Goal: Information Seeking & Learning: Learn about a topic

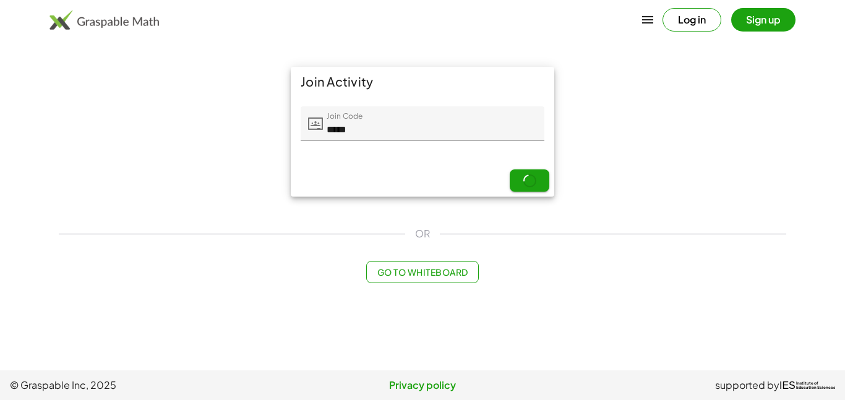
click at [530, 183] on div "Next" at bounding box center [423, 181] width 264 height 32
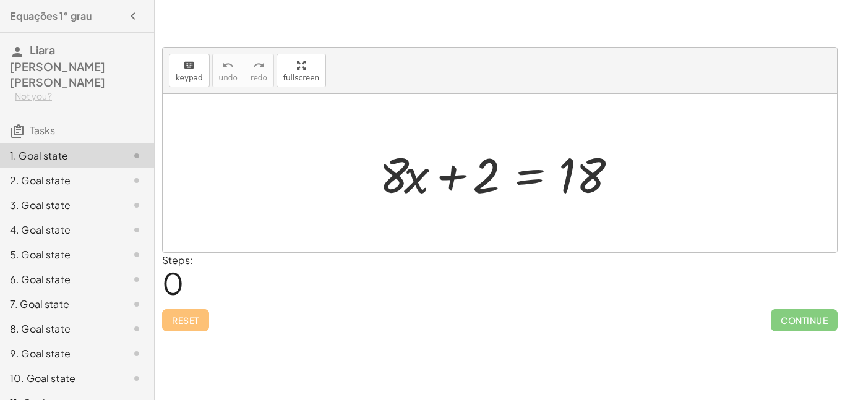
click at [487, 175] on div at bounding box center [504, 174] width 263 height 64
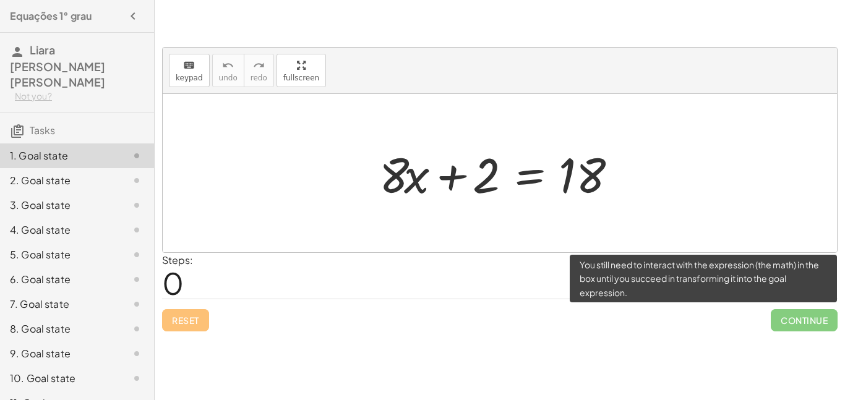
click at [801, 321] on span "Continue" at bounding box center [804, 320] width 67 height 22
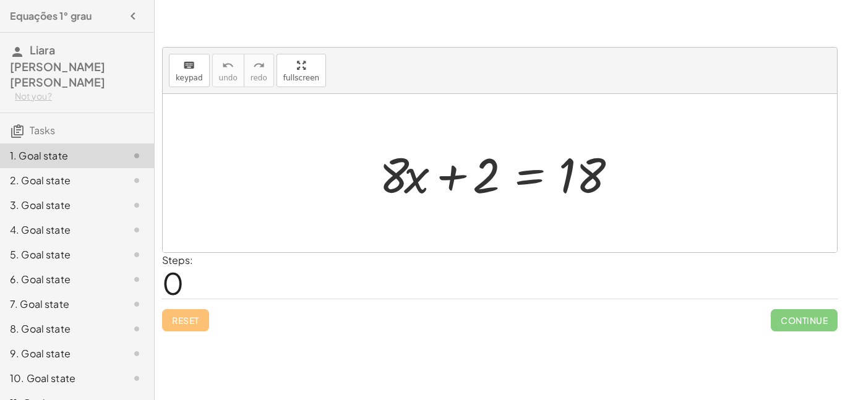
click at [530, 203] on div at bounding box center [504, 174] width 263 height 64
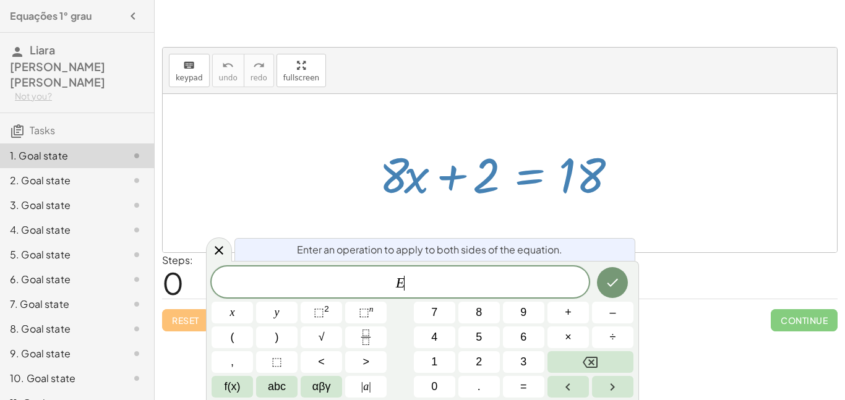
scroll to position [1, 0]
click at [439, 215] on div at bounding box center [500, 173] width 675 height 158
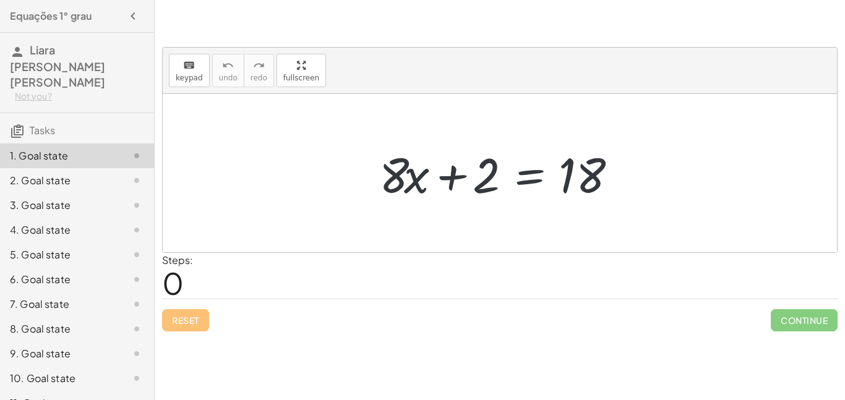
click at [176, 293] on span "0" at bounding box center [173, 283] width 22 height 38
click at [407, 262] on div "Steps: 0" at bounding box center [500, 276] width 676 height 46
click at [544, 227] on div at bounding box center [500, 173] width 675 height 158
drag, startPoint x: 478, startPoint y: 179, endPoint x: 642, endPoint y: 173, distance: 164.1
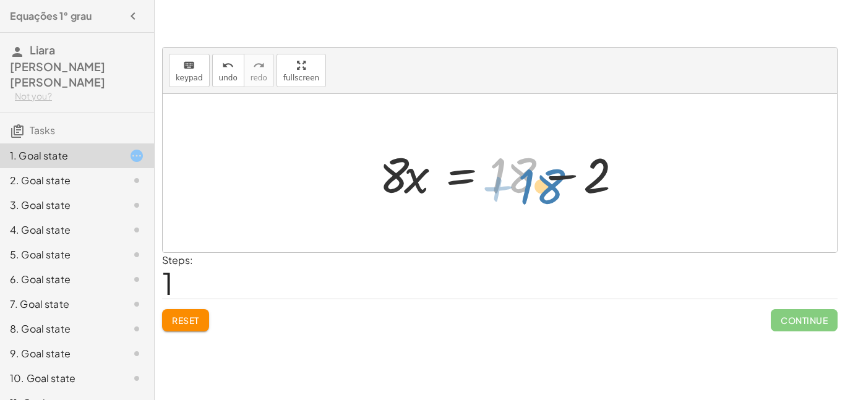
drag, startPoint x: 512, startPoint y: 179, endPoint x: 527, endPoint y: 189, distance: 17.5
click at [527, 189] on div at bounding box center [504, 174] width 263 height 64
click at [397, 183] on div at bounding box center [504, 174] width 263 height 64
click at [396, 179] on div at bounding box center [504, 174] width 263 height 64
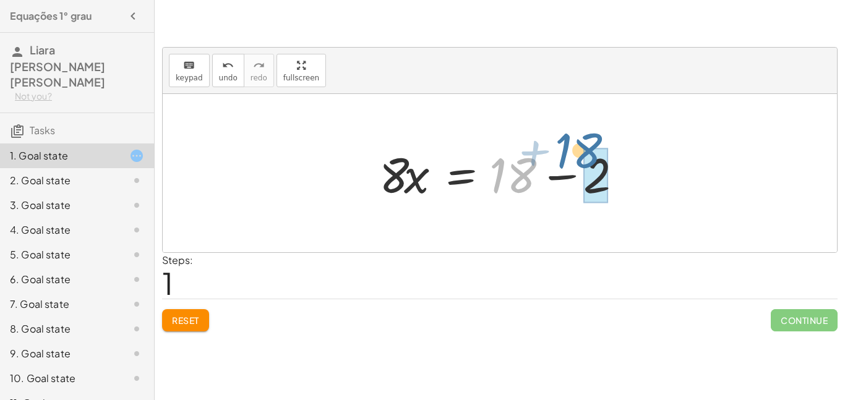
drag, startPoint x: 515, startPoint y: 177, endPoint x: 587, endPoint y: 151, distance: 76.4
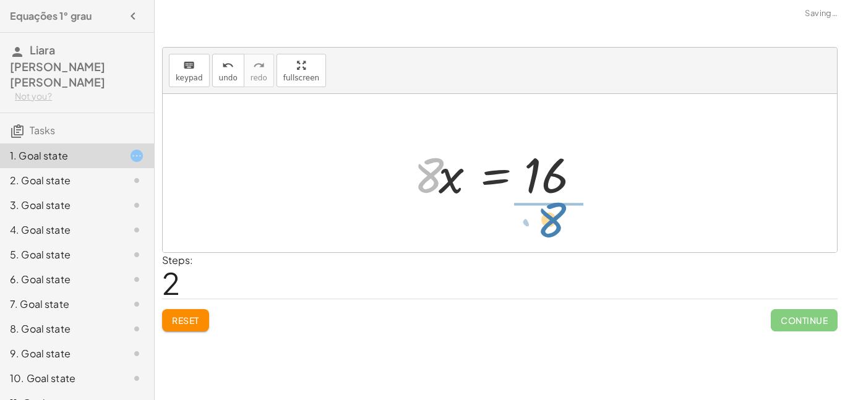
drag, startPoint x: 436, startPoint y: 183, endPoint x: 560, endPoint y: 228, distance: 131.6
click at [560, 228] on div "+ · 8 · x + 2 = 18 · 8 · x = + 18 − 2 · 8 · 8 · x = 16" at bounding box center [500, 173] width 675 height 158
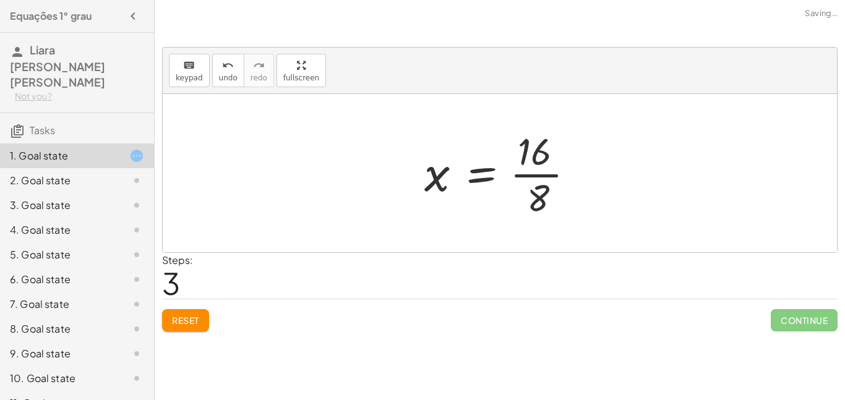
click at [564, 227] on div at bounding box center [500, 173] width 675 height 158
drag, startPoint x: 533, startPoint y: 202, endPoint x: 397, endPoint y: 237, distance: 140.5
drag, startPoint x: 537, startPoint y: 144, endPoint x: 607, endPoint y: 124, distance: 72.7
click at [607, 124] on div "+ · 8 · x + 2 = 18 · 8 · x = + 18 − 2 · 8 · x = 16 · 16 · 8 x = 16 ·" at bounding box center [500, 173] width 675 height 158
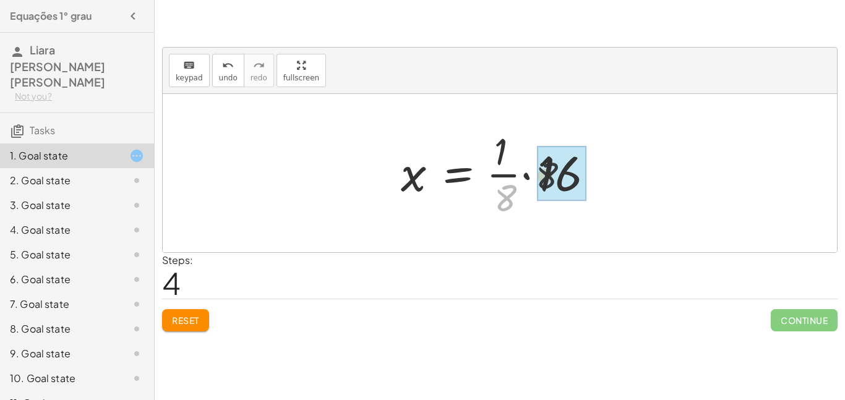
drag, startPoint x: 511, startPoint y: 196, endPoint x: 568, endPoint y: 165, distance: 65.3
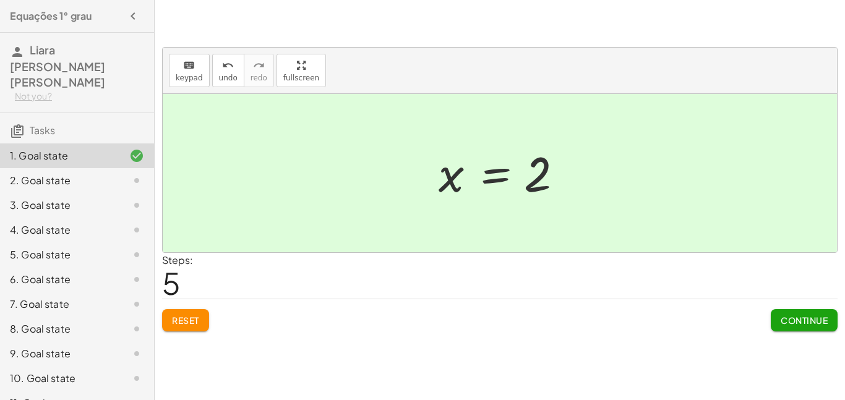
click at [795, 322] on span "Continue" at bounding box center [804, 320] width 47 height 11
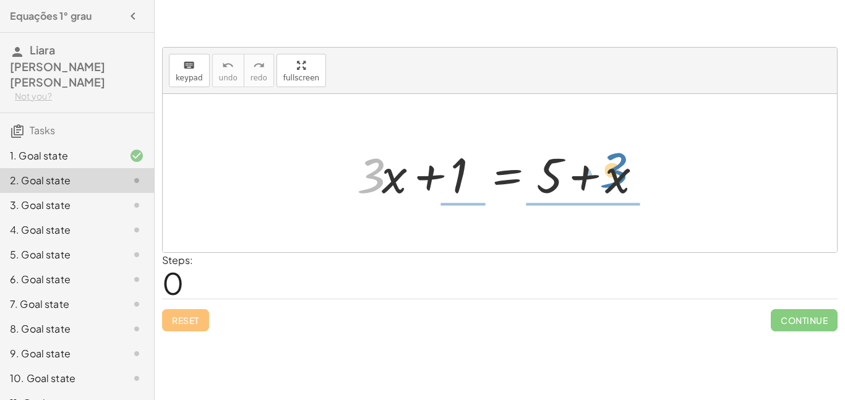
drag, startPoint x: 375, startPoint y: 175, endPoint x: 678, endPoint y: 173, distance: 302.6
click at [678, 173] on div "· 3 + · x + · 3 · x + 1 = + 5 + x" at bounding box center [500, 173] width 675 height 158
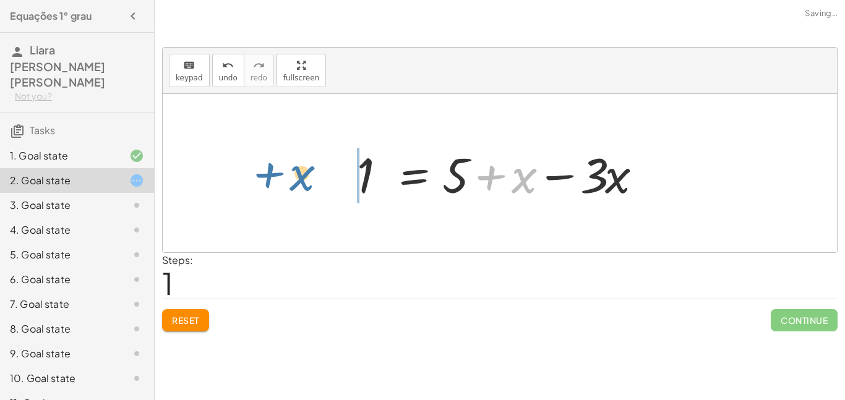
drag, startPoint x: 519, startPoint y: 181, endPoint x: 279, endPoint y: 173, distance: 240.3
click at [279, 173] on div "+ · 3 · x + 1 = + 5 + x + x · 3 · x 1 = + 5 + x −" at bounding box center [500, 173] width 675 height 158
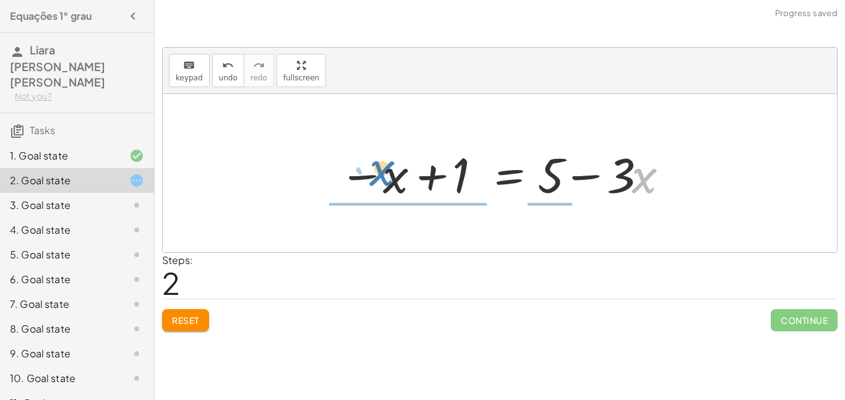
drag, startPoint x: 642, startPoint y: 181, endPoint x: 307, endPoint y: 188, distance: 335.5
click at [307, 188] on div "+ · 3 · x + 1 = + 5 + x 1 = + 5 + x − · 3 · x · x − · 3 · 3 · x 1 = + 5 x − − +" at bounding box center [500, 173] width 675 height 158
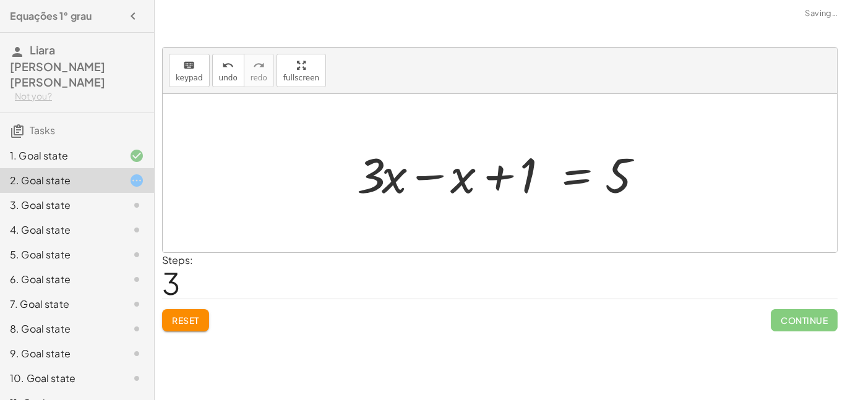
drag, startPoint x: 377, startPoint y: 176, endPoint x: 379, endPoint y: 169, distance: 7.2
click at [379, 169] on div at bounding box center [504, 174] width 307 height 64
drag, startPoint x: 371, startPoint y: 175, endPoint x: 675, endPoint y: 157, distance: 304.4
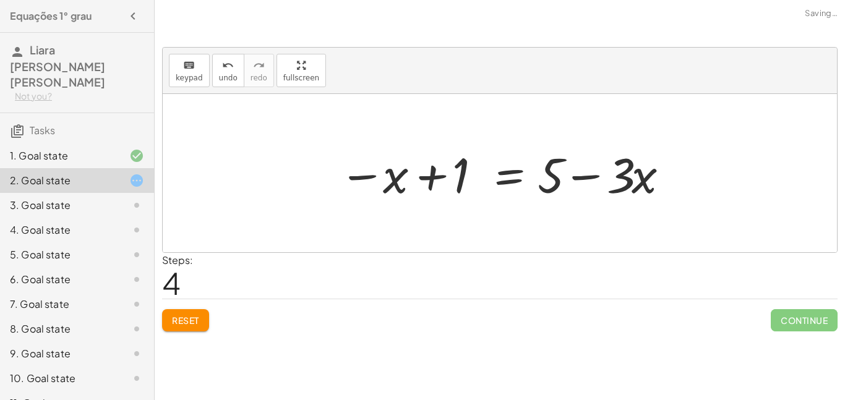
click at [194, 316] on span "Reset" at bounding box center [185, 320] width 27 height 11
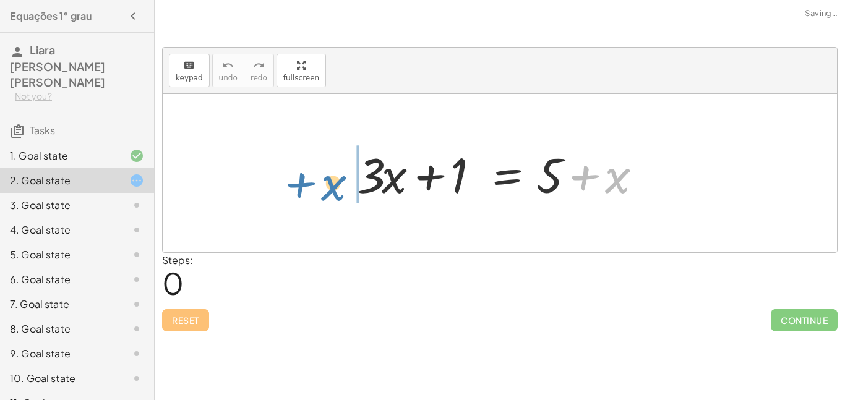
drag, startPoint x: 613, startPoint y: 181, endPoint x: 296, endPoint y: 188, distance: 317.5
click at [296, 188] on div "+ x + · 3 · x + 1 = + 5 + x" at bounding box center [500, 173] width 675 height 158
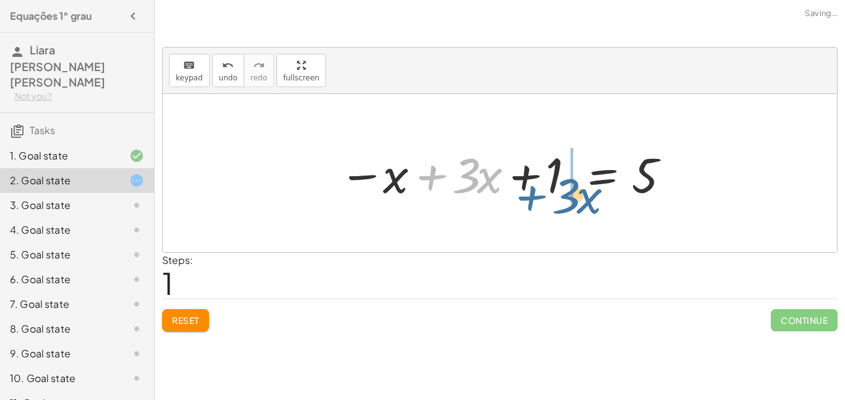
drag, startPoint x: 433, startPoint y: 178, endPoint x: 551, endPoint y: 197, distance: 119.0
click at [551, 197] on div at bounding box center [504, 174] width 343 height 64
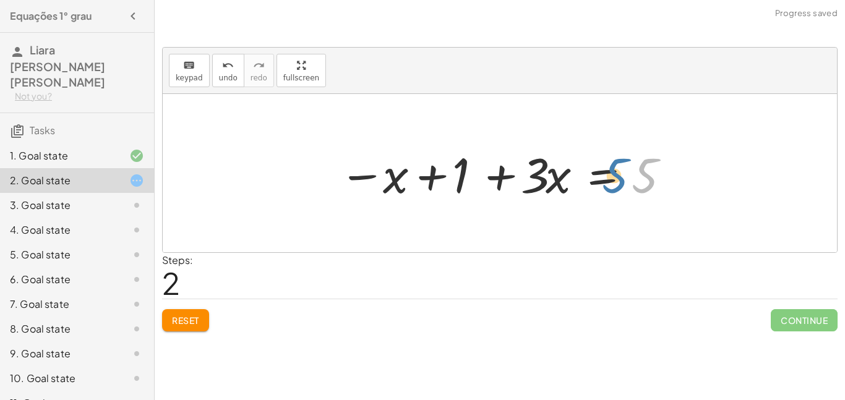
drag, startPoint x: 648, startPoint y: 161, endPoint x: 579, endPoint y: 159, distance: 69.3
click at [579, 159] on div at bounding box center [504, 174] width 343 height 64
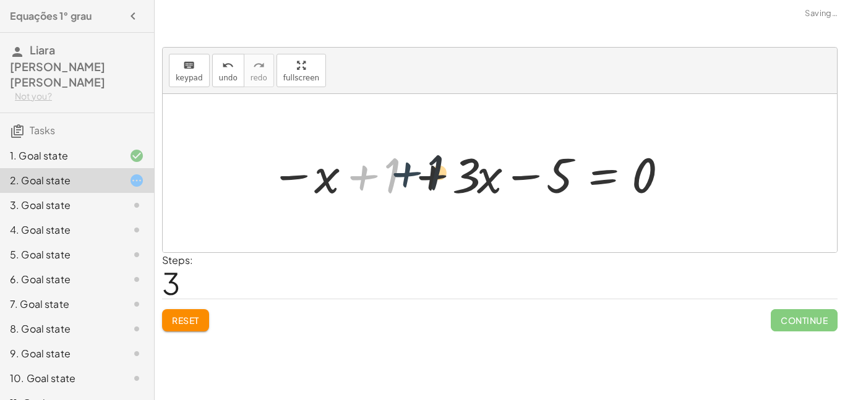
drag, startPoint x: 358, startPoint y: 187, endPoint x: 405, endPoint y: 184, distance: 47.1
click at [405, 184] on div at bounding box center [470, 174] width 412 height 64
drag, startPoint x: 363, startPoint y: 178, endPoint x: 418, endPoint y: 186, distance: 55.1
click at [418, 186] on div at bounding box center [470, 174] width 412 height 64
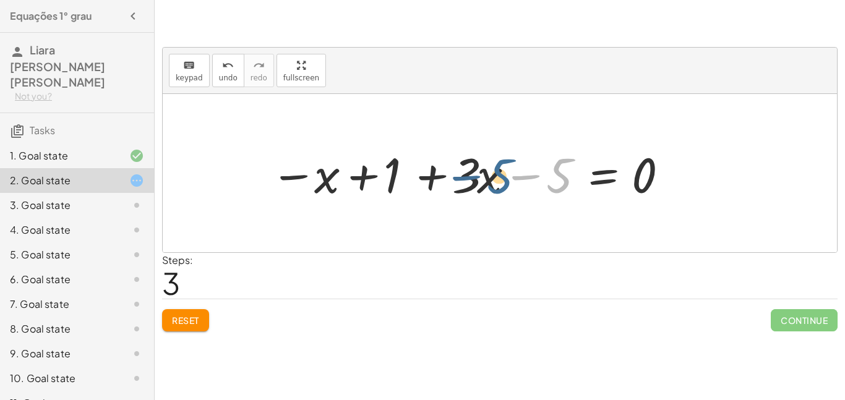
drag, startPoint x: 564, startPoint y: 176, endPoint x: 459, endPoint y: 183, distance: 104.9
click at [459, 183] on div at bounding box center [470, 174] width 412 height 64
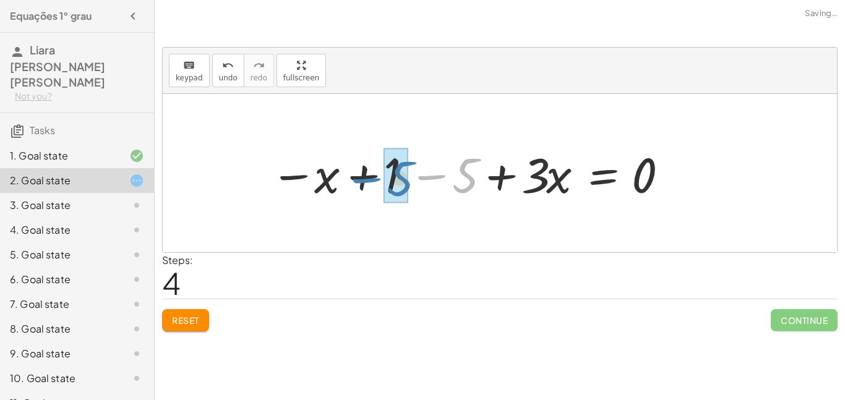
drag, startPoint x: 459, startPoint y: 183, endPoint x: 394, endPoint y: 186, distance: 65.7
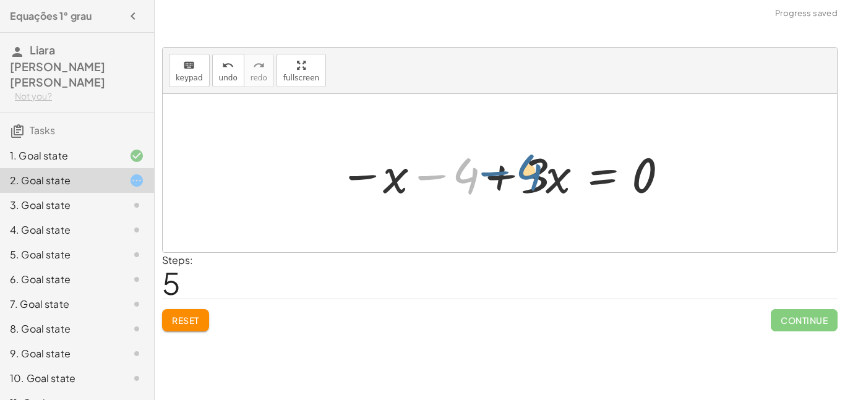
drag, startPoint x: 469, startPoint y: 184, endPoint x: 552, endPoint y: 176, distance: 83.3
click at [552, 176] on div at bounding box center [504, 174] width 343 height 64
drag, startPoint x: 451, startPoint y: 179, endPoint x: 532, endPoint y: 181, distance: 81.1
click at [532, 181] on div at bounding box center [504, 174] width 343 height 64
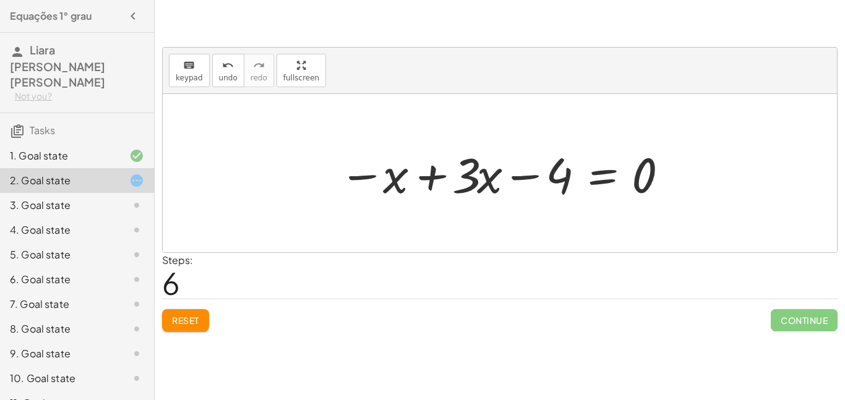
click at [166, 325] on button "Reset" at bounding box center [185, 320] width 47 height 22
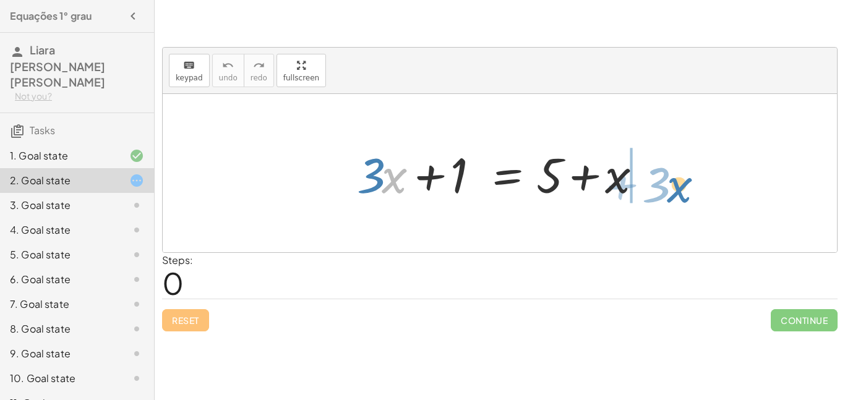
drag, startPoint x: 391, startPoint y: 183, endPoint x: 672, endPoint y: 191, distance: 281.7
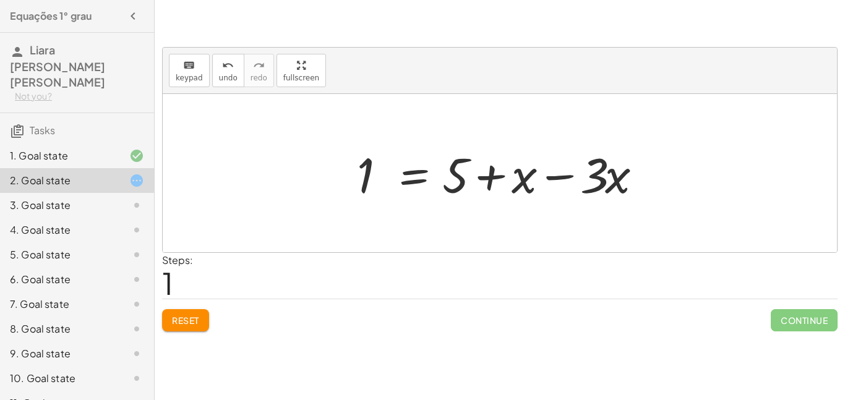
click at [192, 323] on span "Reset" at bounding box center [185, 320] width 27 height 11
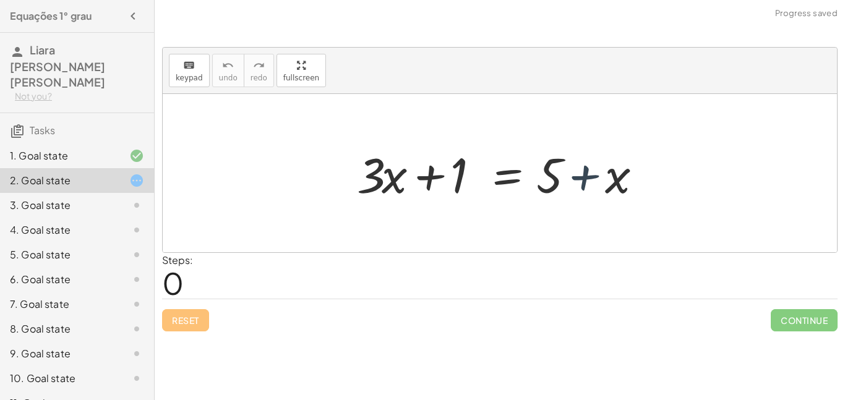
drag, startPoint x: 566, startPoint y: 181, endPoint x: 542, endPoint y: 184, distance: 24.3
click at [542, 184] on div at bounding box center [504, 174] width 307 height 64
drag, startPoint x: 549, startPoint y: 189, endPoint x: 458, endPoint y: 186, distance: 91.0
click at [458, 186] on div at bounding box center [504, 174] width 307 height 64
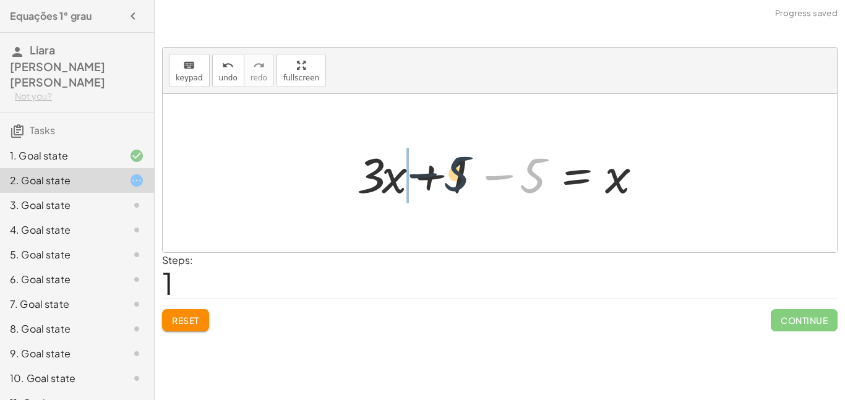
drag, startPoint x: 533, startPoint y: 180, endPoint x: 458, endPoint y: 179, distance: 75.5
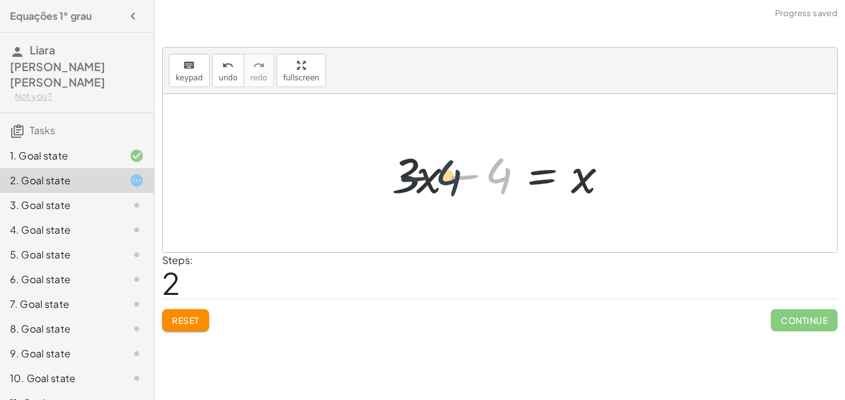
drag, startPoint x: 504, startPoint y: 176, endPoint x: 403, endPoint y: 182, distance: 101.6
click at [403, 182] on div at bounding box center [505, 174] width 238 height 64
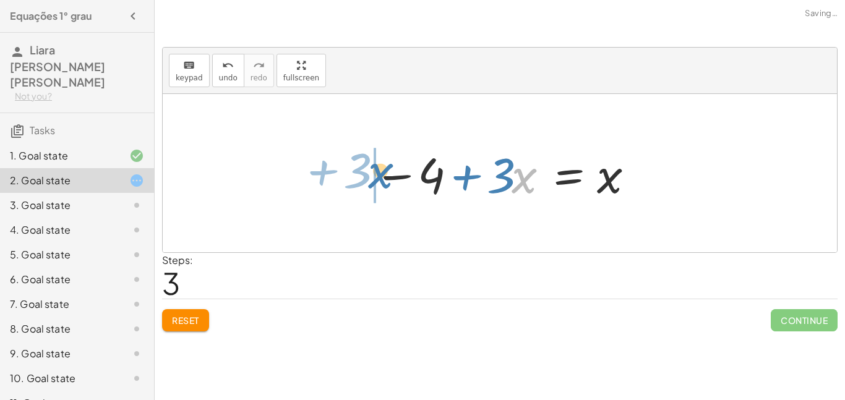
drag, startPoint x: 531, startPoint y: 178, endPoint x: 386, endPoint y: 173, distance: 144.9
click at [386, 173] on div at bounding box center [505, 174] width 274 height 64
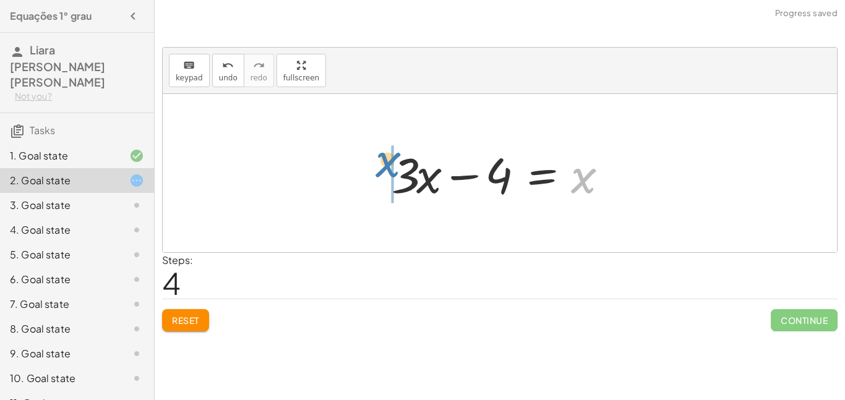
drag, startPoint x: 578, startPoint y: 178, endPoint x: 372, endPoint y: 158, distance: 207.1
click at [372, 158] on div "+ · 3 · x + 1 = + 5 + x + · 3 · x + 1 − 5 = x + · 3 · x − 4 = x − 4 + · 3 · x =…" at bounding box center [500, 173] width 675 height 158
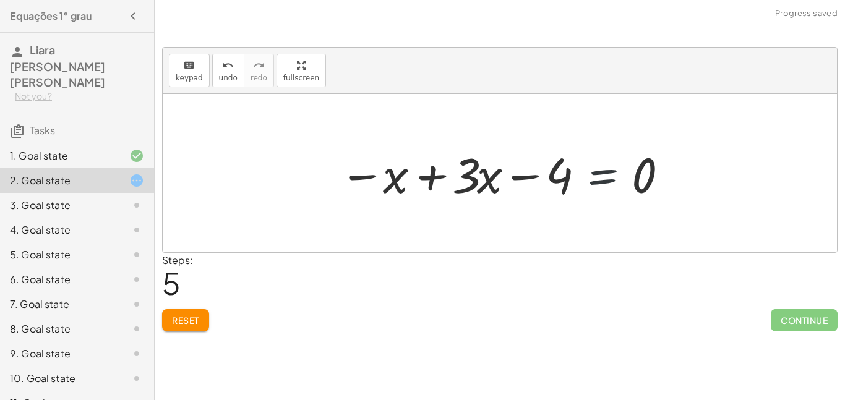
click at [575, 177] on div at bounding box center [504, 174] width 343 height 64
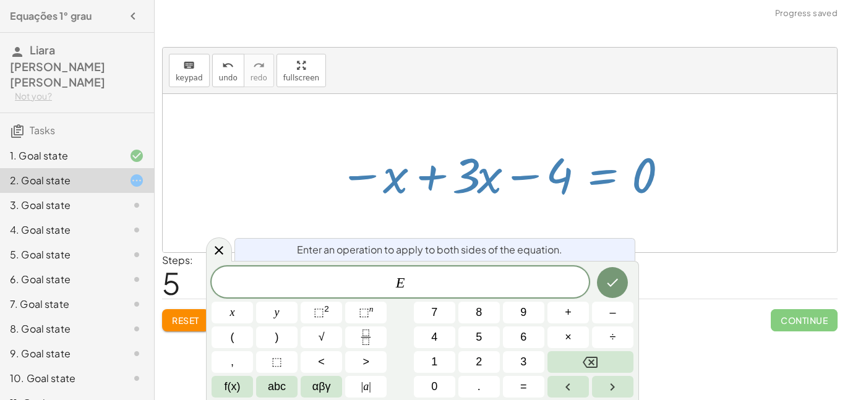
click at [575, 177] on div at bounding box center [504, 174] width 343 height 64
click at [225, 248] on icon at bounding box center [219, 250] width 15 height 15
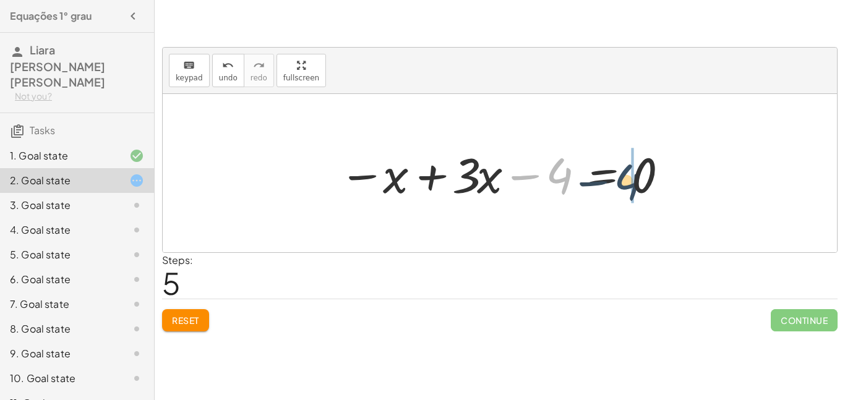
drag, startPoint x: 565, startPoint y: 180, endPoint x: 638, endPoint y: 186, distance: 73.3
click at [638, 186] on div at bounding box center [504, 174] width 343 height 64
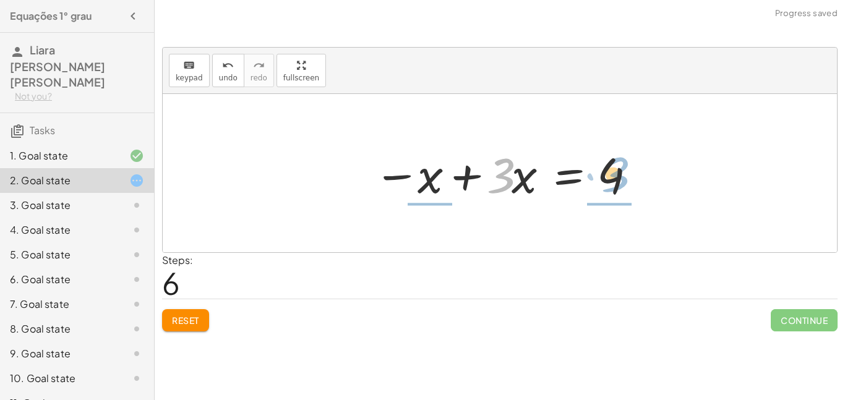
drag, startPoint x: 511, startPoint y: 186, endPoint x: 629, endPoint y: 185, distance: 118.8
click at [629, 185] on div at bounding box center [505, 174] width 274 height 64
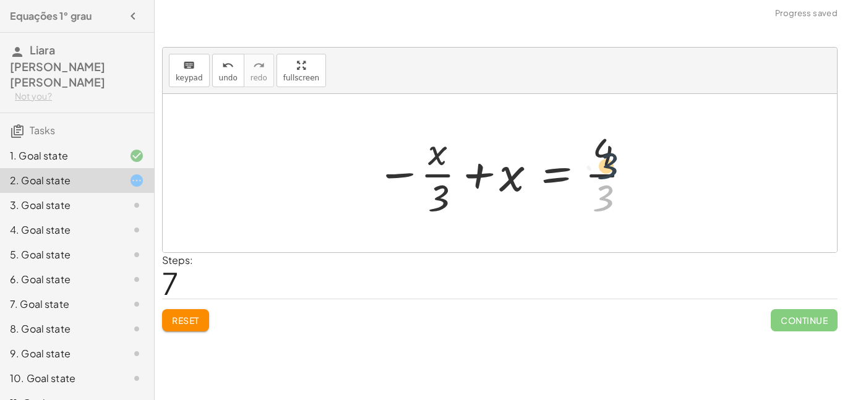
drag, startPoint x: 602, startPoint y: 196, endPoint x: 605, endPoint y: 162, distance: 33.6
click at [605, 162] on div at bounding box center [504, 173] width 269 height 95
drag, startPoint x: 443, startPoint y: 191, endPoint x: 626, endPoint y: 212, distance: 185.0
click at [626, 212] on div at bounding box center [504, 173] width 269 height 95
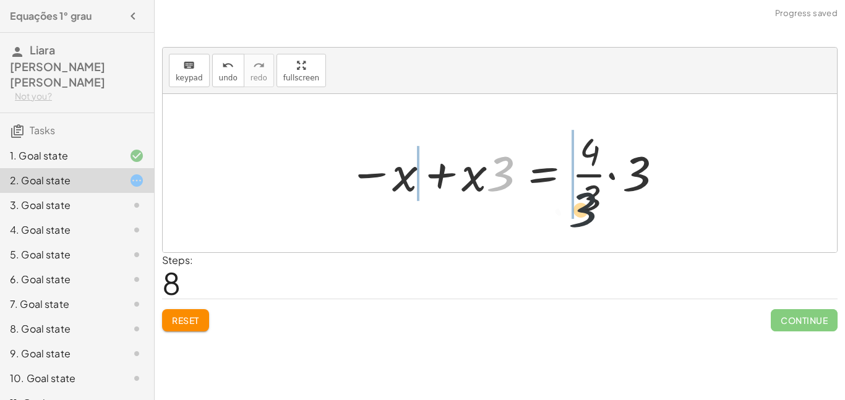
drag, startPoint x: 507, startPoint y: 166, endPoint x: 598, endPoint y: 207, distance: 100.0
click at [598, 207] on div at bounding box center [504, 173] width 325 height 95
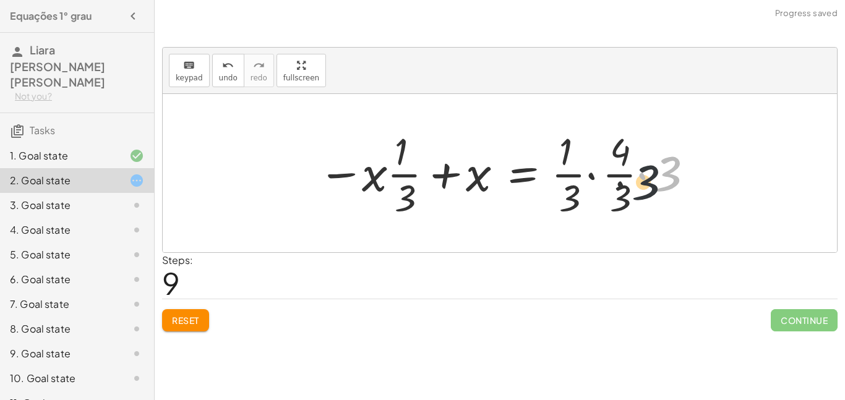
drag, startPoint x: 673, startPoint y: 179, endPoint x: 646, endPoint y: 189, distance: 28.4
click at [646, 189] on div at bounding box center [505, 173] width 386 height 95
drag, startPoint x: 670, startPoint y: 178, endPoint x: 613, endPoint y: 211, distance: 66.0
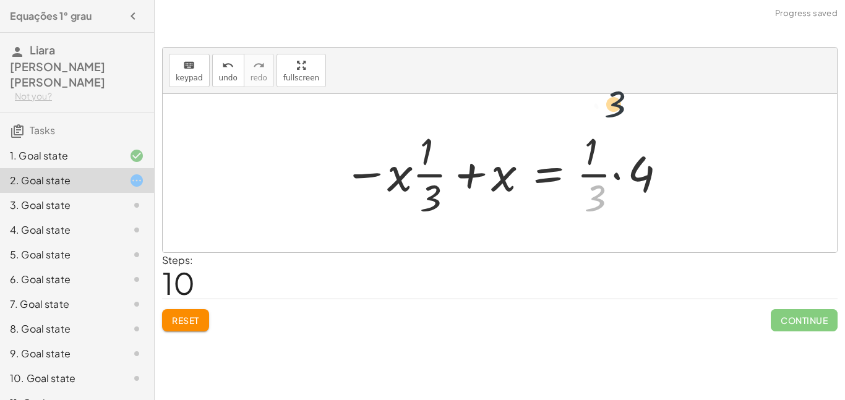
drag, startPoint x: 603, startPoint y: 204, endPoint x: 624, endPoint y: 99, distance: 107.3
click at [624, 99] on div "+ · 3 · x + 1 = + 5 + x + · 3 · x + 1 − 5 = x + · 3 · x − 4 = x − 4 + · 3 · x =…" at bounding box center [500, 173] width 675 height 158
drag, startPoint x: 594, startPoint y: 207, endPoint x: 632, endPoint y: 176, distance: 49.3
click at [649, 160] on div at bounding box center [504, 173] width 335 height 95
drag, startPoint x: 600, startPoint y: 192, endPoint x: 660, endPoint y: 168, distance: 64.7
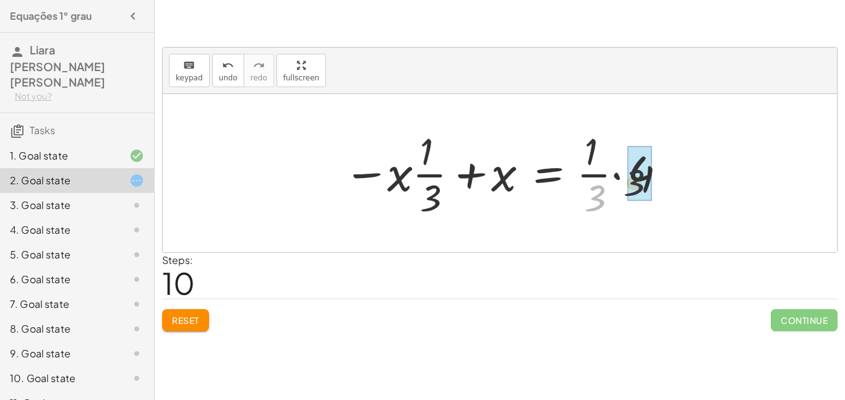
click at [660, 168] on div at bounding box center [504, 173] width 335 height 95
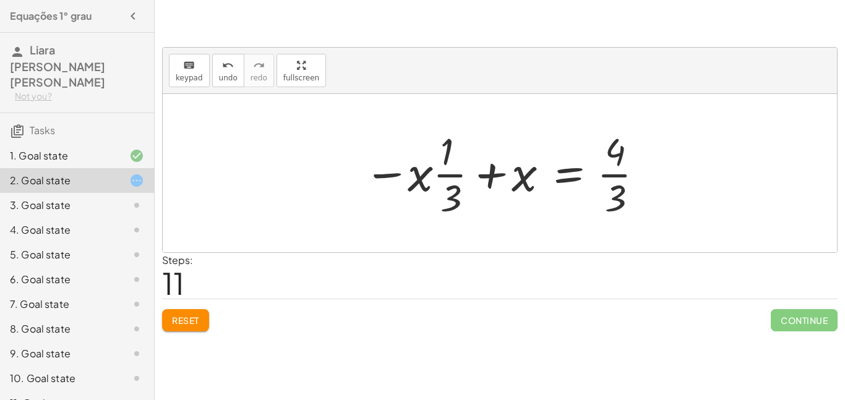
drag, startPoint x: 618, startPoint y: 199, endPoint x: 618, endPoint y: 166, distance: 32.2
click at [618, 166] on div at bounding box center [505, 173] width 294 height 95
drag, startPoint x: 620, startPoint y: 195, endPoint x: 619, endPoint y: 149, distance: 46.4
click at [619, 149] on div at bounding box center [505, 173] width 294 height 95
drag, startPoint x: 450, startPoint y: 196, endPoint x: 611, endPoint y: 165, distance: 164.4
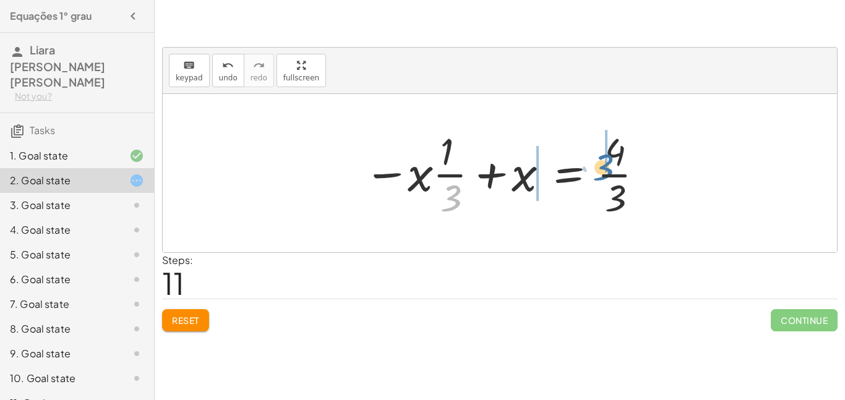
click at [611, 165] on div at bounding box center [505, 173] width 294 height 95
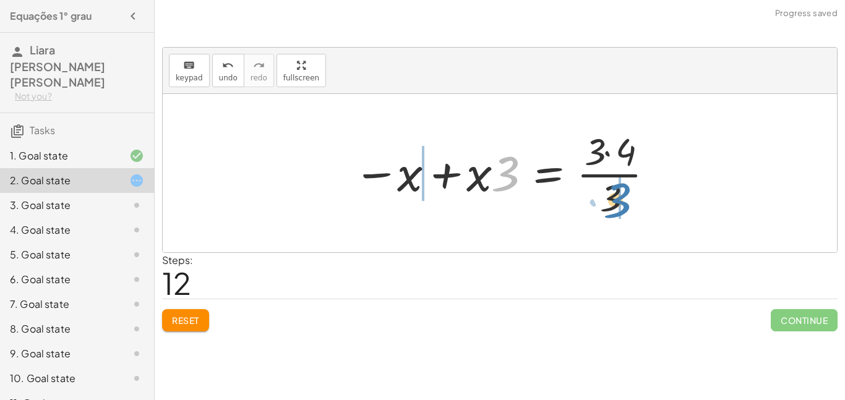
drag, startPoint x: 501, startPoint y: 176, endPoint x: 609, endPoint y: 197, distance: 109.8
click at [609, 197] on div at bounding box center [504, 173] width 315 height 95
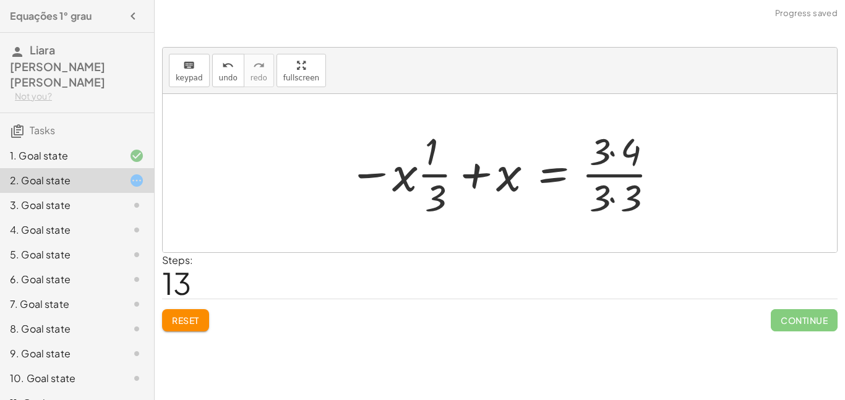
click at [186, 314] on button "Reset" at bounding box center [185, 320] width 47 height 22
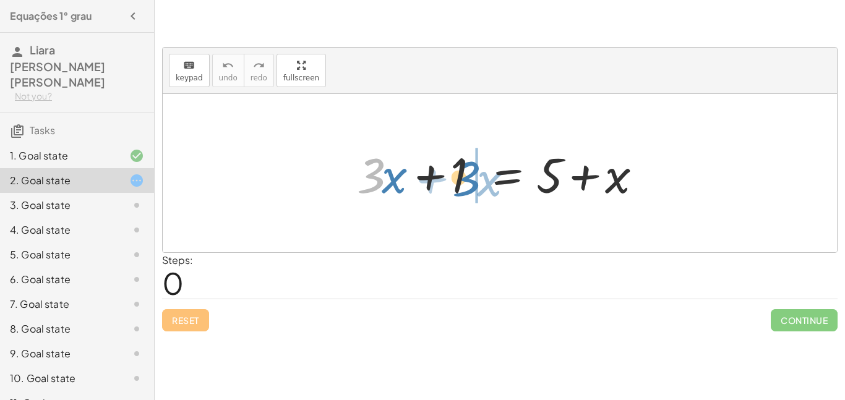
drag, startPoint x: 371, startPoint y: 188, endPoint x: 470, endPoint y: 193, distance: 99.8
click at [470, 193] on div at bounding box center [504, 174] width 307 height 64
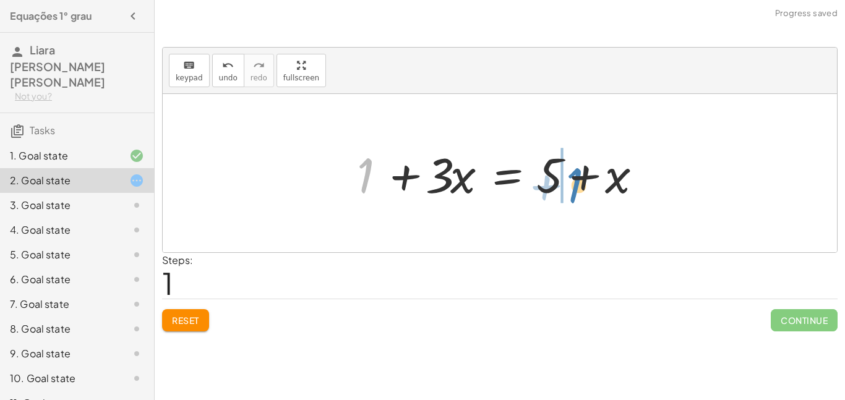
drag, startPoint x: 369, startPoint y: 178, endPoint x: 575, endPoint y: 186, distance: 206.3
click at [575, 186] on div at bounding box center [504, 174] width 307 height 64
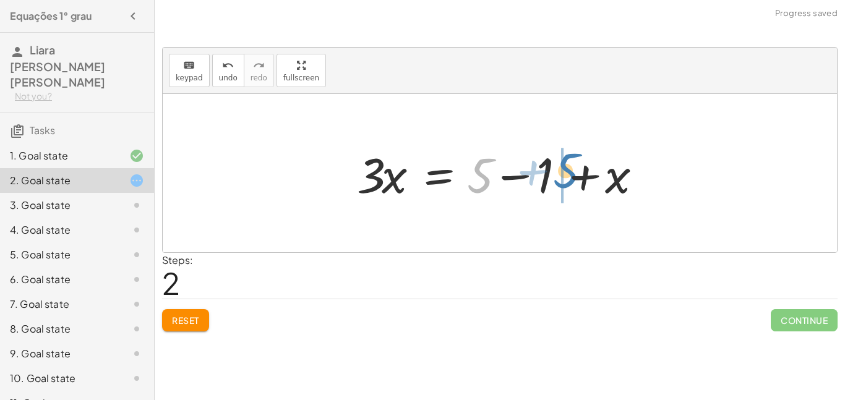
drag, startPoint x: 490, startPoint y: 180, endPoint x: 572, endPoint y: 176, distance: 82.4
click at [572, 176] on div at bounding box center [504, 174] width 307 height 64
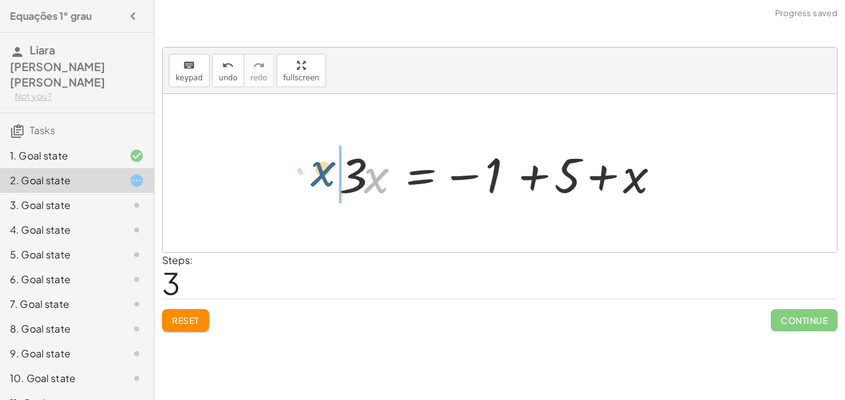
drag, startPoint x: 369, startPoint y: 177, endPoint x: 316, endPoint y: 170, distance: 53.7
drag, startPoint x: 635, startPoint y: 174, endPoint x: 362, endPoint y: 170, distance: 273.0
click at [362, 170] on div at bounding box center [504, 174] width 343 height 64
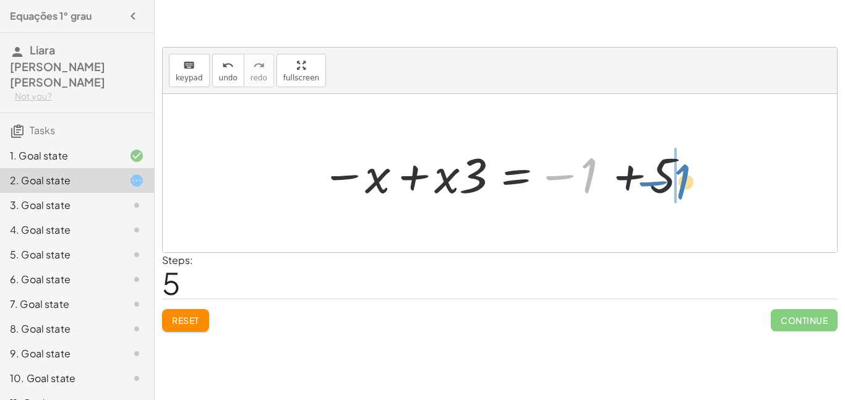
drag, startPoint x: 587, startPoint y: 183, endPoint x: 680, endPoint y: 189, distance: 93.0
click at [680, 189] on div at bounding box center [504, 174] width 379 height 64
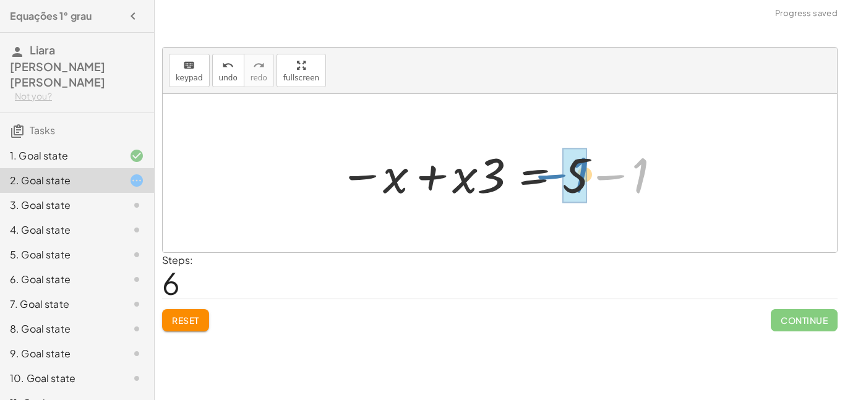
drag, startPoint x: 640, startPoint y: 185, endPoint x: 579, endPoint y: 186, distance: 61.3
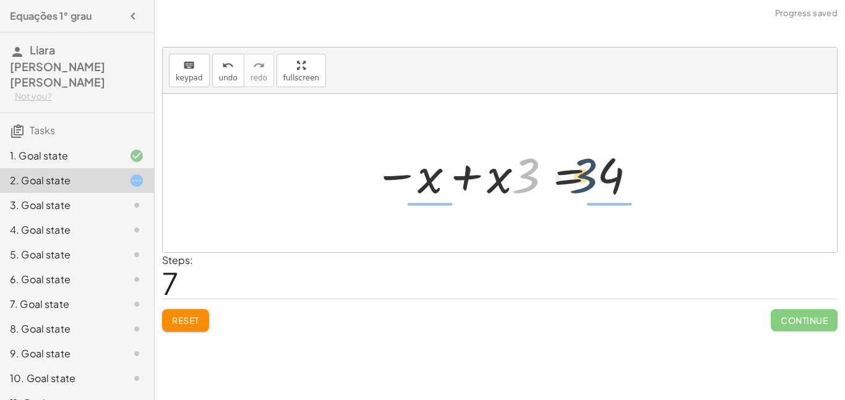
drag, startPoint x: 533, startPoint y: 182, endPoint x: 607, endPoint y: 183, distance: 73.0
click at [607, 183] on div at bounding box center [505, 174] width 274 height 64
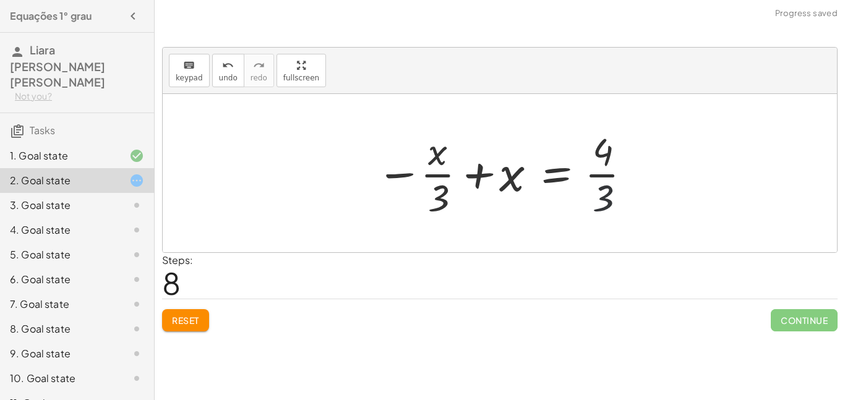
drag, startPoint x: 608, startPoint y: 199, endPoint x: 607, endPoint y: 192, distance: 6.8
click at [607, 192] on div at bounding box center [504, 173] width 269 height 95
drag, startPoint x: 608, startPoint y: 193, endPoint x: 611, endPoint y: 147, distance: 45.9
click at [611, 147] on div at bounding box center [504, 173] width 269 height 95
drag, startPoint x: 438, startPoint y: 198, endPoint x: 611, endPoint y: 197, distance: 172.7
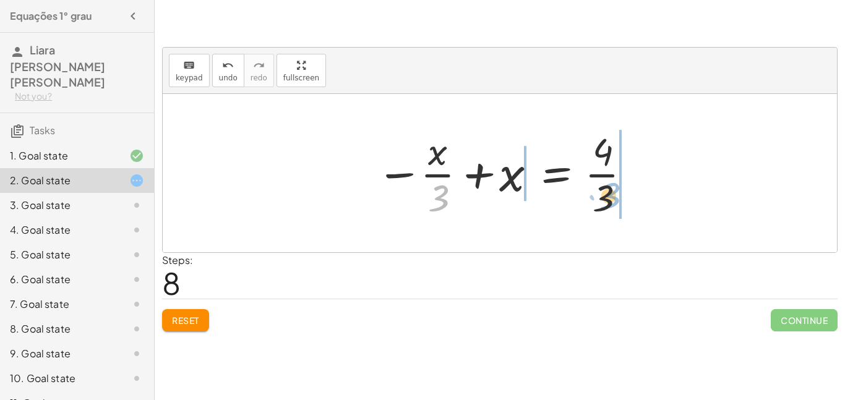
click at [611, 197] on div at bounding box center [504, 173] width 269 height 95
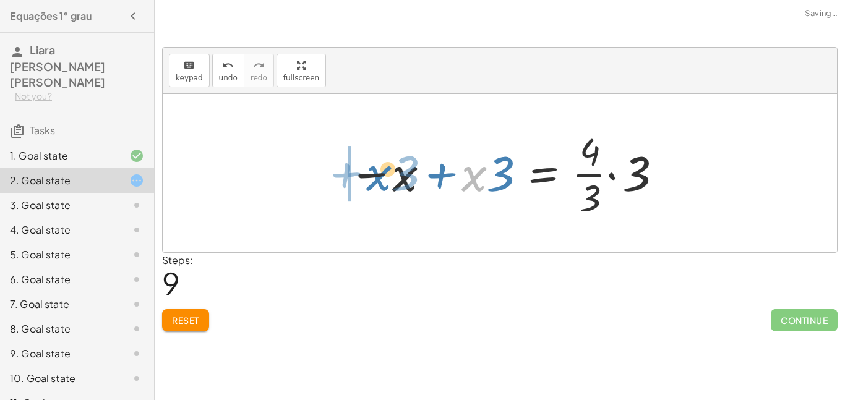
drag, startPoint x: 481, startPoint y: 181, endPoint x: 379, endPoint y: 184, distance: 102.2
click at [379, 184] on div at bounding box center [504, 173] width 325 height 95
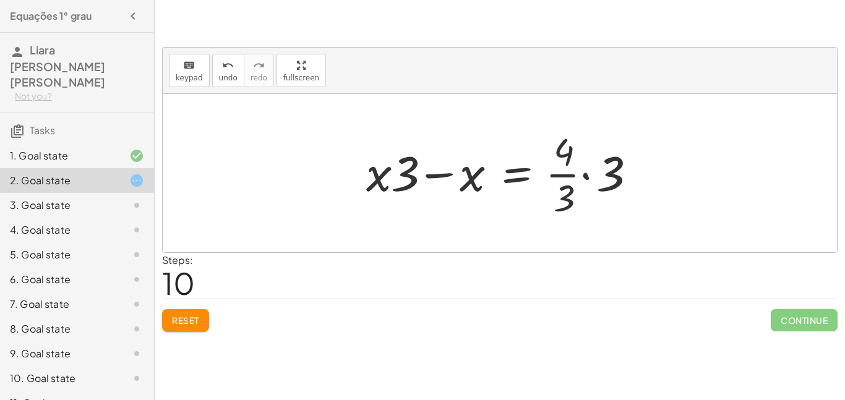
click at [199, 318] on span "Reset" at bounding box center [185, 320] width 27 height 11
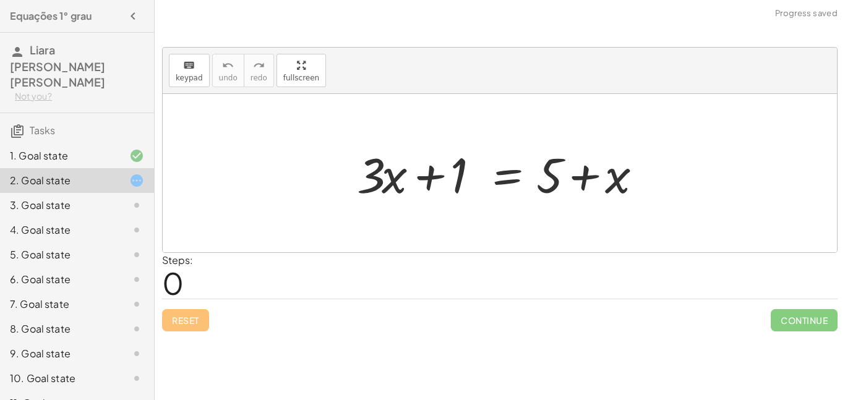
click at [119, 198] on div at bounding box center [127, 205] width 35 height 15
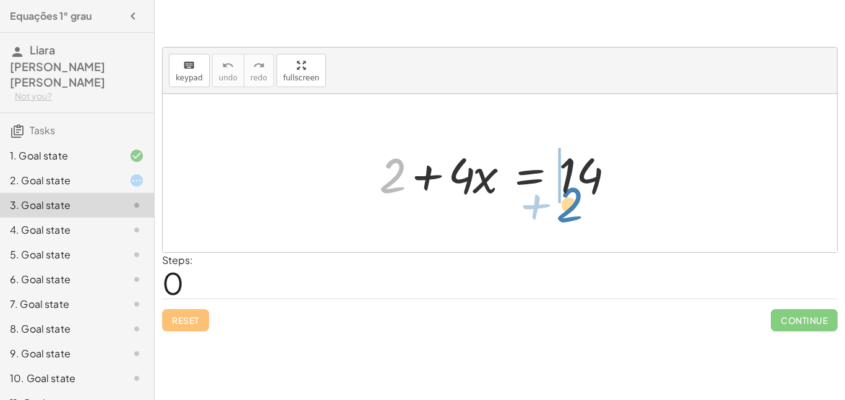
drag, startPoint x: 397, startPoint y: 179, endPoint x: 596, endPoint y: 202, distance: 200.0
click at [596, 202] on div at bounding box center [504, 174] width 263 height 64
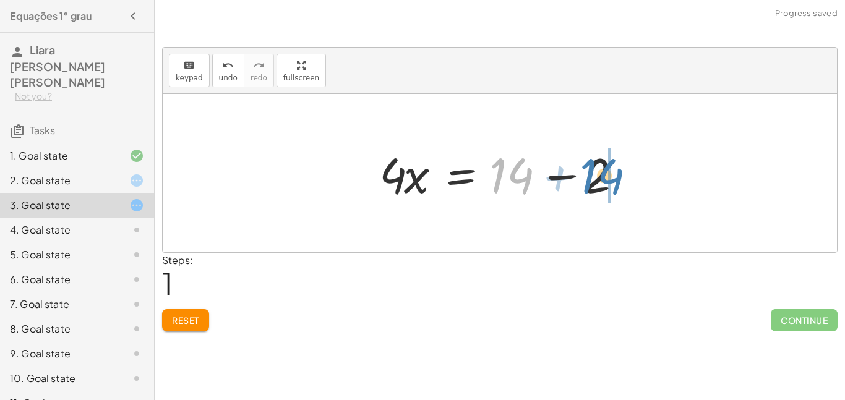
drag, startPoint x: 527, startPoint y: 173, endPoint x: 627, endPoint y: 173, distance: 99.6
click at [627, 173] on div at bounding box center [504, 174] width 263 height 64
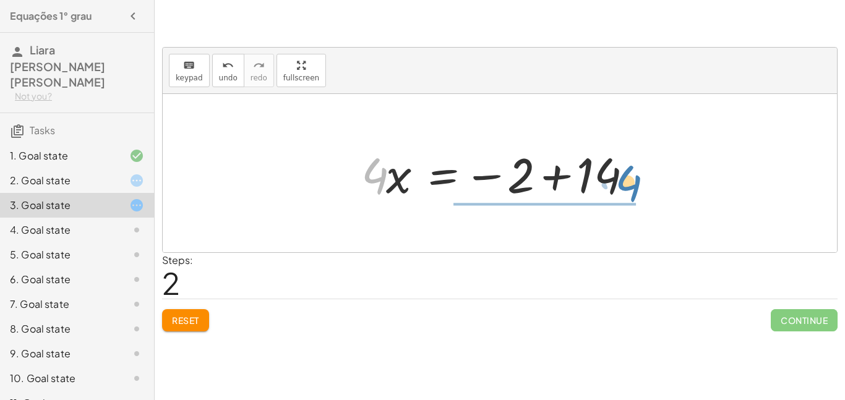
drag, startPoint x: 373, startPoint y: 181, endPoint x: 629, endPoint y: 189, distance: 255.7
click at [629, 189] on div at bounding box center [504, 174] width 299 height 64
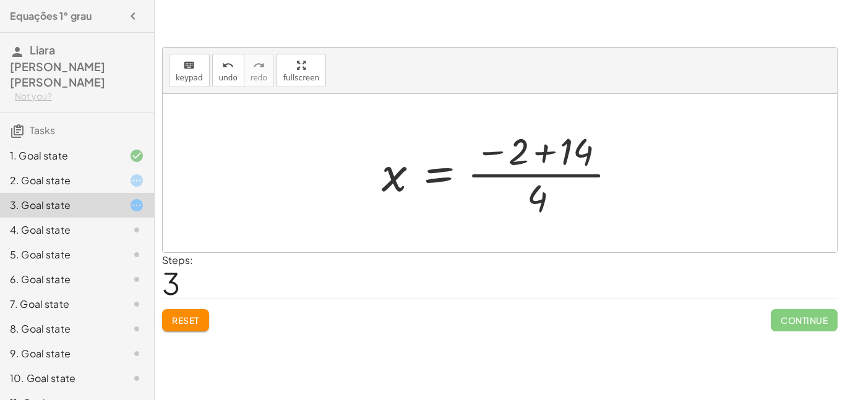
click at [547, 154] on div at bounding box center [504, 173] width 257 height 95
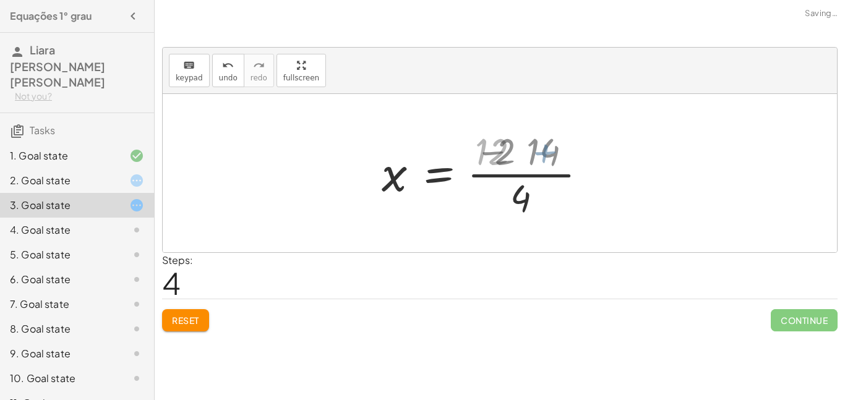
click at [547, 154] on div at bounding box center [462, 173] width 173 height 95
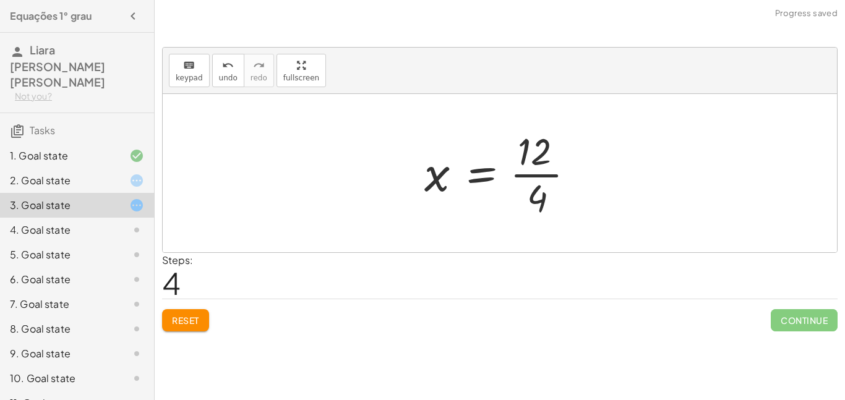
click at [538, 155] on div at bounding box center [504, 173] width 173 height 95
drag, startPoint x: 532, startPoint y: 191, endPoint x: 533, endPoint y: 144, distance: 46.4
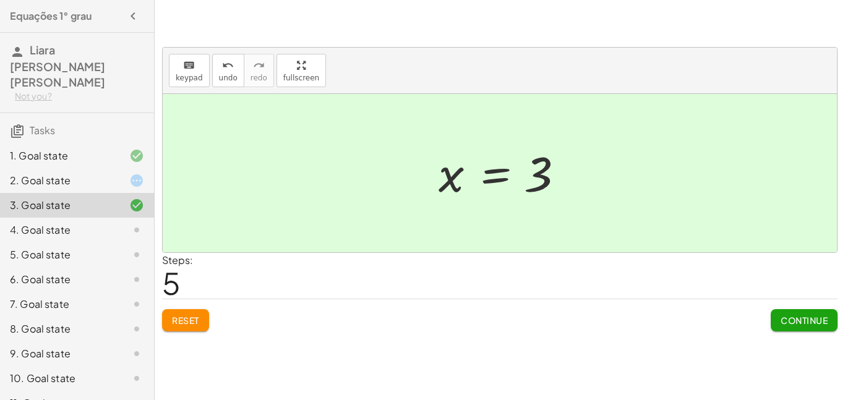
click at [128, 173] on div at bounding box center [127, 180] width 35 height 15
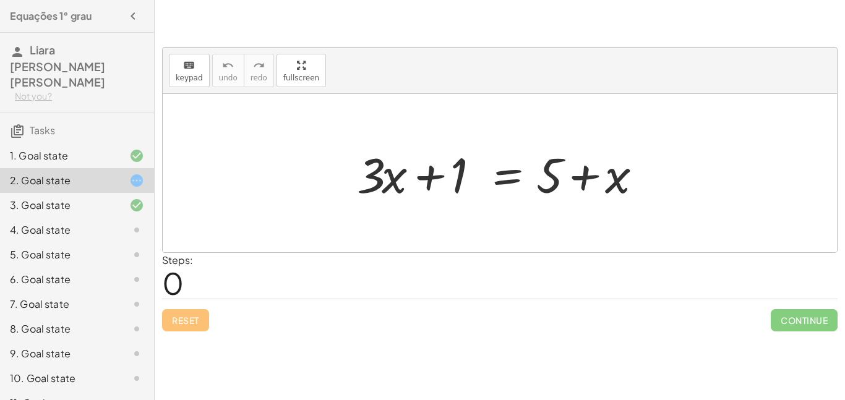
click at [128, 198] on div at bounding box center [127, 205] width 35 height 15
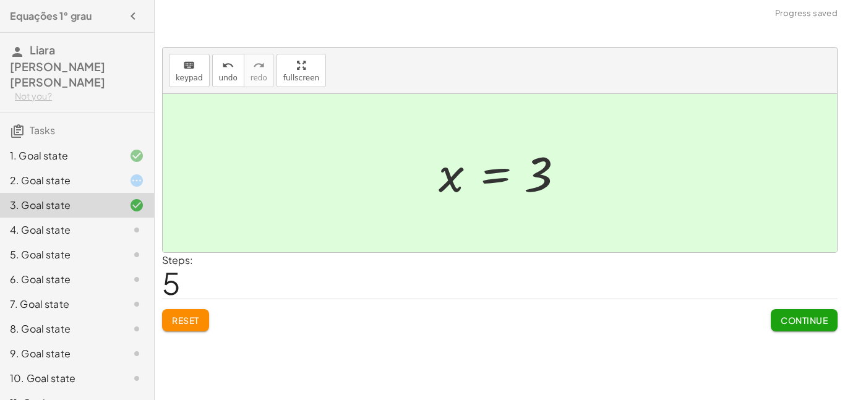
click at [132, 173] on icon at bounding box center [136, 180] width 15 height 15
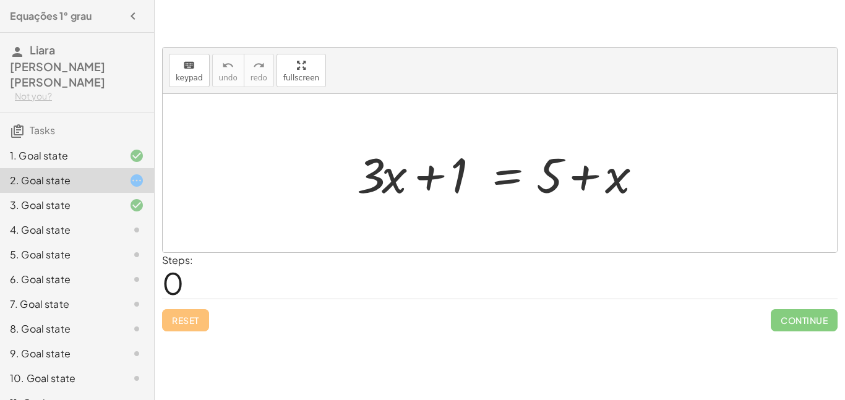
drag, startPoint x: 458, startPoint y: 167, endPoint x: 494, endPoint y: 171, distance: 36.1
click at [494, 171] on div at bounding box center [504, 174] width 307 height 64
drag, startPoint x: 463, startPoint y: 166, endPoint x: 551, endPoint y: 168, distance: 88.5
click at [551, 168] on div at bounding box center [504, 174] width 307 height 64
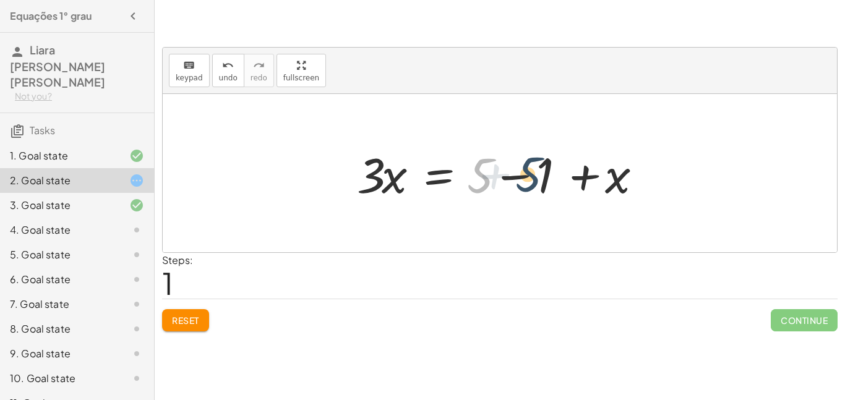
drag, startPoint x: 484, startPoint y: 176, endPoint x: 575, endPoint y: 174, distance: 91.0
click at [575, 174] on div at bounding box center [504, 174] width 307 height 64
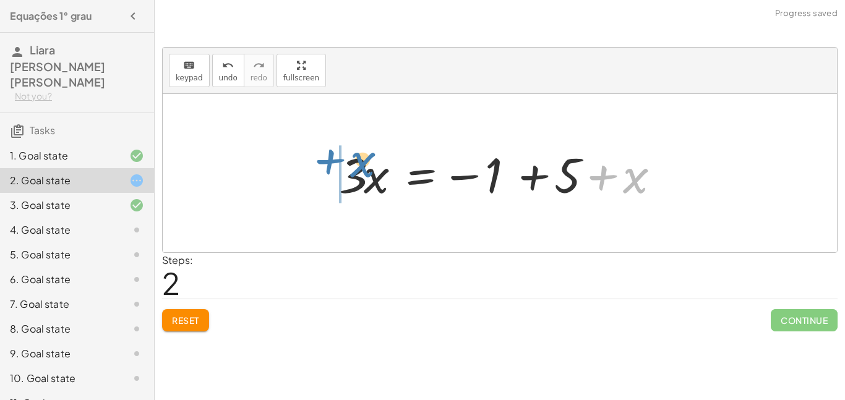
drag, startPoint x: 628, startPoint y: 176, endPoint x: 344, endPoint y: 170, distance: 283.5
click at [344, 170] on div at bounding box center [504, 174] width 343 height 64
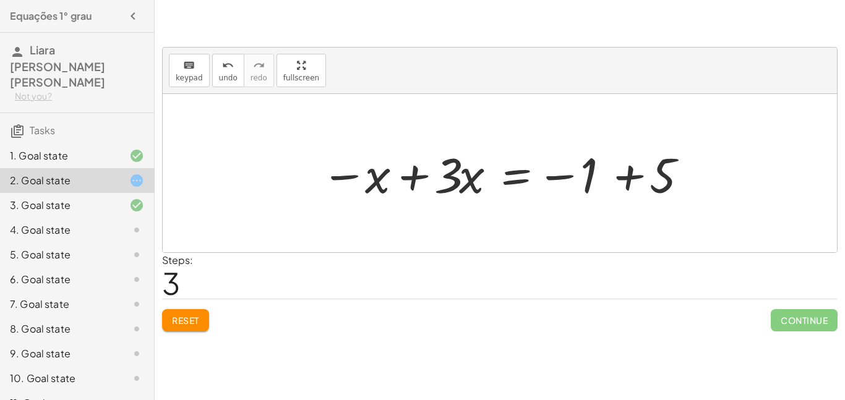
click at [170, 314] on button "Reset" at bounding box center [185, 320] width 47 height 22
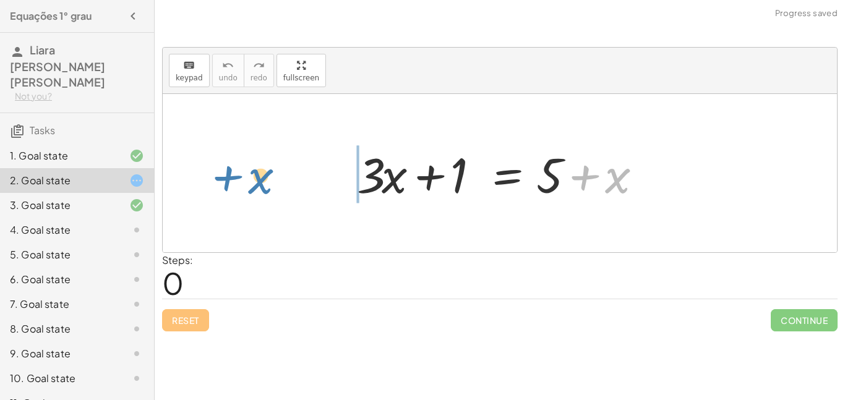
drag, startPoint x: 615, startPoint y: 181, endPoint x: 277, endPoint y: 184, distance: 338.5
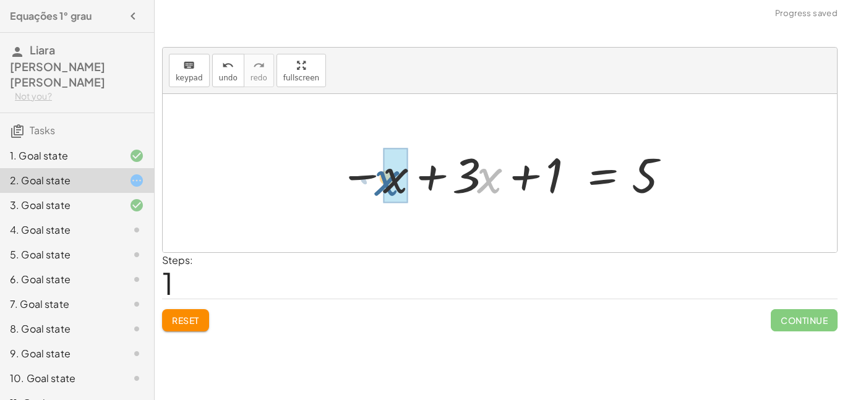
drag, startPoint x: 493, startPoint y: 178, endPoint x: 366, endPoint y: 177, distance: 126.9
click at [366, 177] on div at bounding box center [504, 174] width 343 height 64
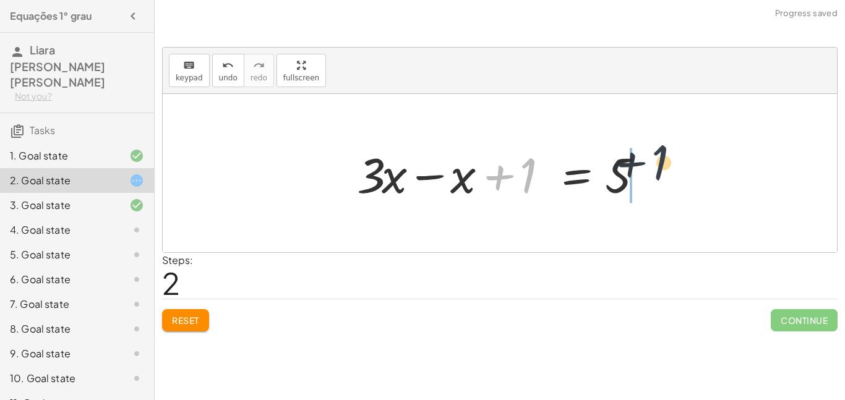
drag, startPoint x: 529, startPoint y: 178, endPoint x: 662, endPoint y: 166, distance: 134.2
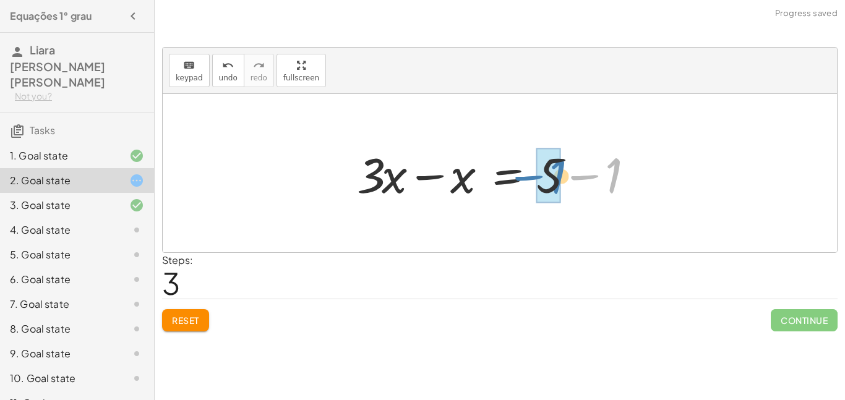
drag, startPoint x: 619, startPoint y: 173, endPoint x: 559, endPoint y: 174, distance: 60.0
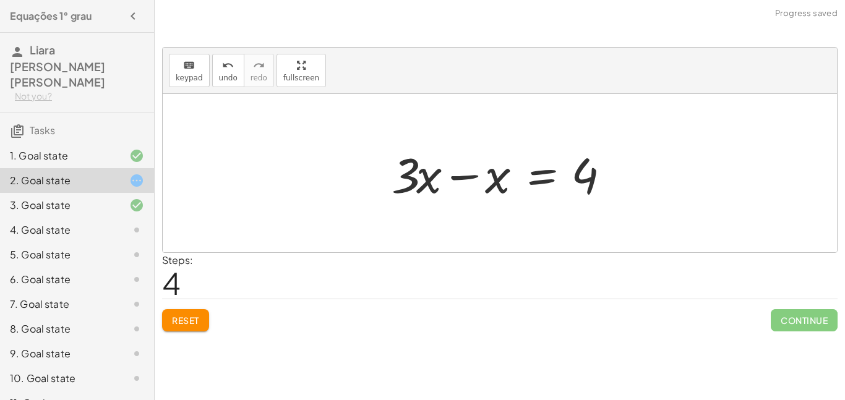
click at [589, 179] on div at bounding box center [505, 174] width 238 height 64
drag, startPoint x: 413, startPoint y: 180, endPoint x: 605, endPoint y: 173, distance: 191.4
click at [605, 173] on div at bounding box center [505, 174] width 238 height 64
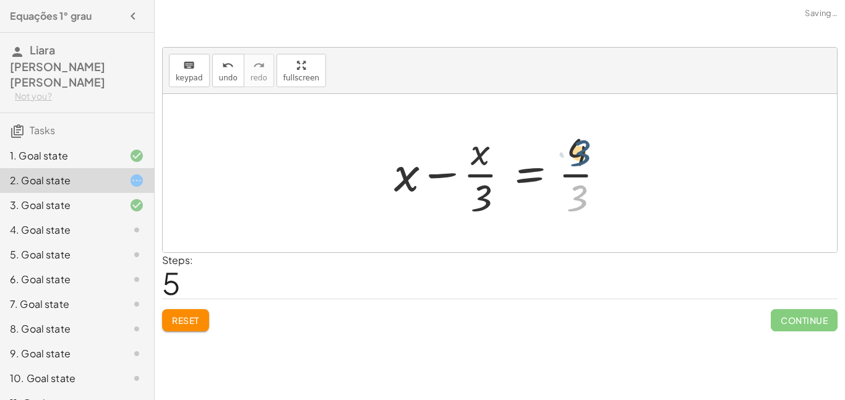
drag, startPoint x: 581, startPoint y: 199, endPoint x: 584, endPoint y: 153, distance: 45.9
click at [584, 153] on div at bounding box center [504, 173] width 233 height 95
click at [582, 189] on div at bounding box center [504, 173] width 233 height 95
drag, startPoint x: 482, startPoint y: 207, endPoint x: 572, endPoint y: 204, distance: 90.4
click at [572, 204] on div at bounding box center [504, 173] width 233 height 95
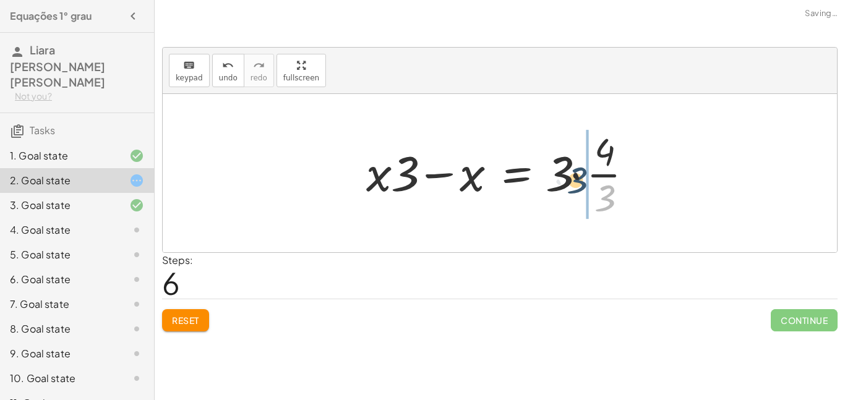
drag, startPoint x: 605, startPoint y: 199, endPoint x: 576, endPoint y: 181, distance: 34.2
click at [576, 181] on div at bounding box center [504, 173] width 289 height 95
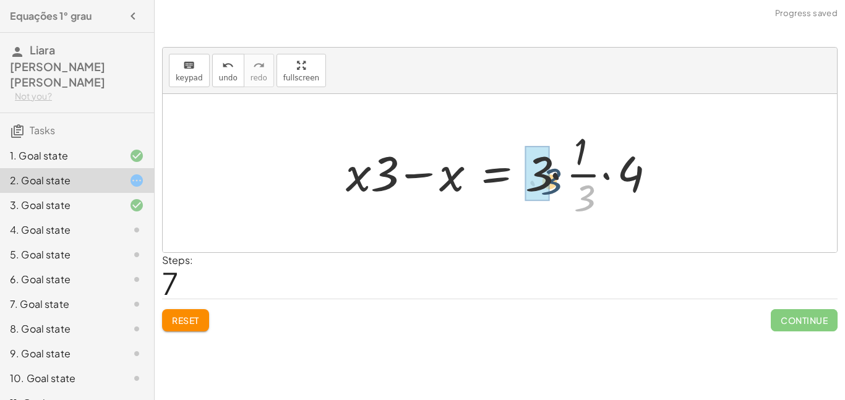
drag, startPoint x: 588, startPoint y: 202, endPoint x: 548, endPoint y: 182, distance: 44.8
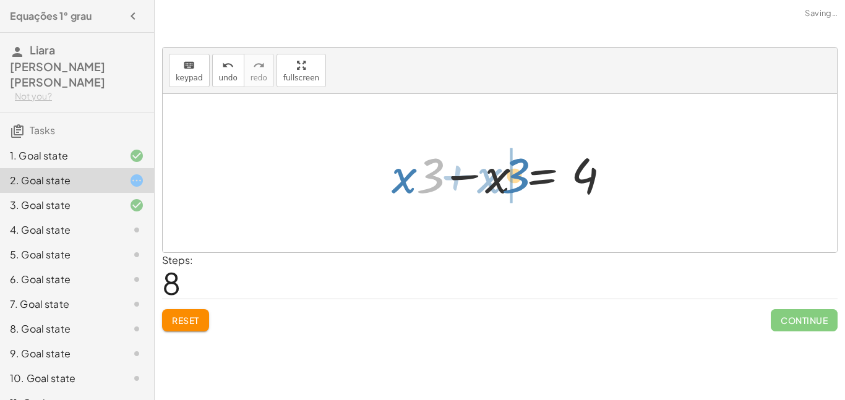
drag, startPoint x: 434, startPoint y: 171, endPoint x: 545, endPoint y: 170, distance: 110.8
click at [545, 170] on div at bounding box center [505, 174] width 238 height 64
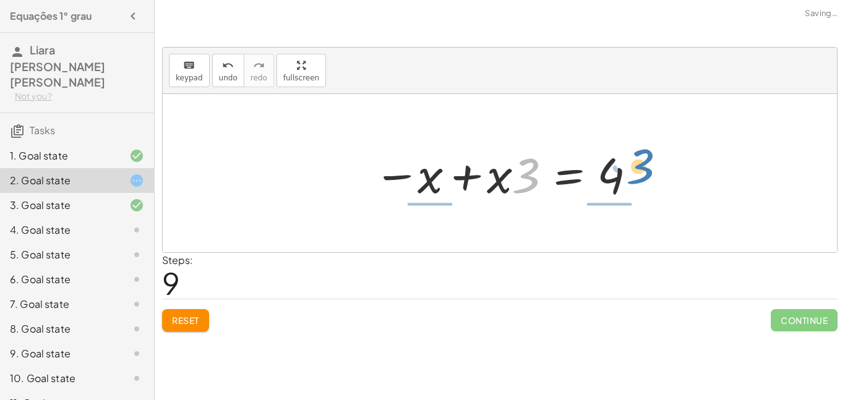
drag, startPoint x: 532, startPoint y: 171, endPoint x: 653, endPoint y: 161, distance: 121.7
click at [653, 161] on div "+ · 3 · x + 1 = + 5 + x − x + · 3 · x + 1 = 5 + · 3 · x − x + 1 = 5 + · 3 · x −…" at bounding box center [500, 173] width 675 height 158
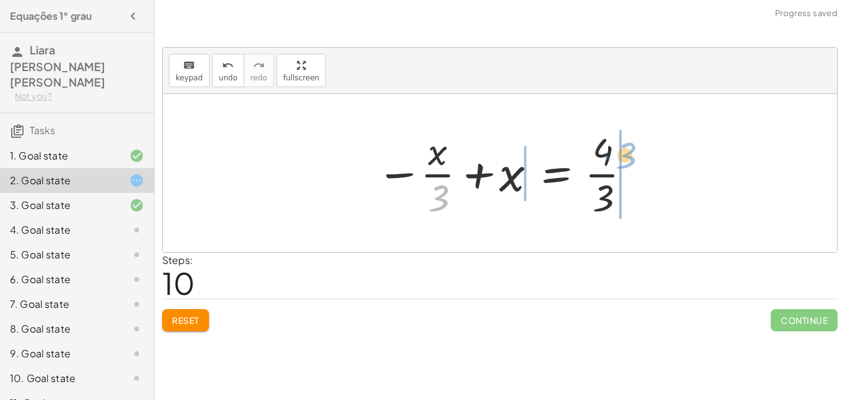
drag, startPoint x: 443, startPoint y: 188, endPoint x: 611, endPoint y: 142, distance: 174.6
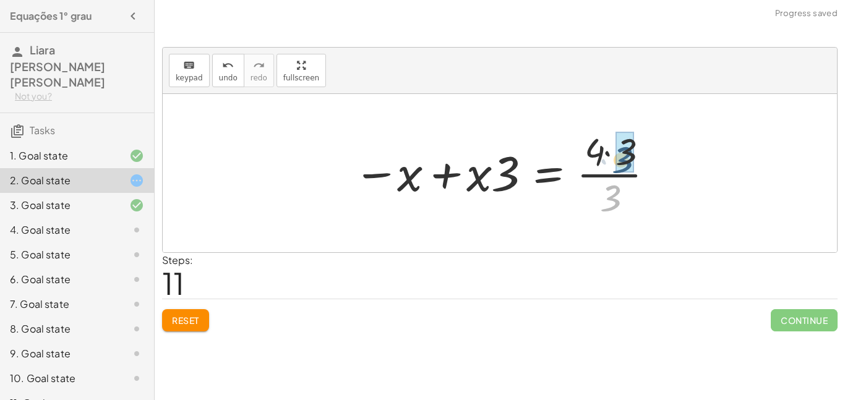
drag, startPoint x: 613, startPoint y: 201, endPoint x: 624, endPoint y: 163, distance: 40.1
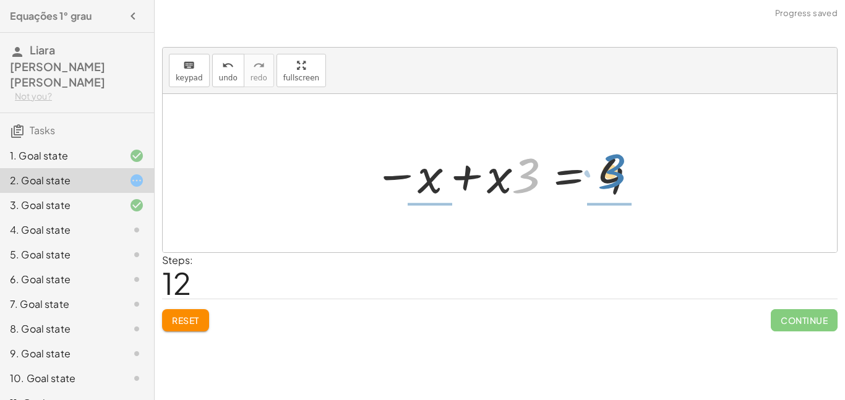
drag, startPoint x: 531, startPoint y: 179, endPoint x: 619, endPoint y: 176, distance: 87.9
click at [619, 176] on div at bounding box center [505, 174] width 274 height 64
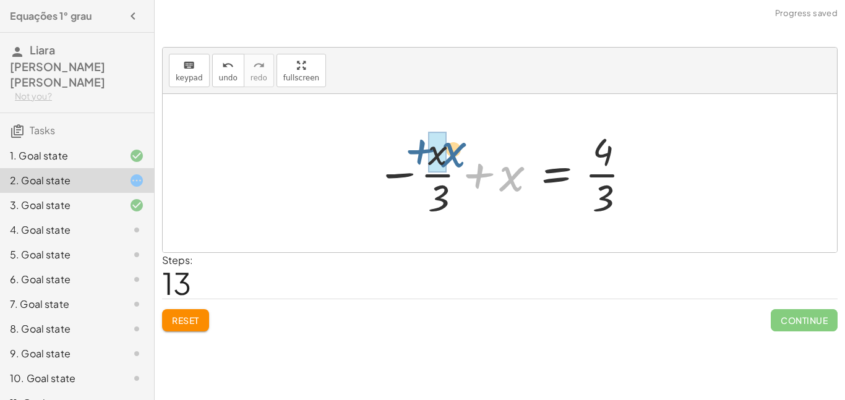
drag, startPoint x: 509, startPoint y: 175, endPoint x: 442, endPoint y: 149, distance: 72.5
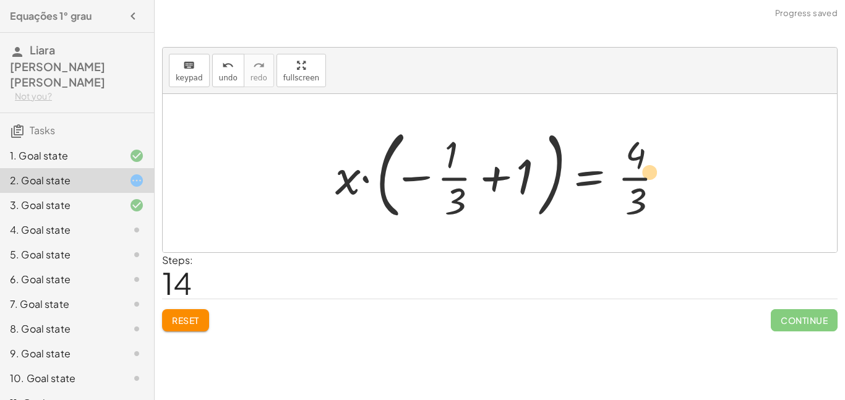
drag, startPoint x: 455, startPoint y: 203, endPoint x: 641, endPoint y: 222, distance: 186.7
click at [641, 222] on div at bounding box center [504, 173] width 351 height 103
drag, startPoint x: 464, startPoint y: 204, endPoint x: 648, endPoint y: 197, distance: 183.9
click at [648, 197] on div at bounding box center [504, 173] width 351 height 103
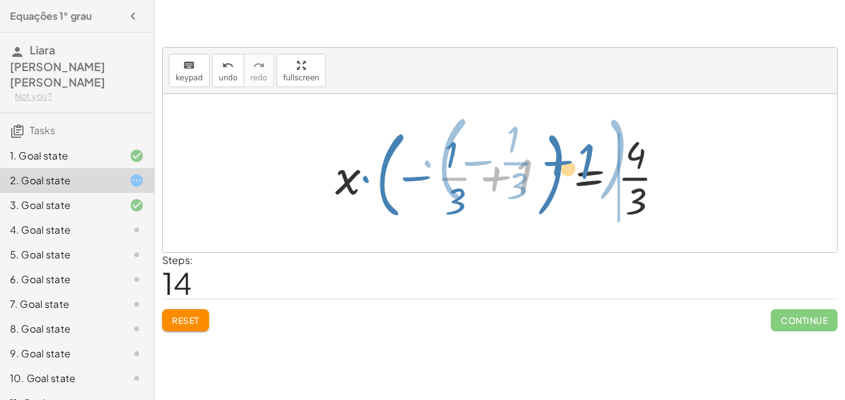
drag, startPoint x: 524, startPoint y: 179, endPoint x: 624, endPoint y: 153, distance: 103.4
click at [624, 153] on div at bounding box center [504, 173] width 351 height 103
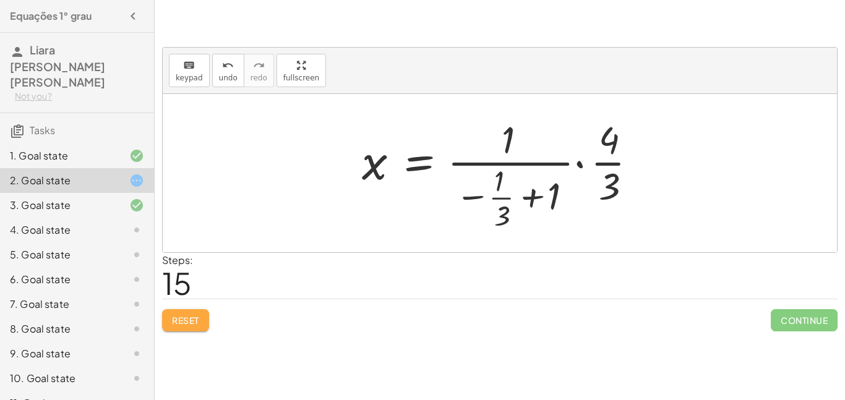
click at [167, 324] on button "Reset" at bounding box center [185, 320] width 47 height 22
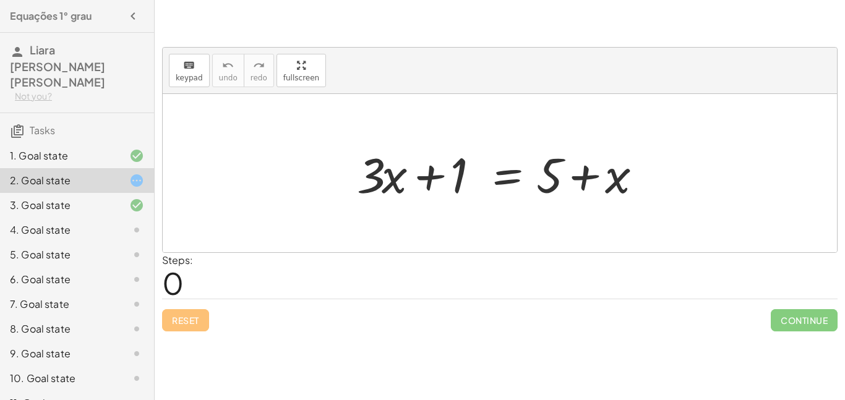
click at [108, 223] on div "4. Goal state" at bounding box center [60, 230] width 100 height 15
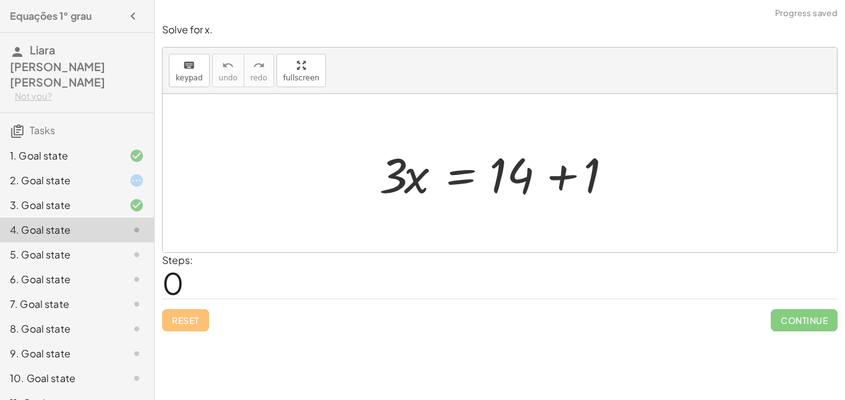
click at [569, 305] on div "Reset Continue" at bounding box center [500, 315] width 676 height 33
drag, startPoint x: 523, startPoint y: 188, endPoint x: 629, endPoint y: 176, distance: 107.1
click at [629, 176] on div at bounding box center [504, 174] width 263 height 64
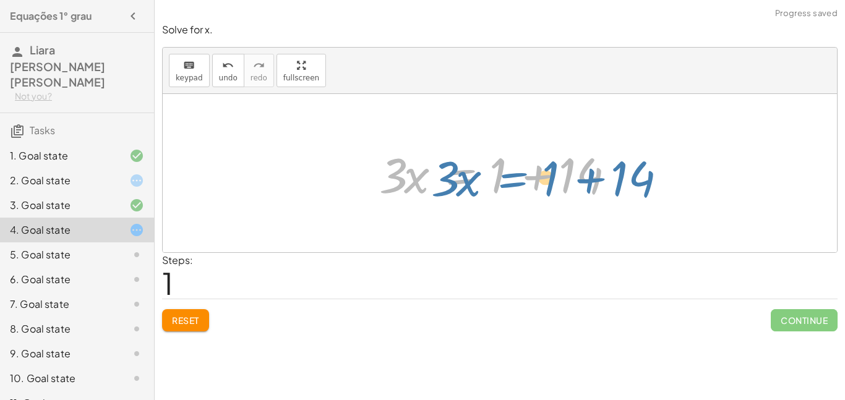
drag, startPoint x: 486, startPoint y: 177, endPoint x: 551, endPoint y: 181, distance: 64.5
click at [551, 181] on div at bounding box center [504, 174] width 263 height 64
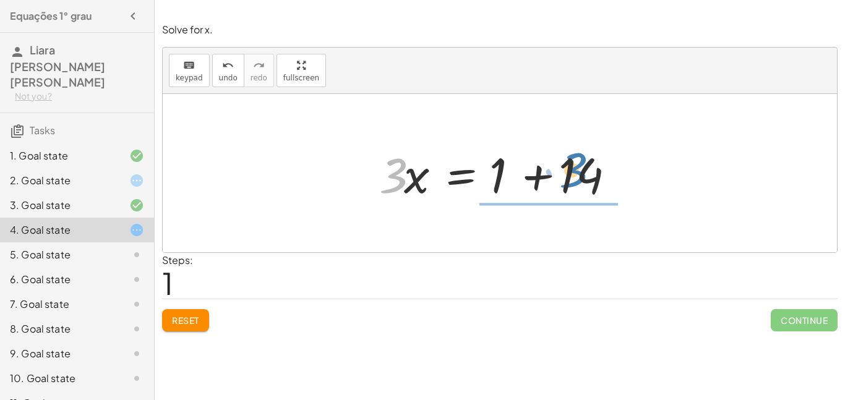
drag, startPoint x: 400, startPoint y: 180, endPoint x: 581, endPoint y: 178, distance: 180.7
click at [581, 178] on div at bounding box center [504, 174] width 263 height 64
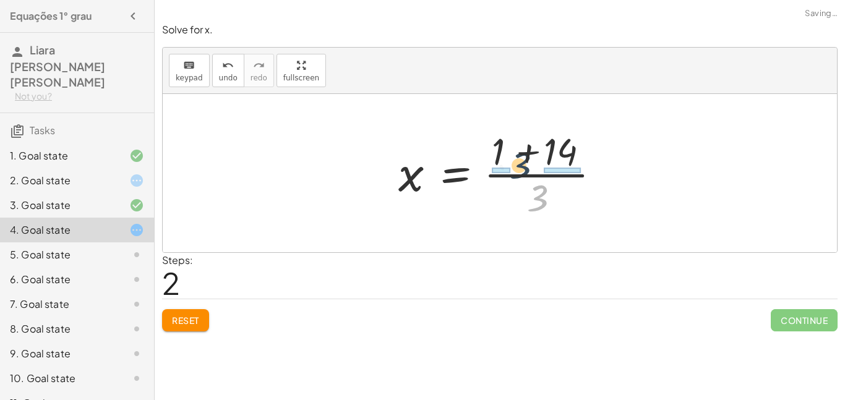
drag, startPoint x: 539, startPoint y: 195, endPoint x: 487, endPoint y: 127, distance: 85.2
click at [487, 127] on div at bounding box center [504, 173] width 225 height 95
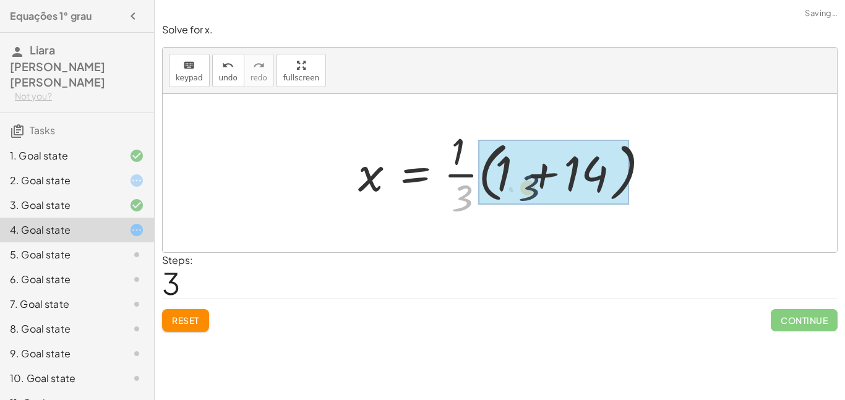
drag, startPoint x: 468, startPoint y: 197, endPoint x: 598, endPoint y: 184, distance: 131.2
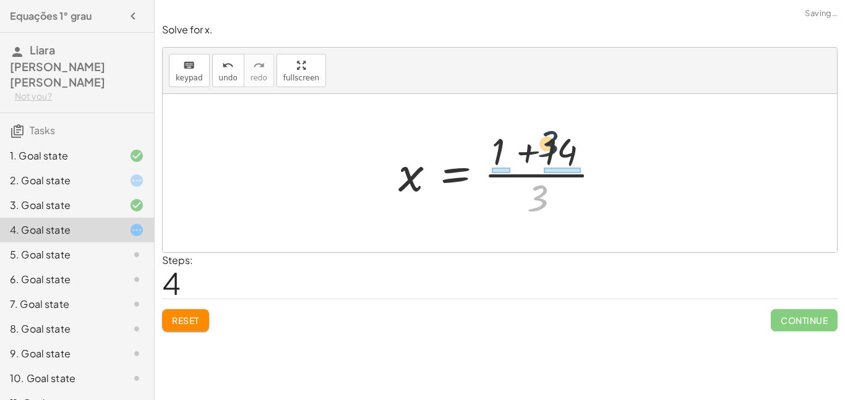
drag, startPoint x: 539, startPoint y: 205, endPoint x: 551, endPoint y: 143, distance: 63.1
click at [551, 143] on div at bounding box center [504, 173] width 225 height 95
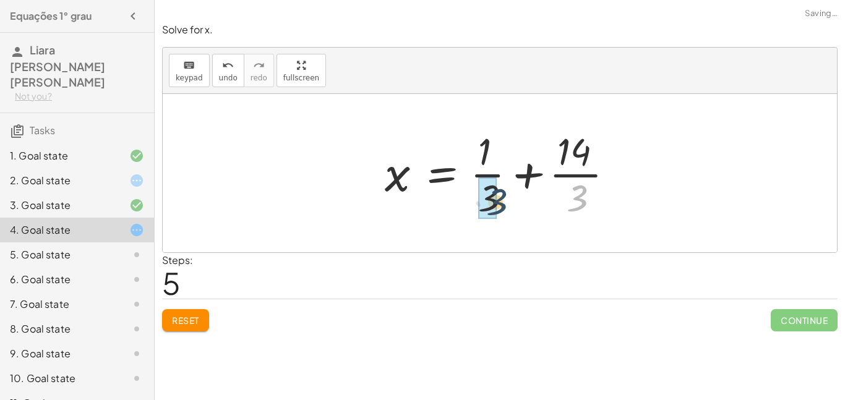
drag, startPoint x: 584, startPoint y: 194, endPoint x: 483, endPoint y: 199, distance: 101.0
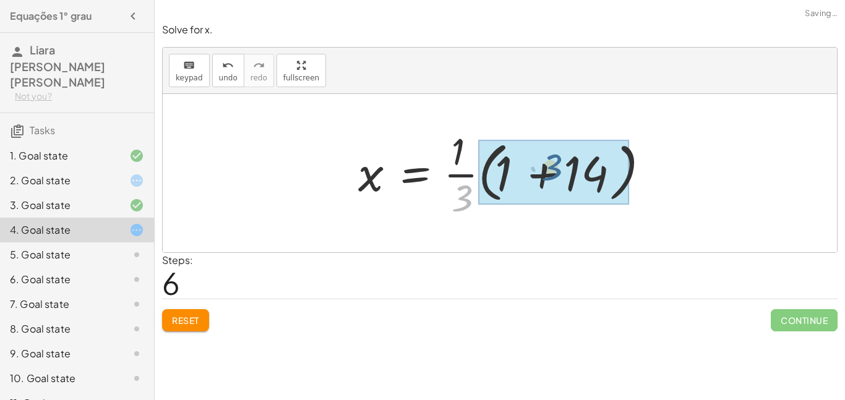
drag, startPoint x: 483, startPoint y: 199, endPoint x: 581, endPoint y: 168, distance: 103.2
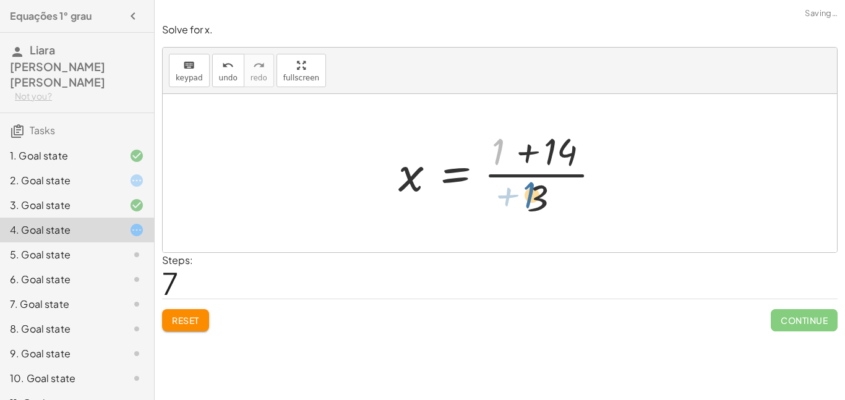
drag, startPoint x: 496, startPoint y: 156, endPoint x: 529, endPoint y: 202, distance: 56.3
click at [529, 202] on div at bounding box center [504, 173] width 225 height 95
drag, startPoint x: 551, startPoint y: 152, endPoint x: 535, endPoint y: 223, distance: 72.8
click at [535, 223] on div "· 3 · x = + 14 + 1 · 3 · x = + 1 + 14 x = · ( + 1 + 14 ) · 3 x = · · 1 · 3 · ( …" at bounding box center [500, 173] width 240 height 101
drag, startPoint x: 538, startPoint y: 212, endPoint x: 556, endPoint y: 145, distance: 68.6
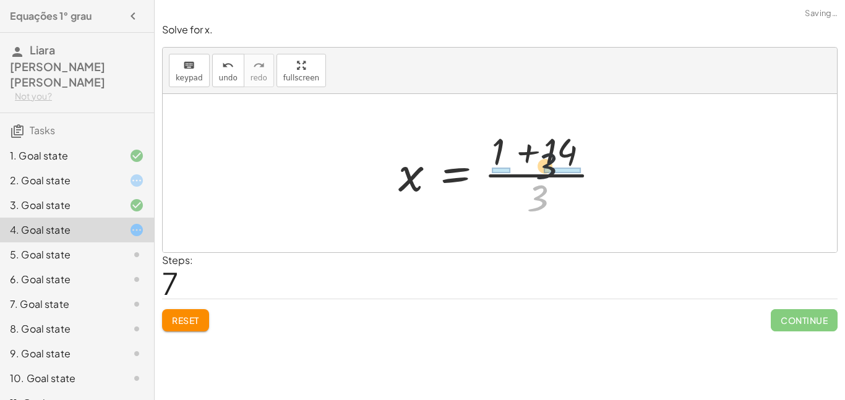
click at [556, 145] on div at bounding box center [504, 173] width 225 height 95
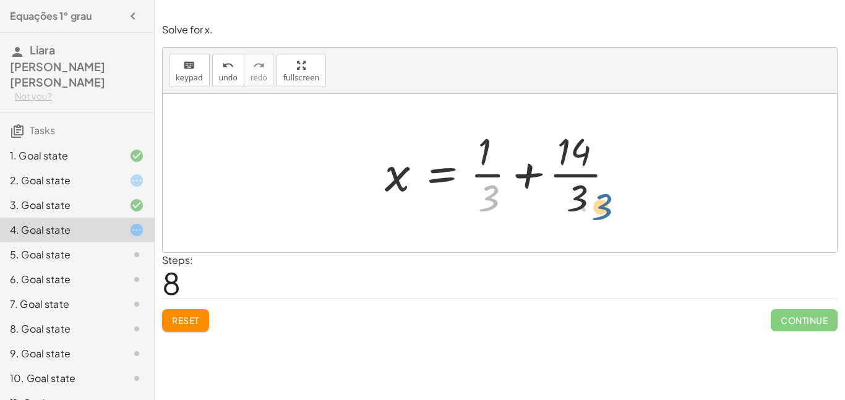
drag, startPoint x: 491, startPoint y: 189, endPoint x: 607, endPoint y: 197, distance: 116.1
click at [607, 197] on div at bounding box center [505, 173] width 252 height 95
drag, startPoint x: 496, startPoint y: 191, endPoint x: 596, endPoint y: 189, distance: 99.7
click at [596, 189] on div at bounding box center [505, 173] width 252 height 95
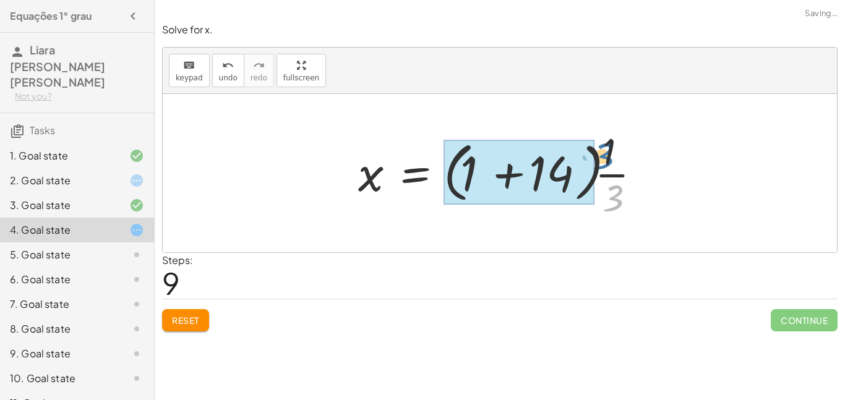
drag, startPoint x: 622, startPoint y: 198, endPoint x: 614, endPoint y: 152, distance: 47.1
click at [614, 152] on div at bounding box center [504, 173] width 305 height 95
drag, startPoint x: 616, startPoint y: 192, endPoint x: 546, endPoint y: 163, distance: 75.7
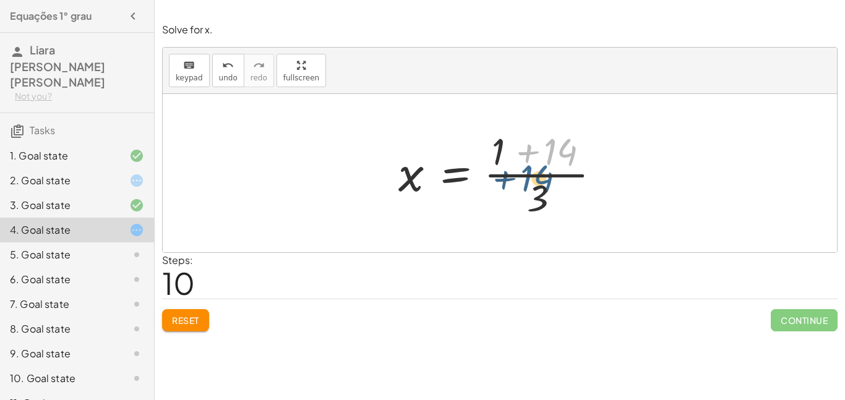
drag, startPoint x: 569, startPoint y: 155, endPoint x: 545, endPoint y: 188, distance: 41.2
click at [545, 188] on div at bounding box center [504, 173] width 225 height 95
drag, startPoint x: 543, startPoint y: 204, endPoint x: 559, endPoint y: 160, distance: 46.8
click at [559, 160] on div at bounding box center [504, 173] width 225 height 95
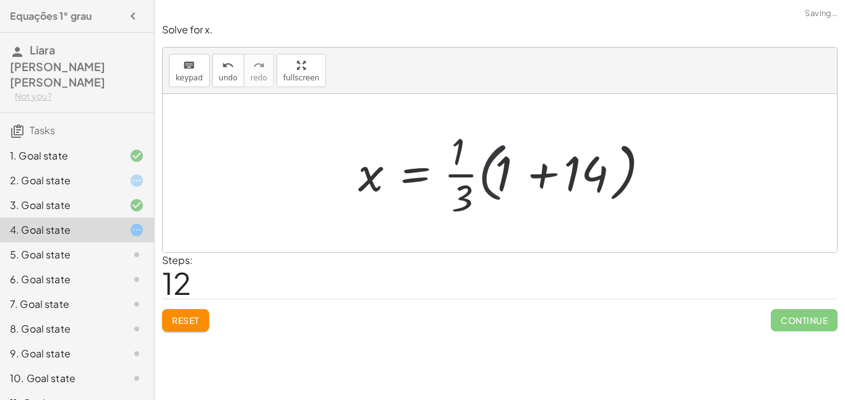
click at [490, 201] on div at bounding box center [504, 173] width 305 height 95
click at [201, 308] on div "Reset Continue" at bounding box center [500, 315] width 676 height 33
click at [197, 319] on span "Reset" at bounding box center [185, 320] width 27 height 11
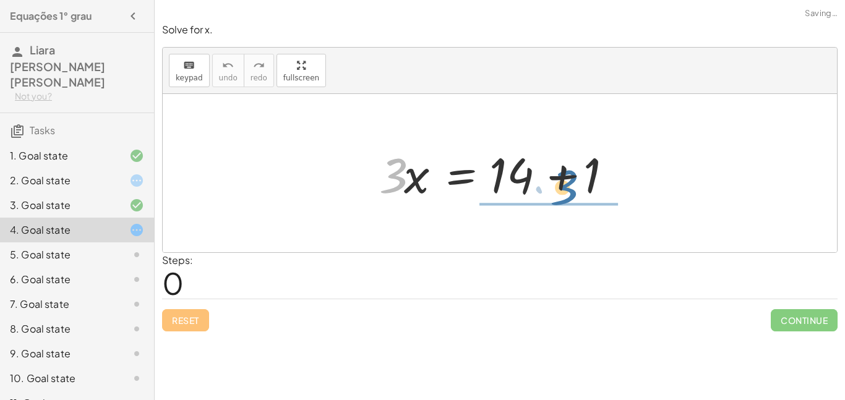
drag, startPoint x: 394, startPoint y: 176, endPoint x: 576, endPoint y: 183, distance: 181.5
click at [576, 183] on div at bounding box center [504, 174] width 263 height 64
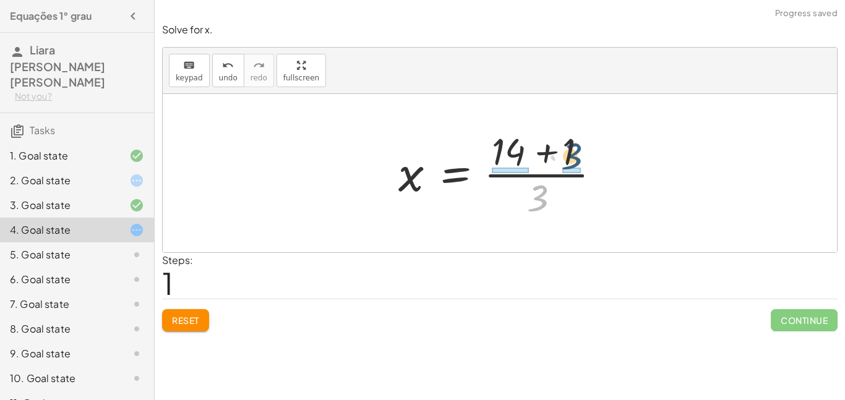
drag, startPoint x: 545, startPoint y: 189, endPoint x: 578, endPoint y: 145, distance: 54.8
click at [578, 145] on div at bounding box center [504, 173] width 225 height 95
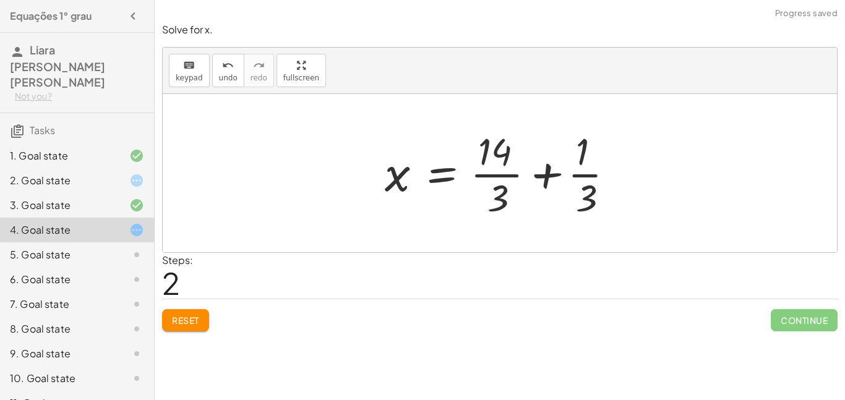
click at [186, 319] on span "Reset" at bounding box center [185, 320] width 27 height 11
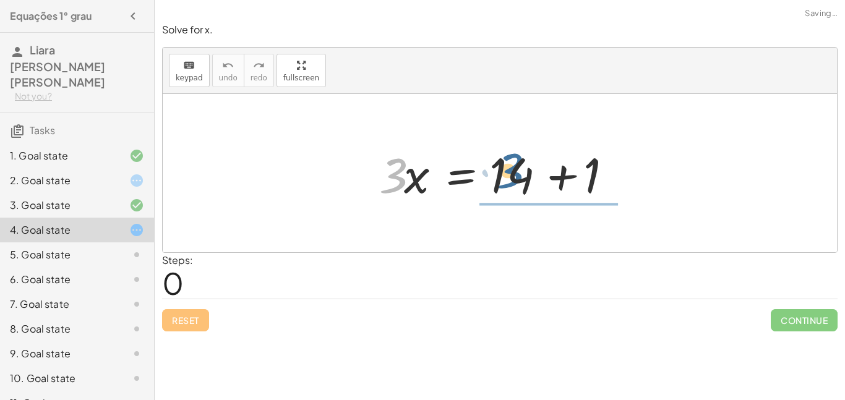
drag, startPoint x: 397, startPoint y: 175, endPoint x: 516, endPoint y: 170, distance: 118.9
click at [516, 170] on div at bounding box center [504, 174] width 263 height 64
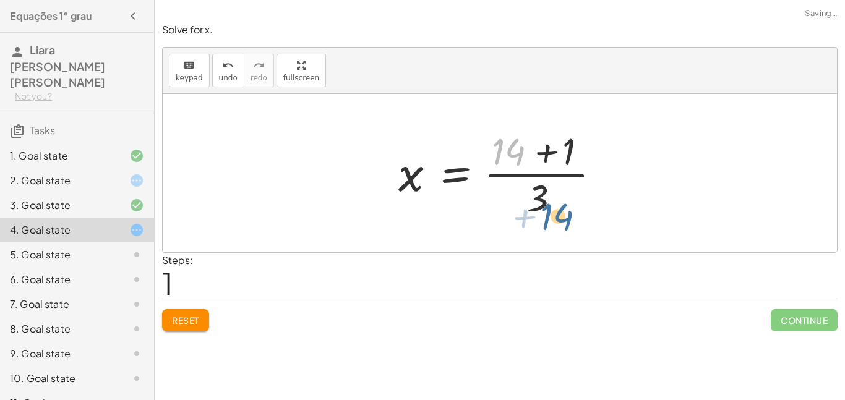
drag, startPoint x: 515, startPoint y: 156, endPoint x: 558, endPoint y: 209, distance: 68.1
click at [558, 209] on div at bounding box center [504, 173] width 225 height 95
drag, startPoint x: 567, startPoint y: 160, endPoint x: 537, endPoint y: 218, distance: 64.8
click at [537, 218] on div at bounding box center [504, 173] width 225 height 95
click at [184, 319] on span "Reset" at bounding box center [185, 320] width 27 height 11
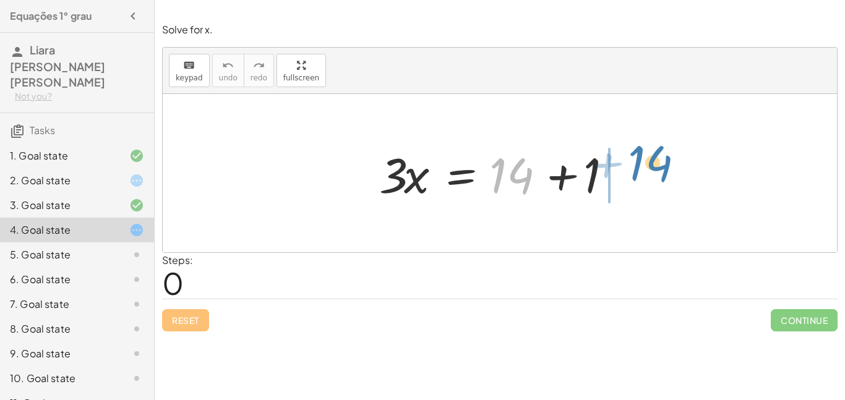
drag, startPoint x: 519, startPoint y: 173, endPoint x: 657, endPoint y: 161, distance: 139.2
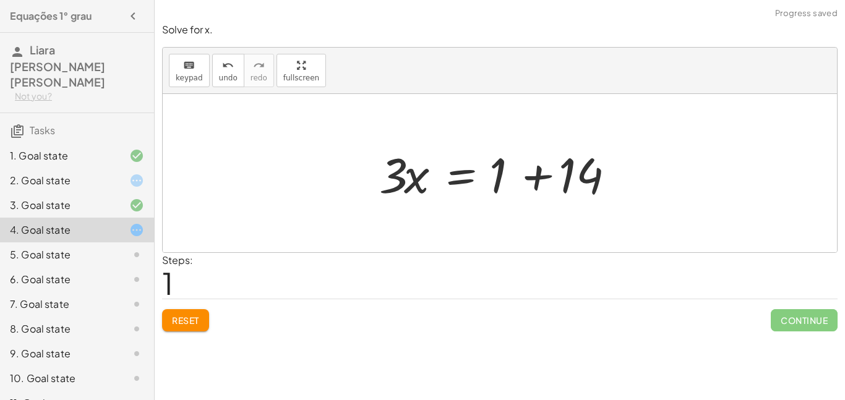
click at [542, 175] on div at bounding box center [504, 174] width 263 height 64
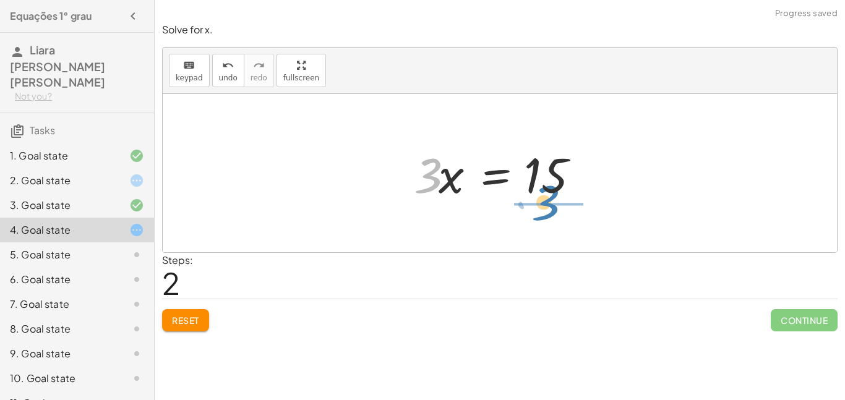
drag, startPoint x: 433, startPoint y: 174, endPoint x: 556, endPoint y: 204, distance: 126.8
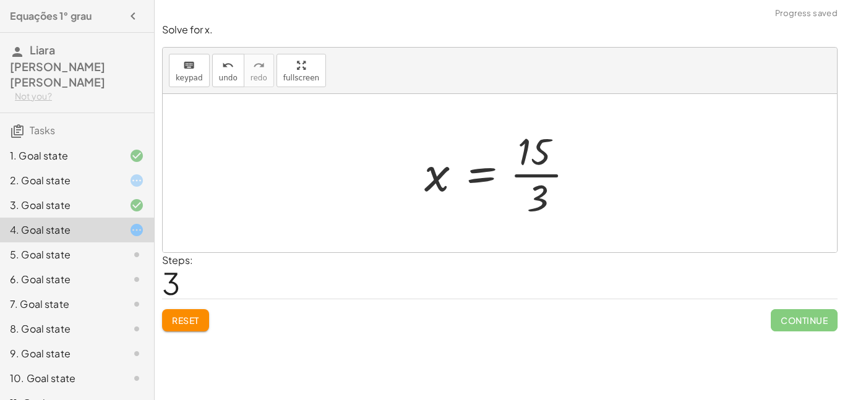
click at [551, 176] on div at bounding box center [504, 173] width 173 height 95
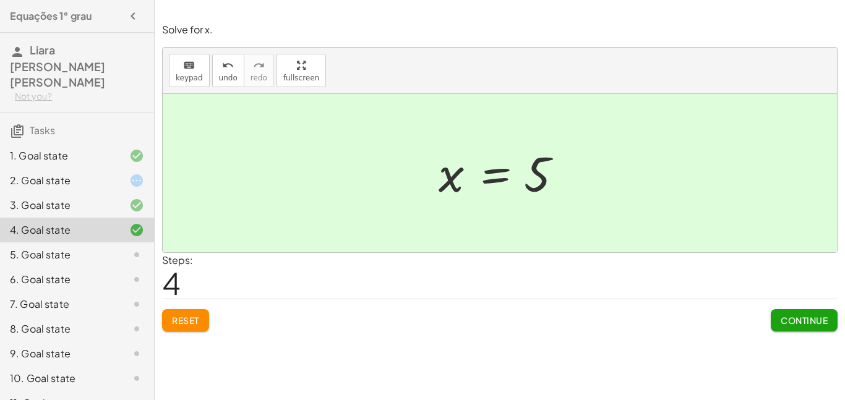
click at [118, 248] on div at bounding box center [127, 255] width 35 height 15
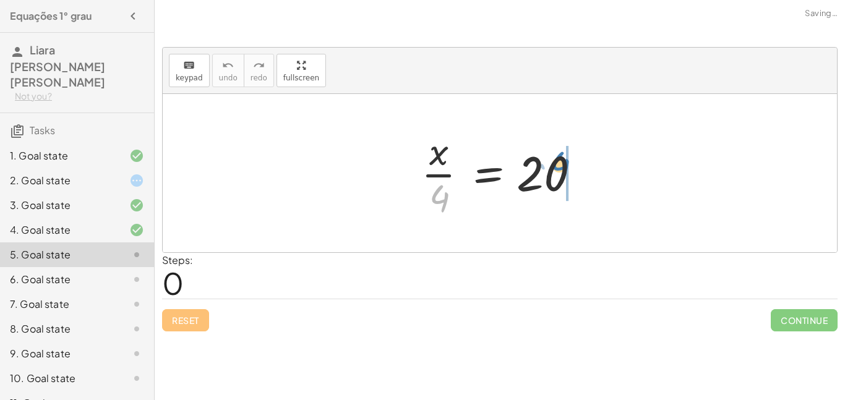
drag, startPoint x: 446, startPoint y: 199, endPoint x: 564, endPoint y: 170, distance: 121.7
click at [564, 170] on div at bounding box center [504, 173] width 179 height 95
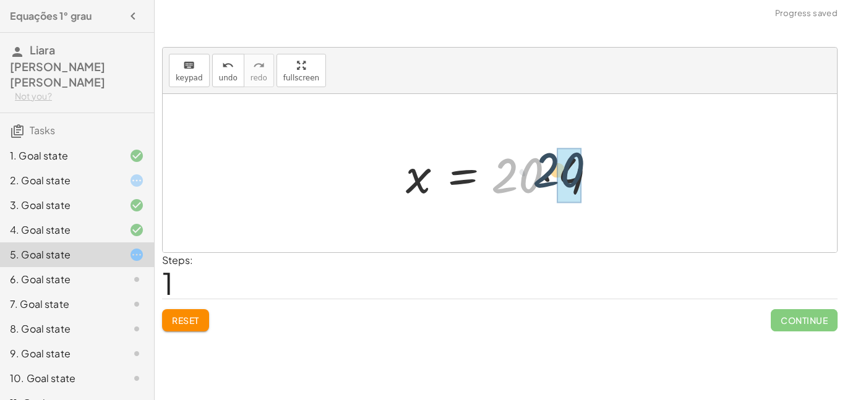
drag, startPoint x: 527, startPoint y: 181, endPoint x: 569, endPoint y: 175, distance: 42.5
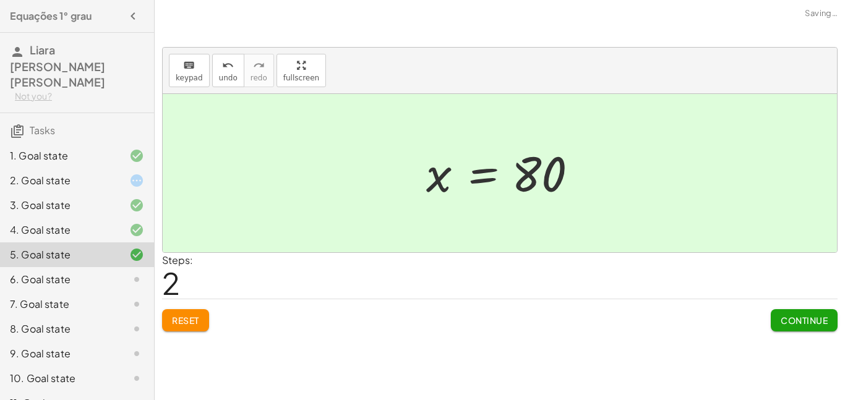
click at [100, 272] on div "6. Goal state" at bounding box center [60, 279] width 100 height 15
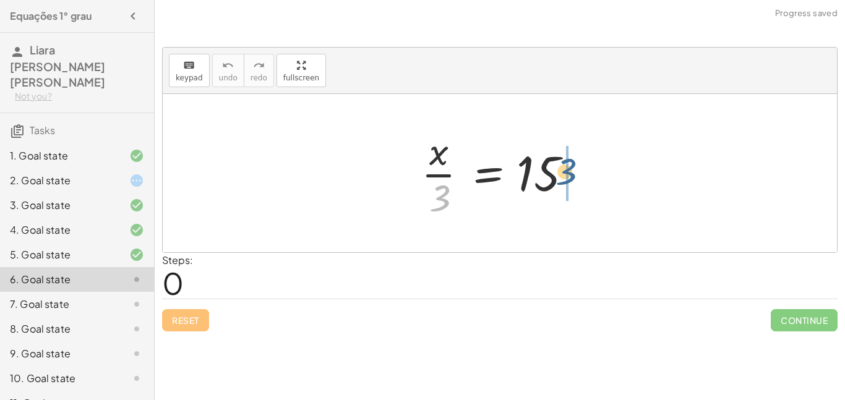
drag, startPoint x: 440, startPoint y: 200, endPoint x: 577, endPoint y: 172, distance: 139.6
click at [577, 172] on div at bounding box center [504, 173] width 179 height 95
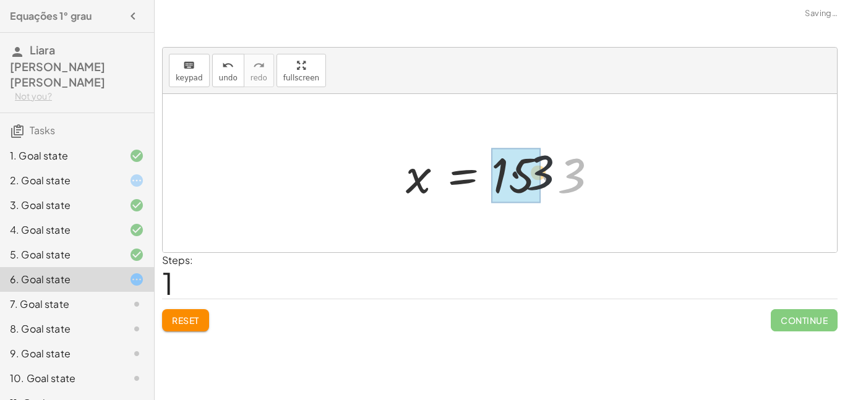
drag, startPoint x: 577, startPoint y: 183, endPoint x: 540, endPoint y: 180, distance: 37.3
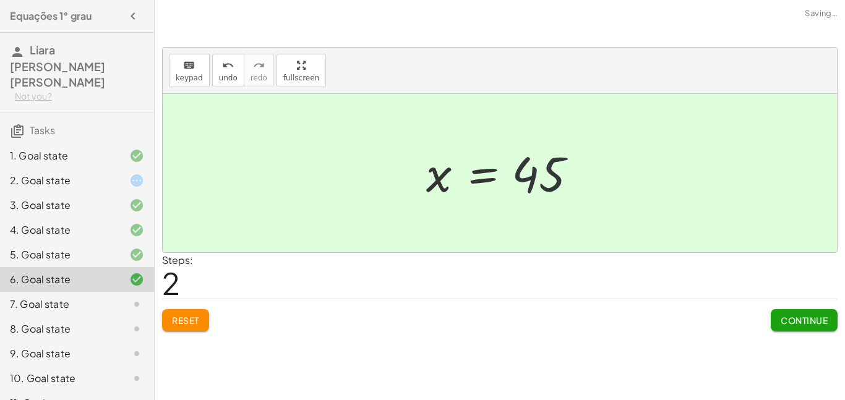
click at [538, 180] on div at bounding box center [504, 173] width 169 height 61
click at [117, 297] on div at bounding box center [127, 304] width 35 height 15
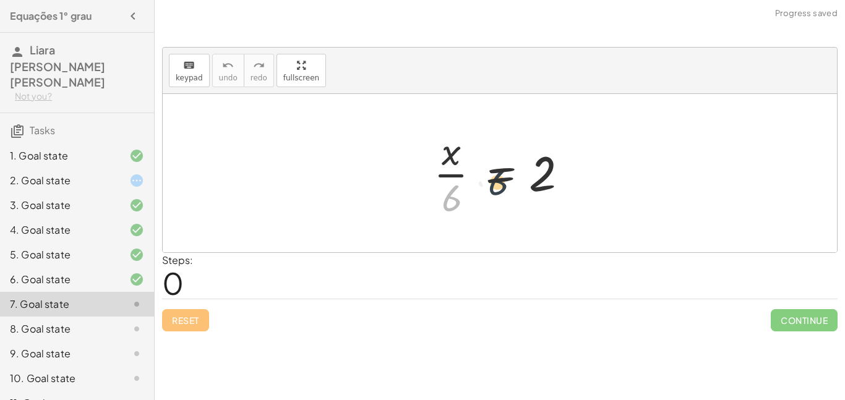
drag, startPoint x: 454, startPoint y: 196, endPoint x: 532, endPoint y: 180, distance: 79.5
click at [532, 180] on div at bounding box center [505, 173] width 154 height 95
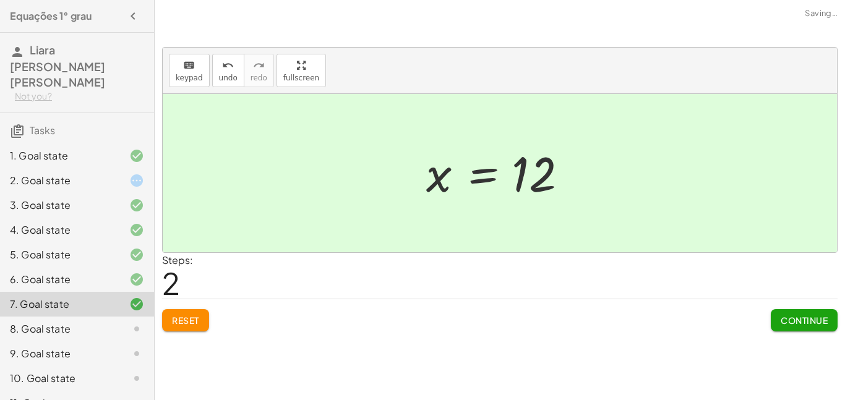
click at [123, 322] on div at bounding box center [127, 329] width 35 height 15
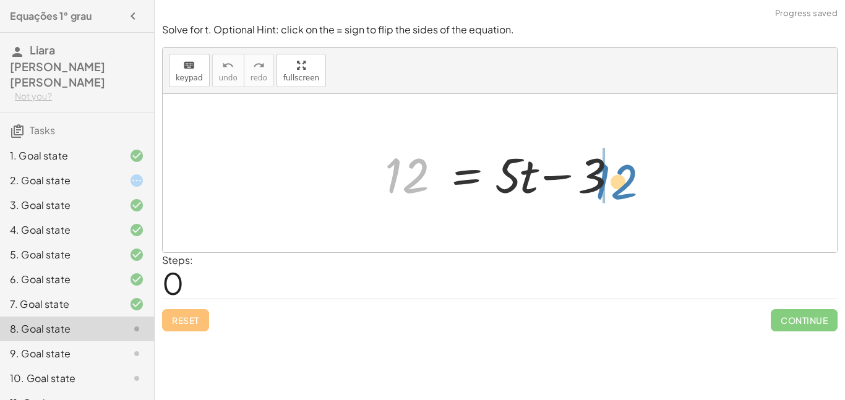
drag, startPoint x: 401, startPoint y: 176, endPoint x: 598, endPoint y: 179, distance: 196.8
click at [598, 179] on div at bounding box center [505, 174] width 252 height 64
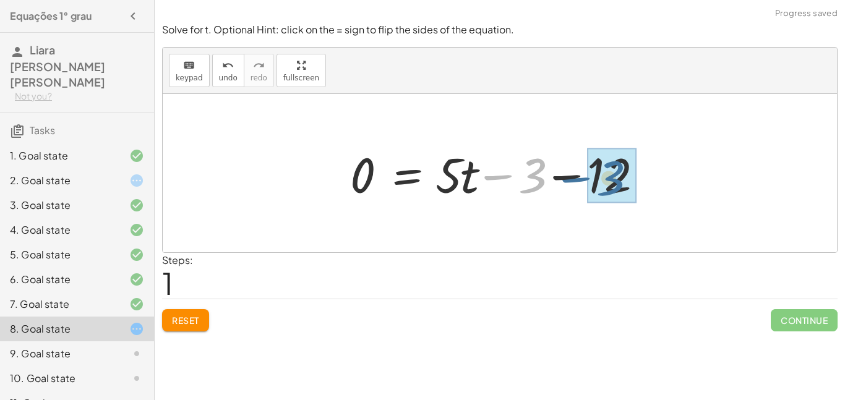
drag, startPoint x: 532, startPoint y: 175, endPoint x: 617, endPoint y: 179, distance: 84.9
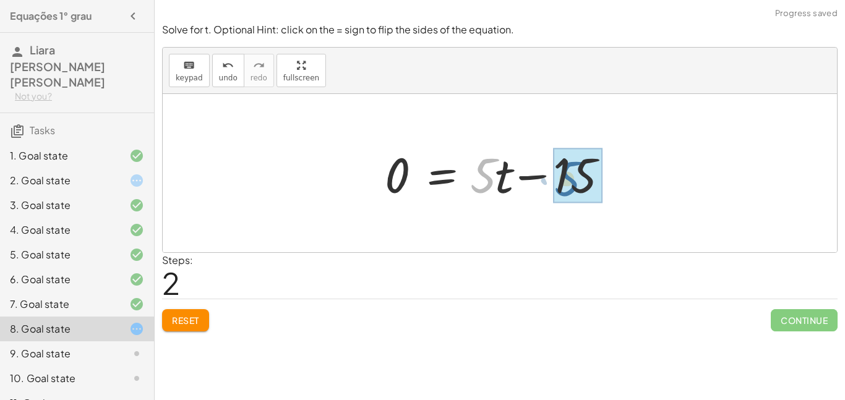
drag, startPoint x: 486, startPoint y: 176, endPoint x: 571, endPoint y: 179, distance: 84.8
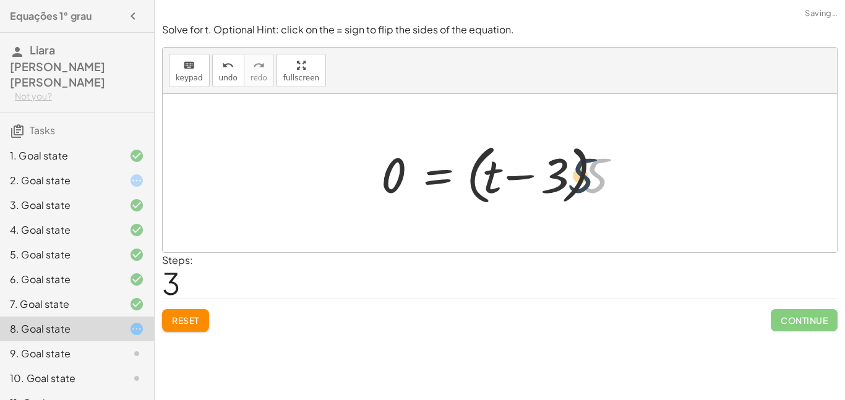
drag, startPoint x: 594, startPoint y: 178, endPoint x: 564, endPoint y: 177, distance: 29.1
click at [564, 177] on div at bounding box center [505, 173] width 260 height 71
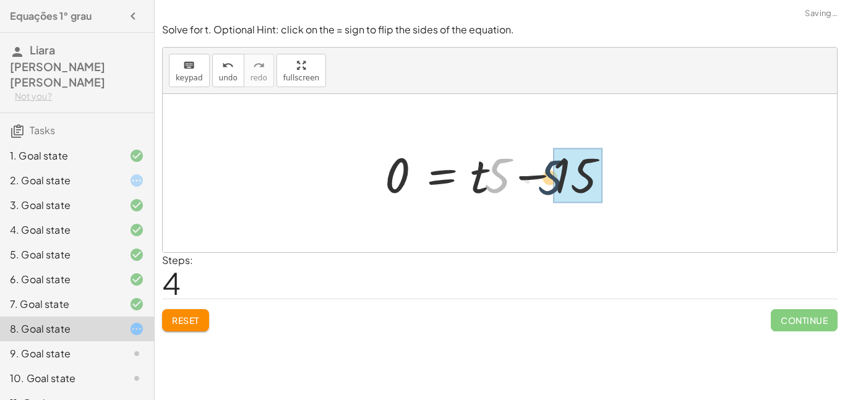
drag, startPoint x: 503, startPoint y: 176, endPoint x: 569, endPoint y: 178, distance: 65.6
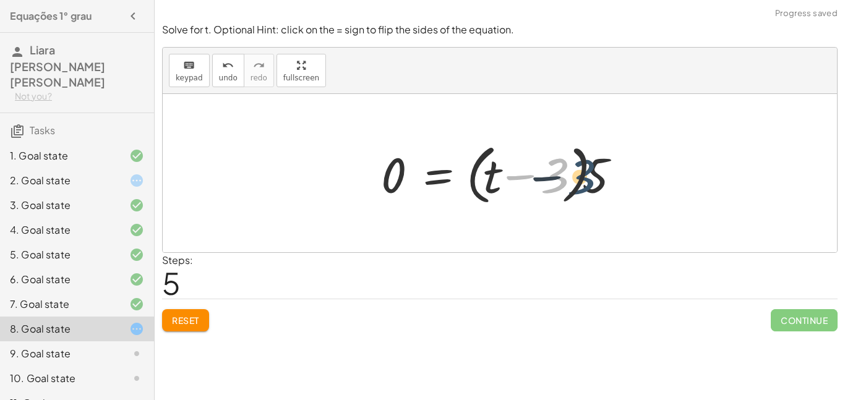
drag, startPoint x: 561, startPoint y: 179, endPoint x: 598, endPoint y: 181, distance: 37.2
click at [598, 181] on div at bounding box center [505, 173] width 260 height 71
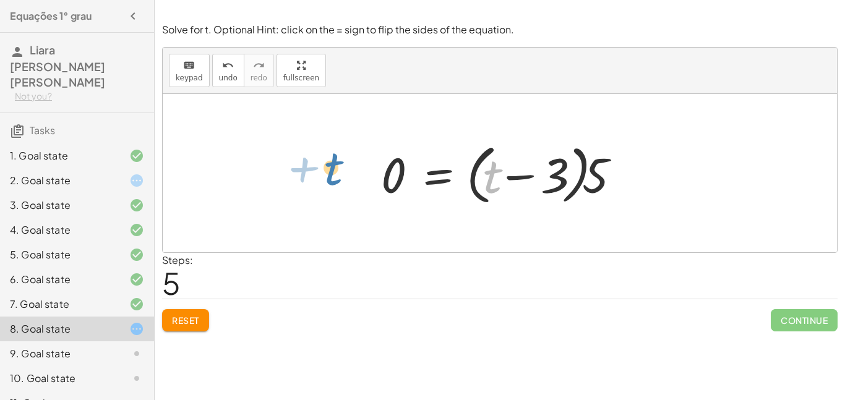
drag, startPoint x: 490, startPoint y: 183, endPoint x: 322, endPoint y: 177, distance: 167.8
click at [322, 177] on div "12 = + · 5 · t − 3 0 = + · 5 · t − 3 − 12 0 = + · 5 · t − 15 0 = + · 5 · t − · …" at bounding box center [500, 173] width 675 height 158
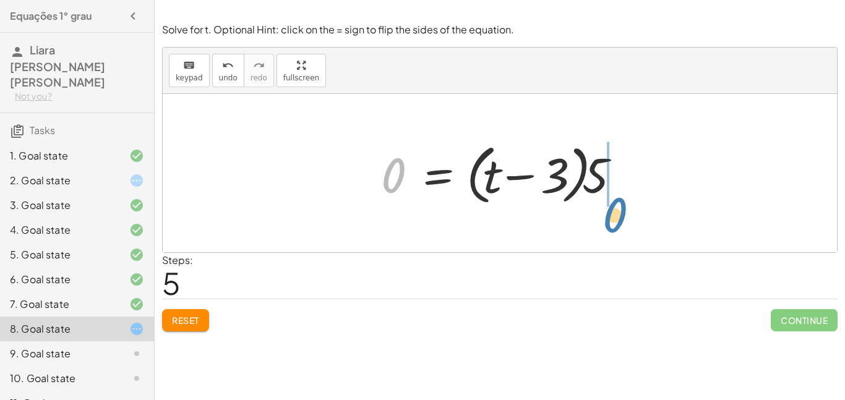
drag, startPoint x: 401, startPoint y: 173, endPoint x: 620, endPoint y: 207, distance: 221.7
click at [620, 207] on div at bounding box center [505, 173] width 260 height 71
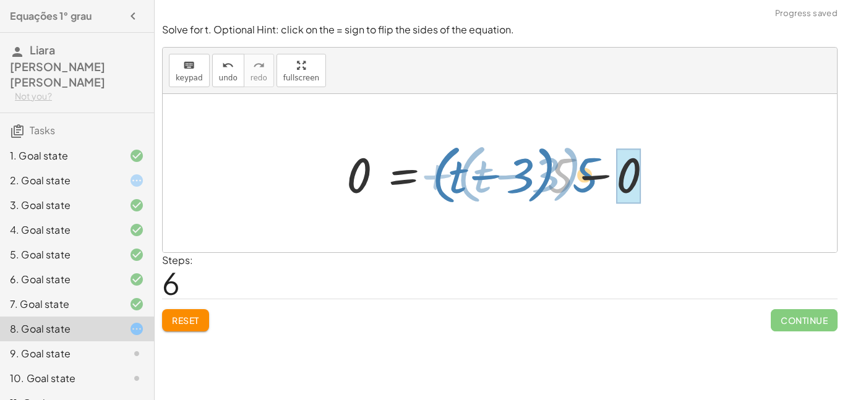
drag, startPoint x: 561, startPoint y: 180, endPoint x: 600, endPoint y: 178, distance: 38.4
click at [600, 178] on div at bounding box center [504, 173] width 329 height 71
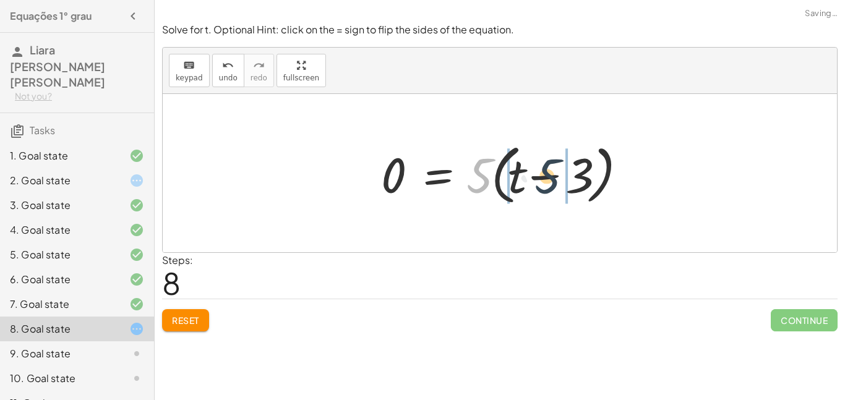
drag, startPoint x: 487, startPoint y: 180, endPoint x: 569, endPoint y: 182, distance: 82.3
click at [569, 182] on div at bounding box center [505, 173] width 260 height 71
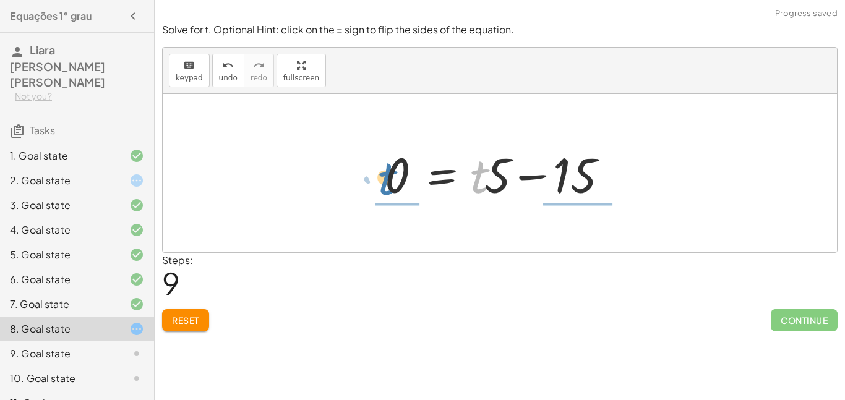
drag, startPoint x: 481, startPoint y: 176, endPoint x: 384, endPoint y: 178, distance: 96.6
click at [384, 178] on div at bounding box center [505, 174] width 252 height 64
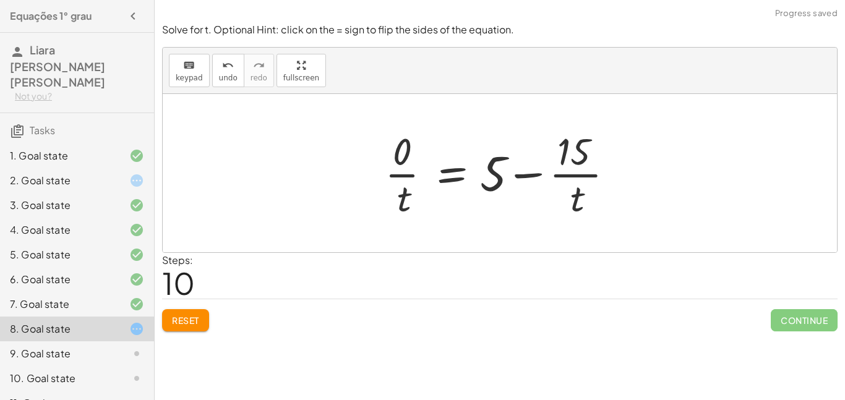
click at [199, 327] on button "Reset" at bounding box center [185, 320] width 47 height 22
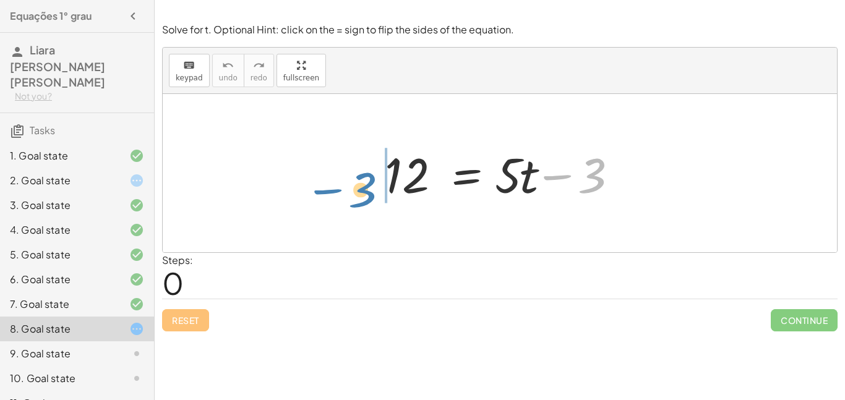
drag, startPoint x: 595, startPoint y: 168, endPoint x: 365, endPoint y: 182, distance: 231.3
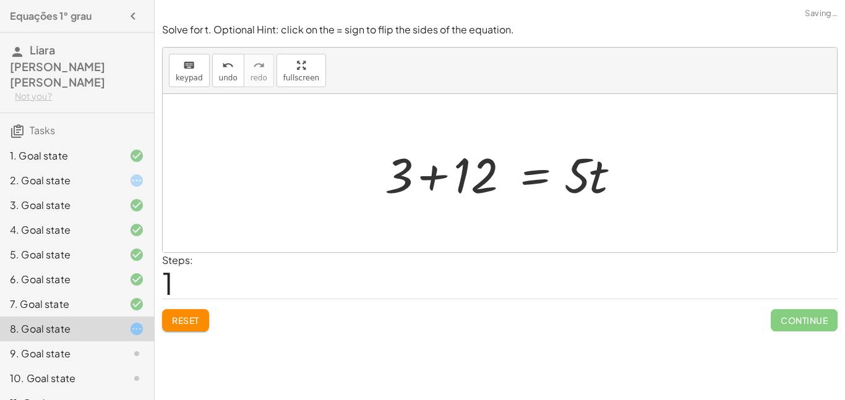
click at [432, 178] on div at bounding box center [505, 174] width 252 height 64
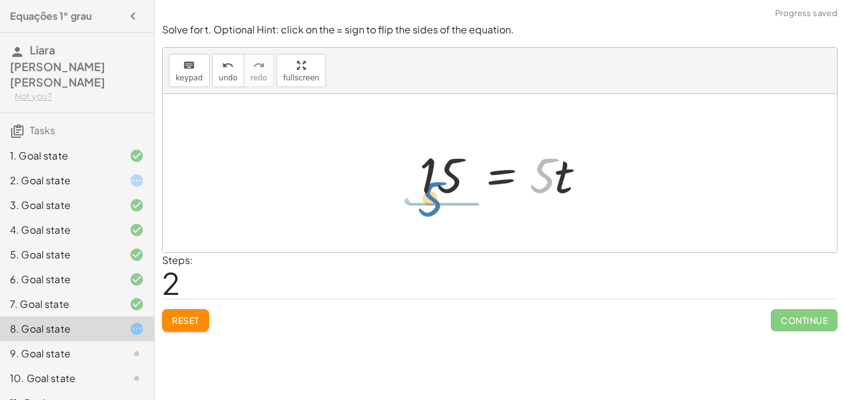
drag, startPoint x: 544, startPoint y: 171, endPoint x: 428, endPoint y: 197, distance: 119.1
click at [428, 197] on div at bounding box center [504, 174] width 183 height 64
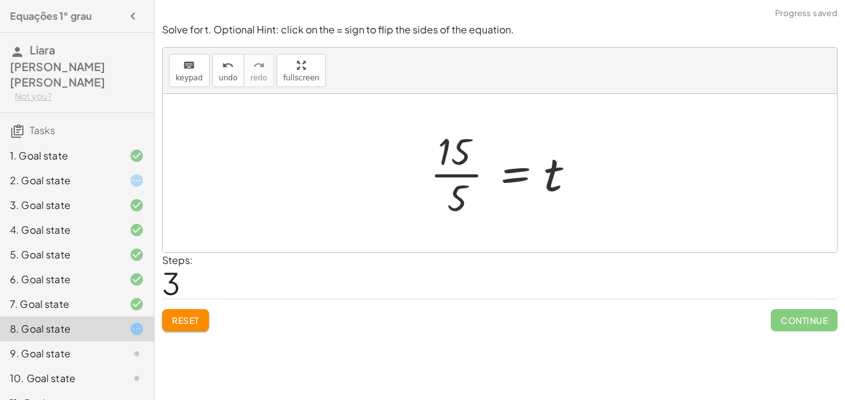
click at [440, 172] on div at bounding box center [505, 173] width 162 height 95
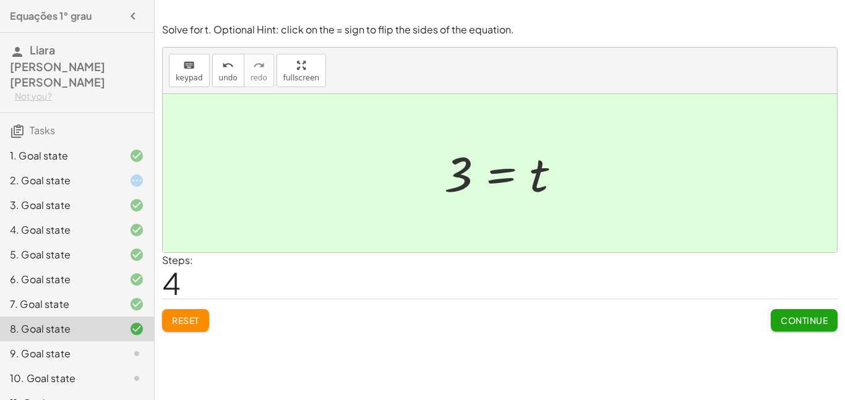
click at [129, 347] on icon at bounding box center [136, 354] width 15 height 15
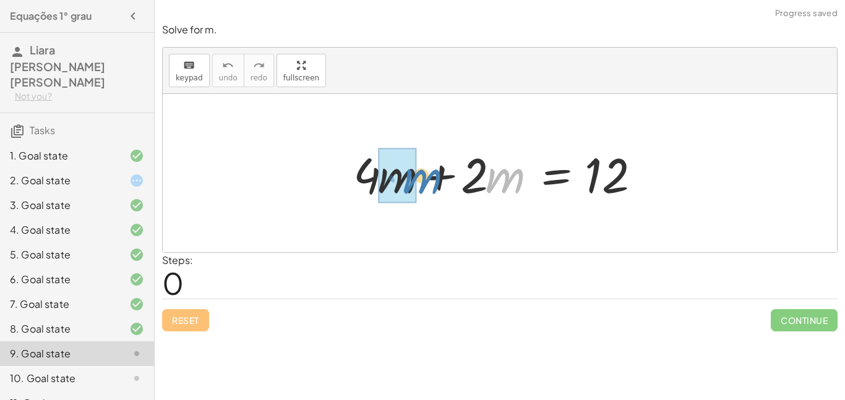
drag, startPoint x: 503, startPoint y: 178, endPoint x: 409, endPoint y: 177, distance: 94.1
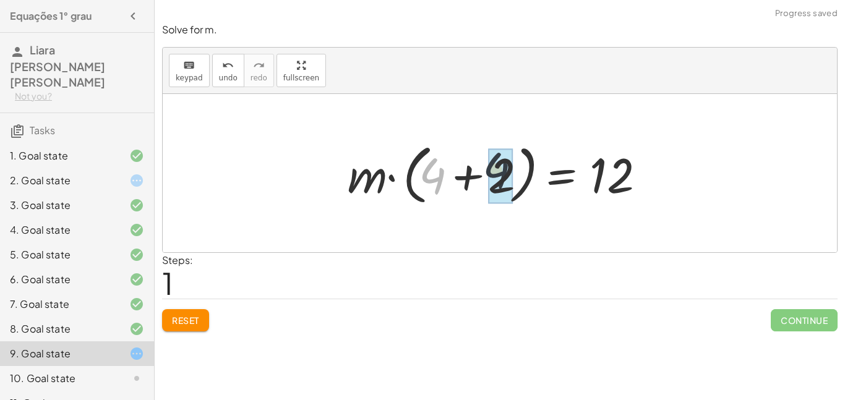
drag, startPoint x: 439, startPoint y: 174, endPoint x: 529, endPoint y: 168, distance: 90.0
click at [529, 168] on div at bounding box center [505, 173] width 326 height 71
drag, startPoint x: 430, startPoint y: 189, endPoint x: 498, endPoint y: 184, distance: 68.9
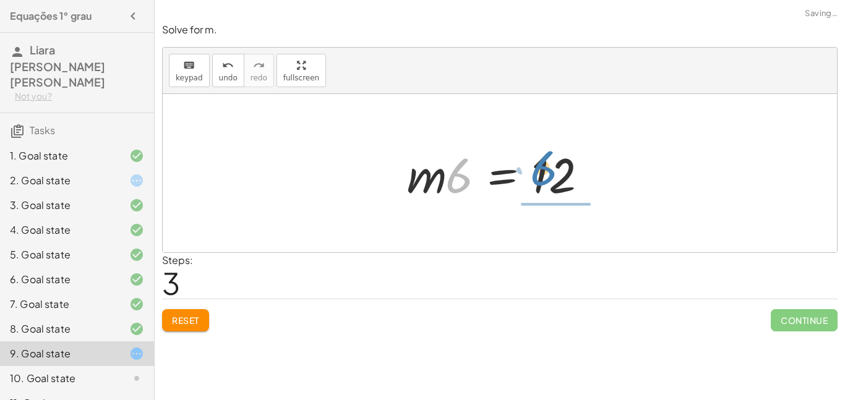
drag, startPoint x: 456, startPoint y: 184, endPoint x: 540, endPoint y: 177, distance: 84.5
click at [540, 177] on div at bounding box center [505, 174] width 208 height 64
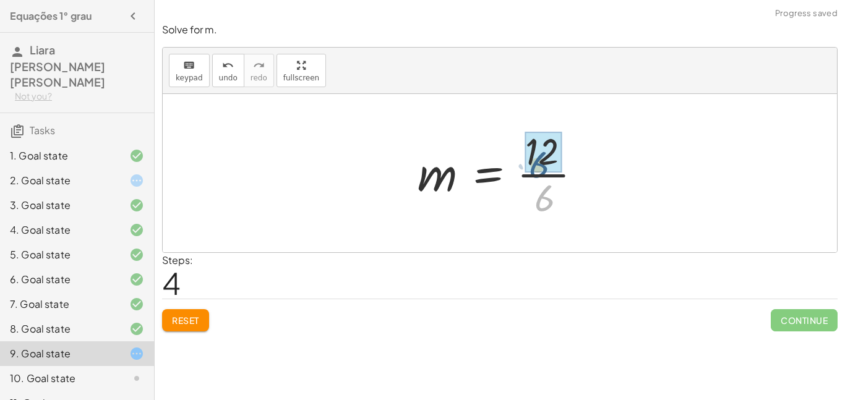
drag, startPoint x: 546, startPoint y: 200, endPoint x: 541, endPoint y: 166, distance: 33.9
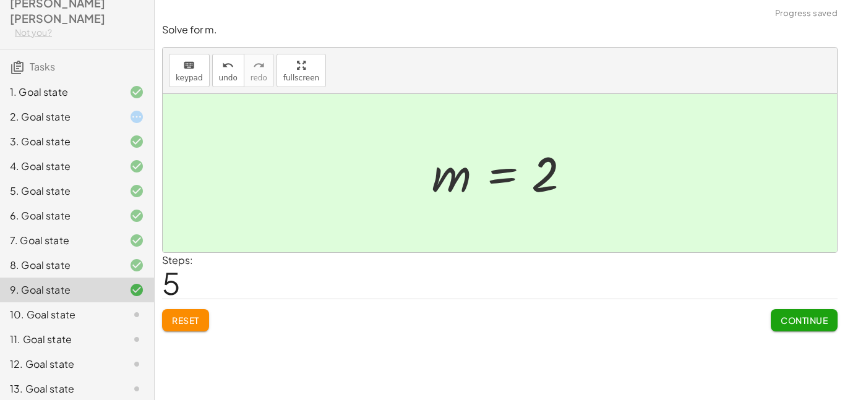
scroll to position [66, 0]
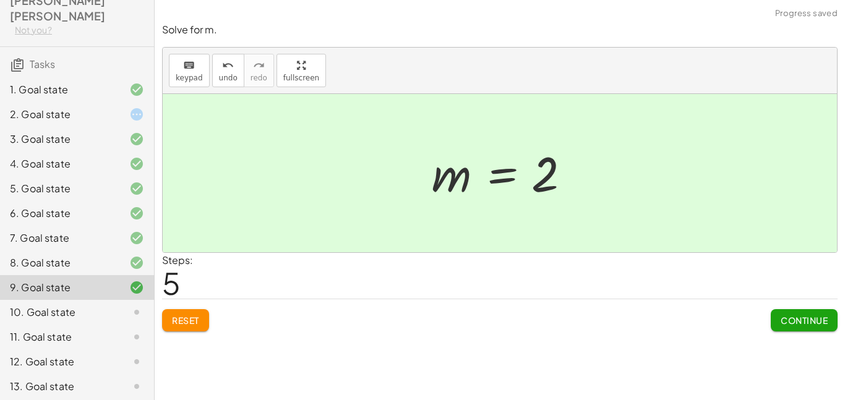
click at [108, 305] on div "10. Goal state" at bounding box center [60, 312] width 100 height 15
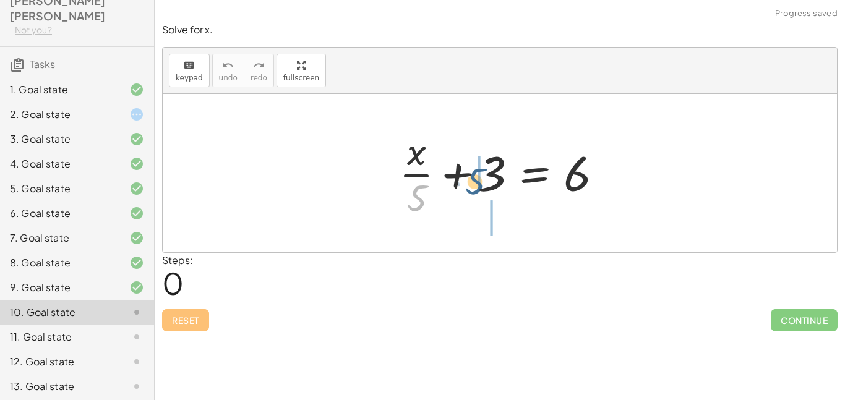
drag, startPoint x: 419, startPoint y: 206, endPoint x: 478, endPoint y: 188, distance: 61.5
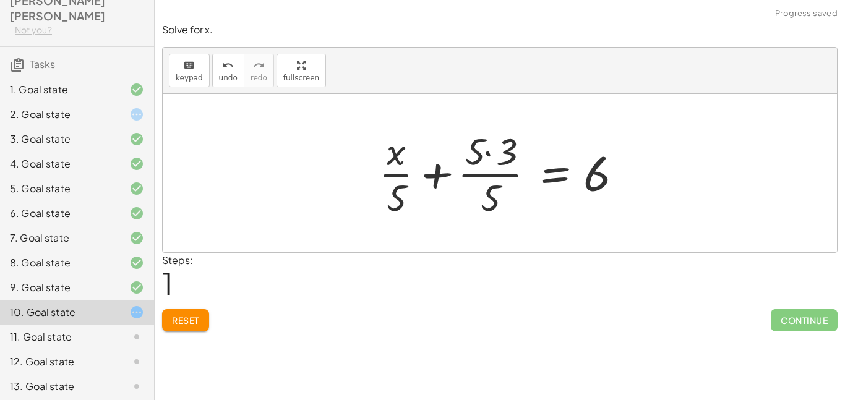
click at [201, 319] on button "Reset" at bounding box center [185, 320] width 47 height 22
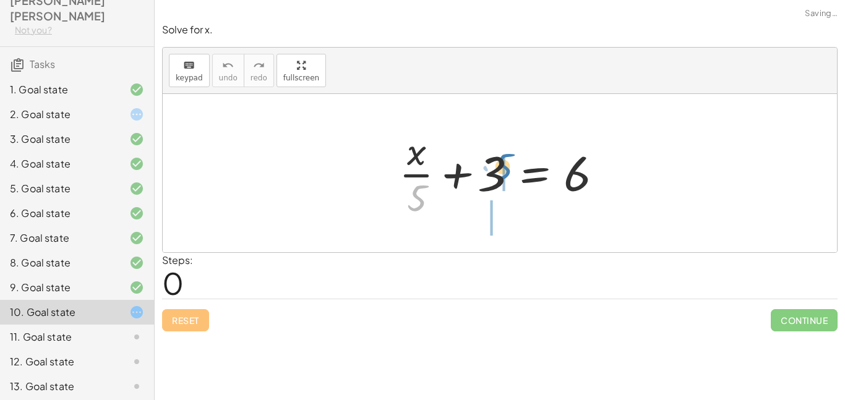
drag, startPoint x: 417, startPoint y: 194, endPoint x: 501, endPoint y: 165, distance: 89.1
click at [501, 165] on div at bounding box center [504, 173] width 223 height 95
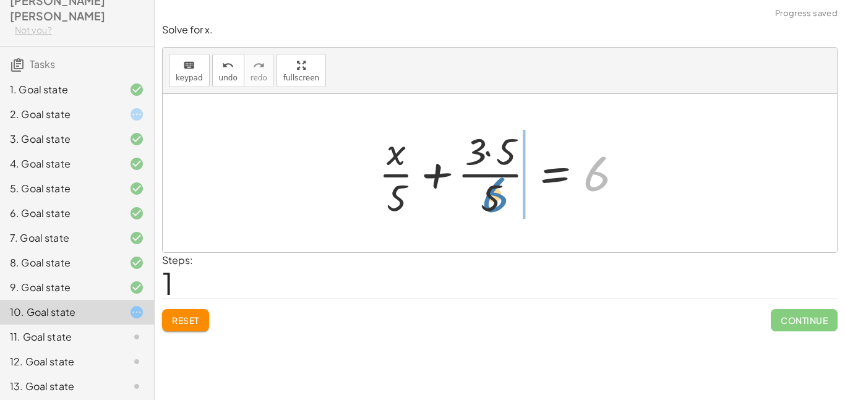
drag, startPoint x: 602, startPoint y: 178, endPoint x: 490, endPoint y: 199, distance: 113.4
click at [490, 199] on div at bounding box center [505, 173] width 264 height 95
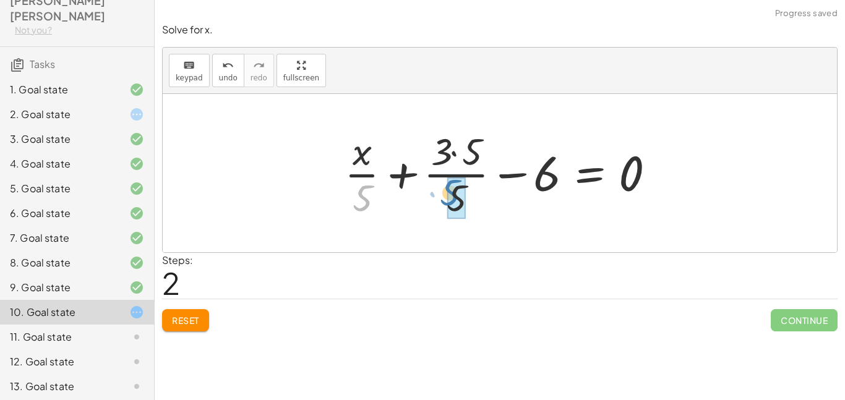
drag, startPoint x: 366, startPoint y: 201, endPoint x: 455, endPoint y: 196, distance: 88.6
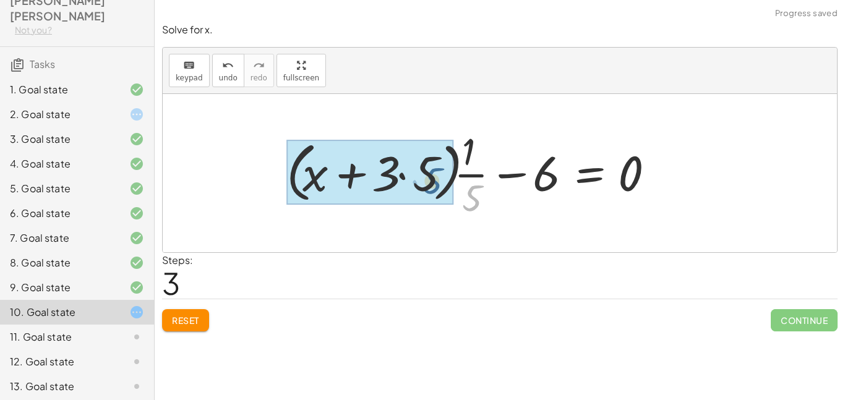
drag, startPoint x: 474, startPoint y: 195, endPoint x: 430, endPoint y: 176, distance: 47.9
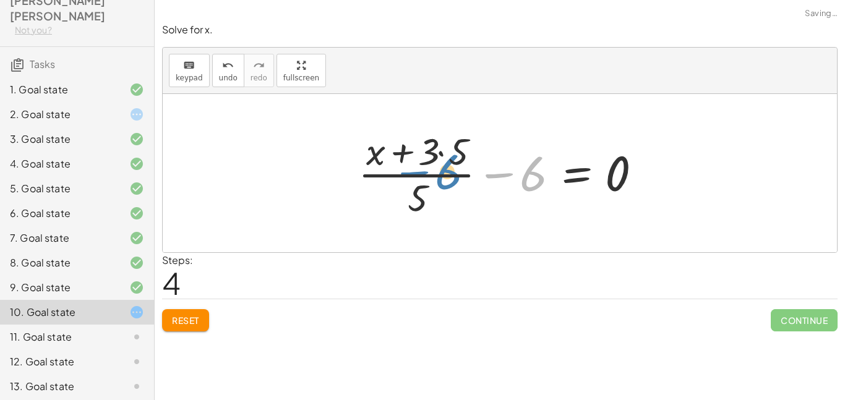
drag, startPoint x: 535, startPoint y: 179, endPoint x: 447, endPoint y: 168, distance: 88.1
click at [447, 168] on div at bounding box center [505, 173] width 306 height 95
drag, startPoint x: 528, startPoint y: 186, endPoint x: 420, endPoint y: 213, distance: 110.9
click at [420, 213] on div at bounding box center [505, 173] width 306 height 95
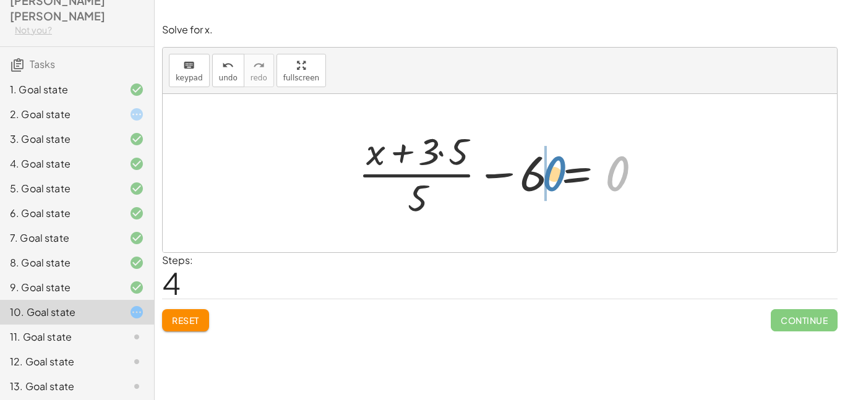
drag, startPoint x: 623, startPoint y: 163, endPoint x: 560, endPoint y: 164, distance: 63.1
click at [560, 164] on div at bounding box center [505, 173] width 306 height 95
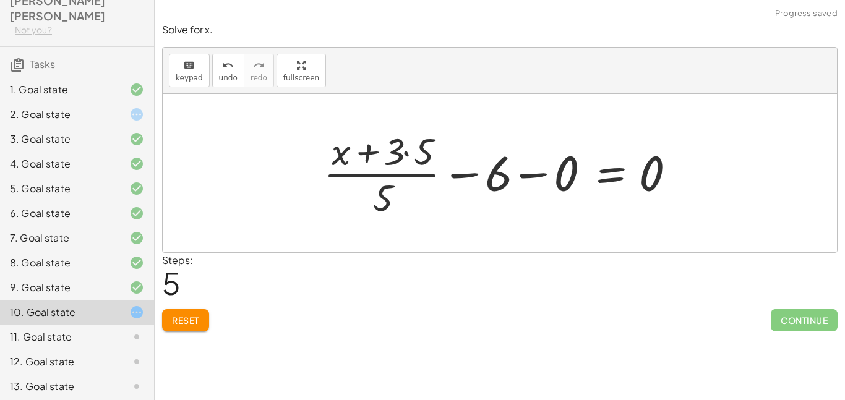
click at [87, 280] on div "9. Goal state" at bounding box center [60, 287] width 100 height 15
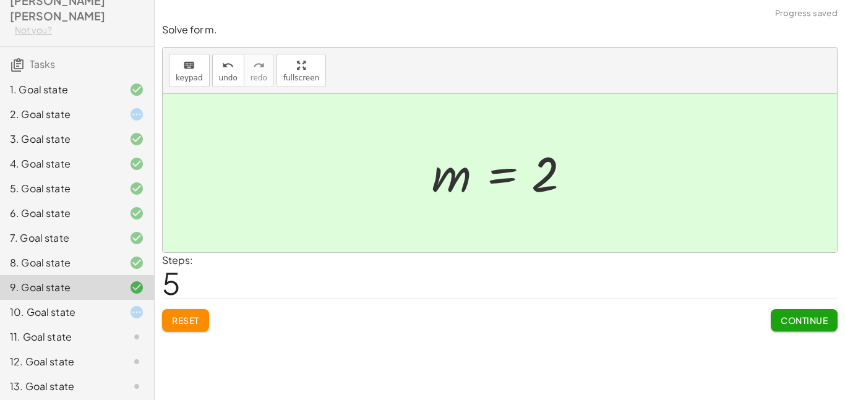
click at [86, 305] on div "10. Goal state" at bounding box center [60, 312] width 100 height 15
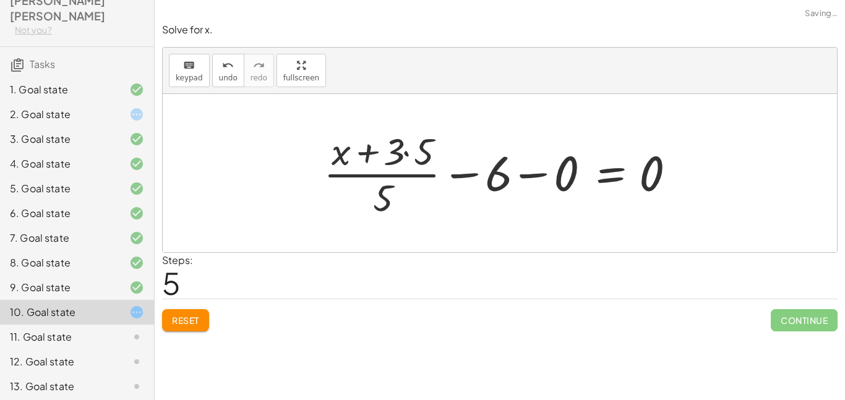
click at [198, 323] on span "Reset" at bounding box center [185, 320] width 27 height 11
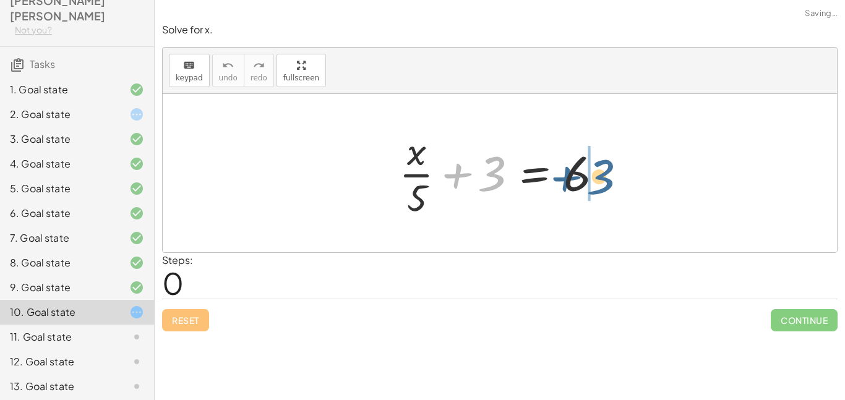
drag, startPoint x: 495, startPoint y: 181, endPoint x: 604, endPoint y: 185, distance: 109.0
click at [604, 185] on div at bounding box center [504, 173] width 223 height 95
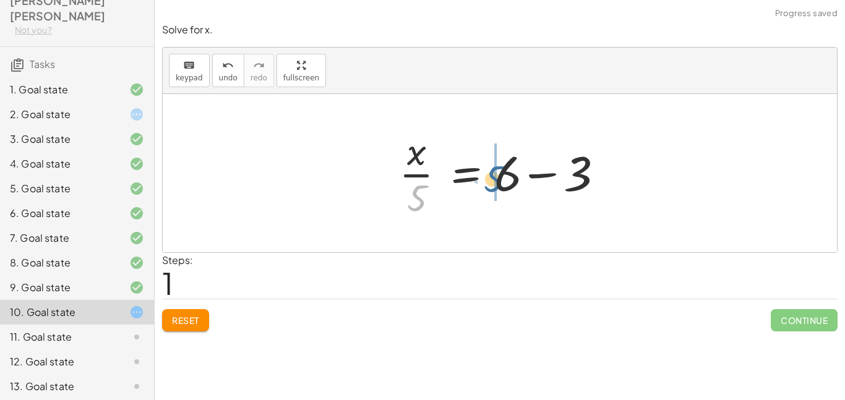
drag, startPoint x: 415, startPoint y: 207, endPoint x: 501, endPoint y: 189, distance: 87.9
click at [501, 189] on div at bounding box center [504, 173] width 223 height 95
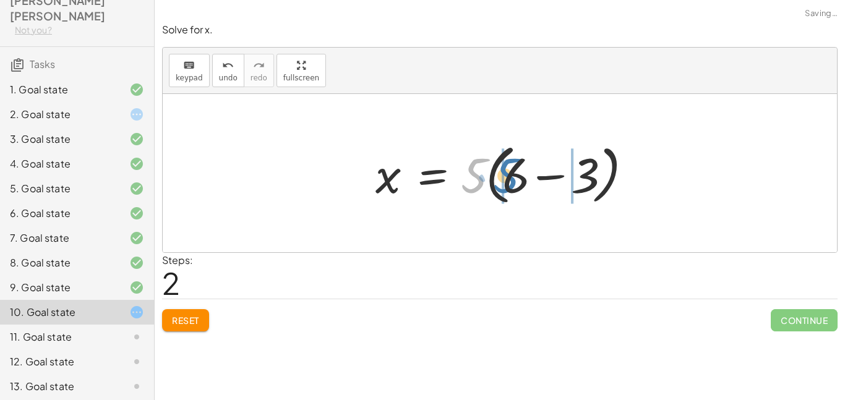
drag, startPoint x: 480, startPoint y: 177, endPoint x: 512, endPoint y: 177, distance: 32.8
click at [512, 177] on div at bounding box center [504, 173] width 270 height 71
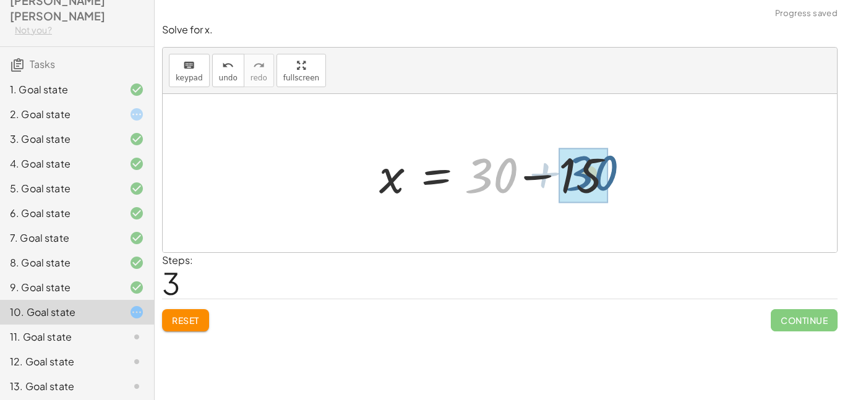
drag, startPoint x: 496, startPoint y: 179, endPoint x: 595, endPoint y: 177, distance: 98.4
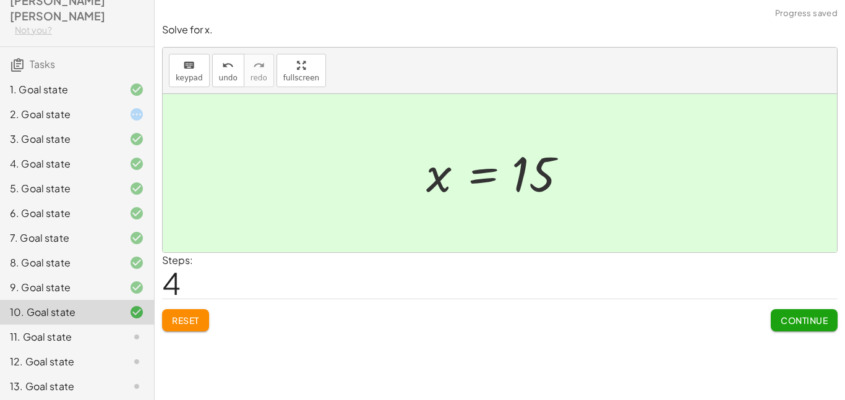
click at [78, 330] on div "11. Goal state" at bounding box center [60, 337] width 100 height 15
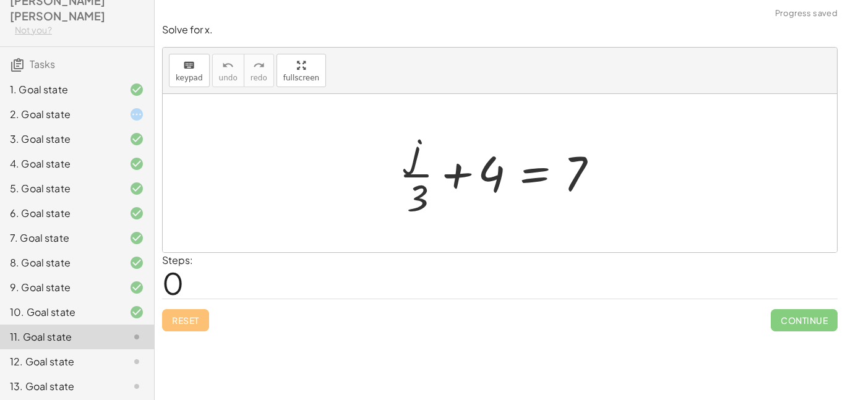
click at [110, 305] on div at bounding box center [127, 312] width 35 height 15
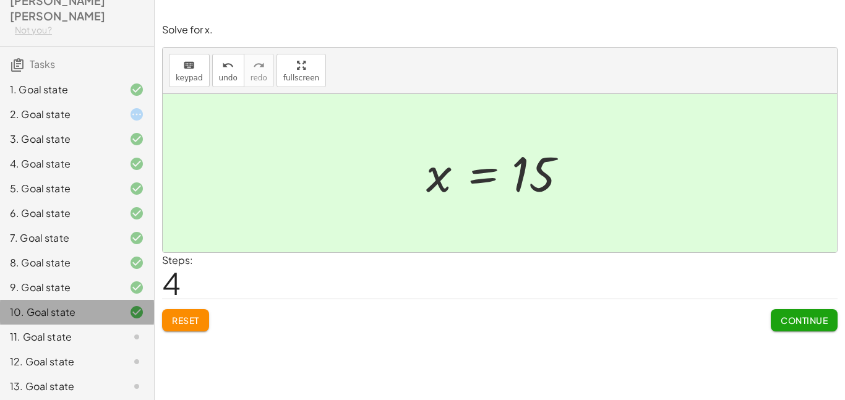
click at [110, 305] on div at bounding box center [127, 312] width 35 height 15
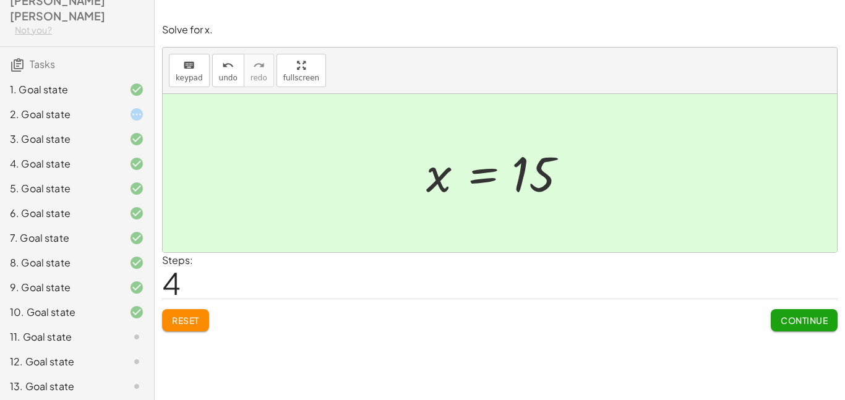
click at [46, 330] on div "11. Goal state" at bounding box center [60, 337] width 100 height 15
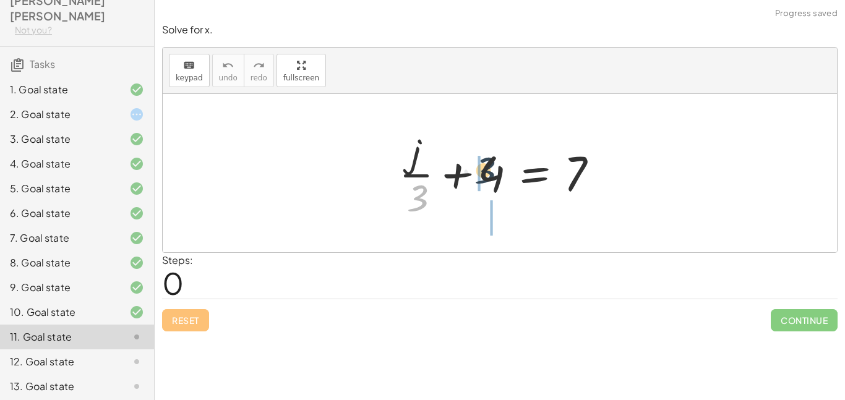
drag, startPoint x: 422, startPoint y: 197, endPoint x: 505, endPoint y: 173, distance: 86.5
click at [505, 173] on div at bounding box center [504, 173] width 223 height 95
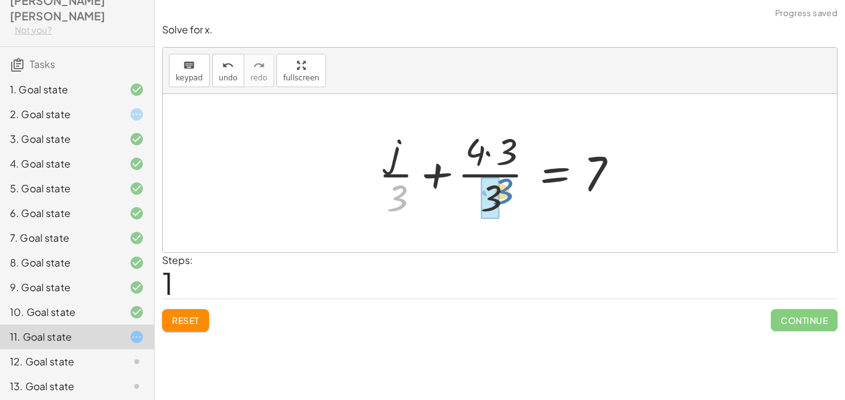
drag, startPoint x: 403, startPoint y: 201, endPoint x: 510, endPoint y: 195, distance: 107.2
click at [510, 195] on div at bounding box center [505, 173] width 264 height 95
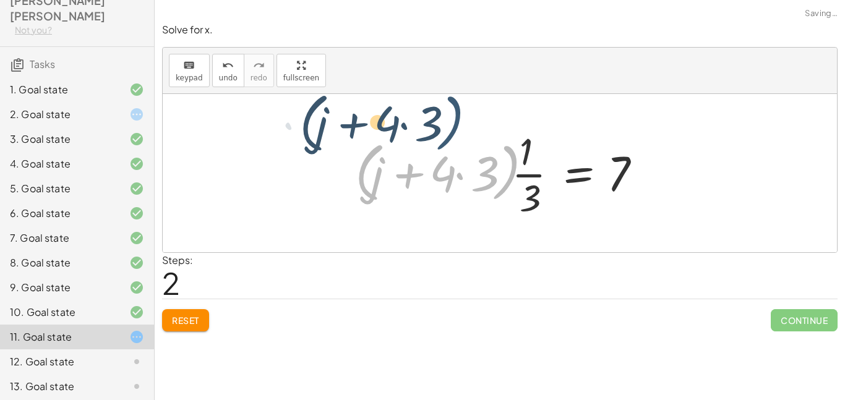
drag, startPoint x: 511, startPoint y: 198, endPoint x: 501, endPoint y: 166, distance: 32.9
click at [501, 166] on div at bounding box center [504, 173] width 311 height 95
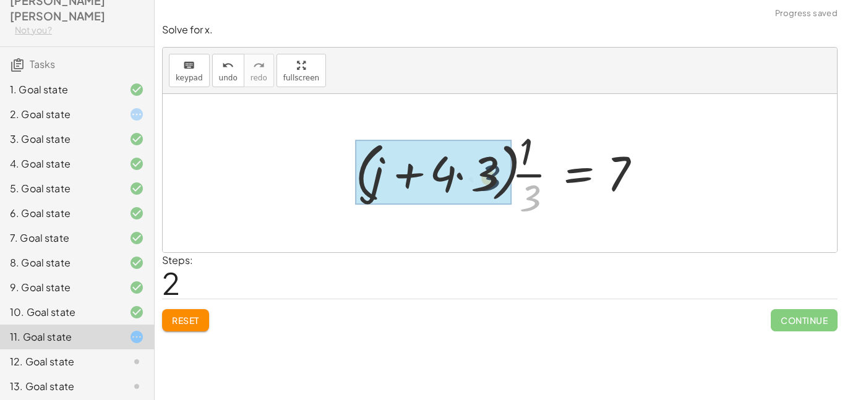
drag, startPoint x: 534, startPoint y: 207, endPoint x: 480, endPoint y: 178, distance: 61.2
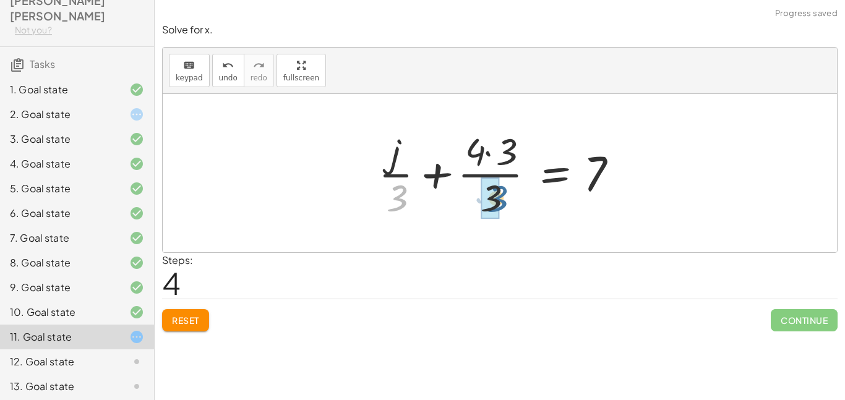
drag, startPoint x: 397, startPoint y: 192, endPoint x: 499, endPoint y: 192, distance: 101.5
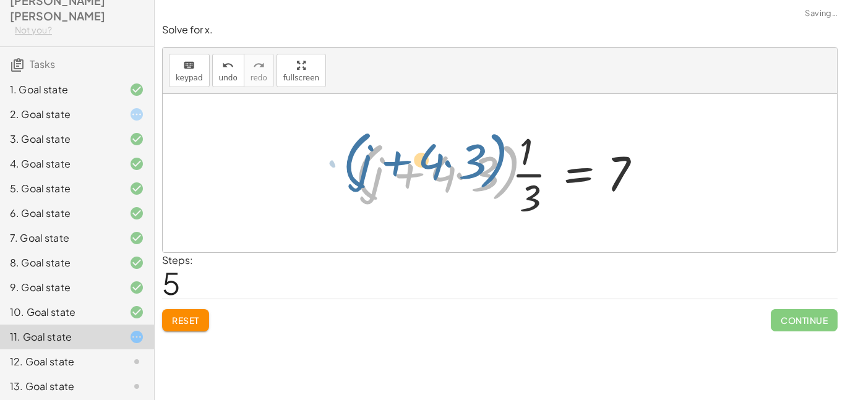
drag, startPoint x: 503, startPoint y: 194, endPoint x: 497, endPoint y: 188, distance: 9.2
click at [497, 188] on div at bounding box center [504, 173] width 311 height 95
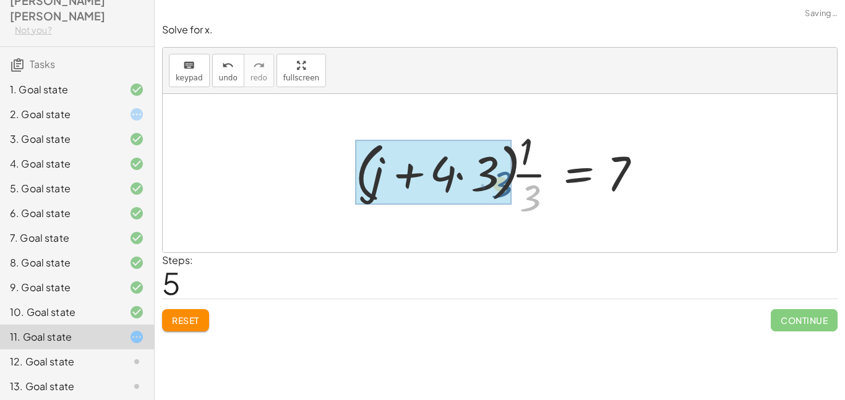
drag, startPoint x: 530, startPoint y: 205, endPoint x: 481, endPoint y: 177, distance: 56.8
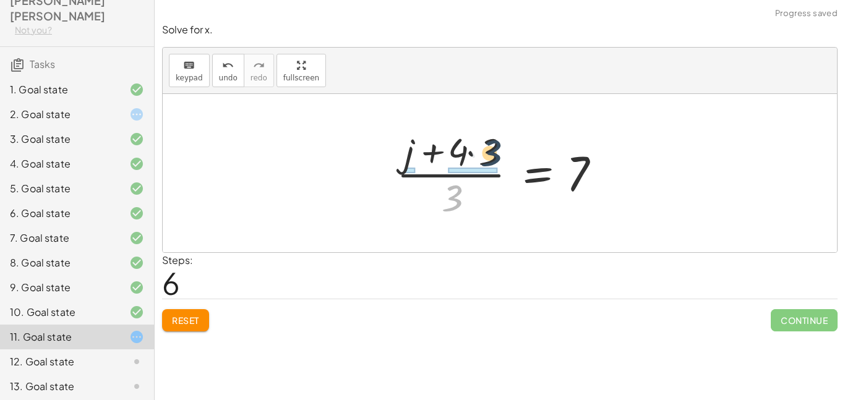
drag, startPoint x: 455, startPoint y: 208, endPoint x: 495, endPoint y: 160, distance: 62.4
click at [495, 160] on div at bounding box center [505, 173] width 228 height 95
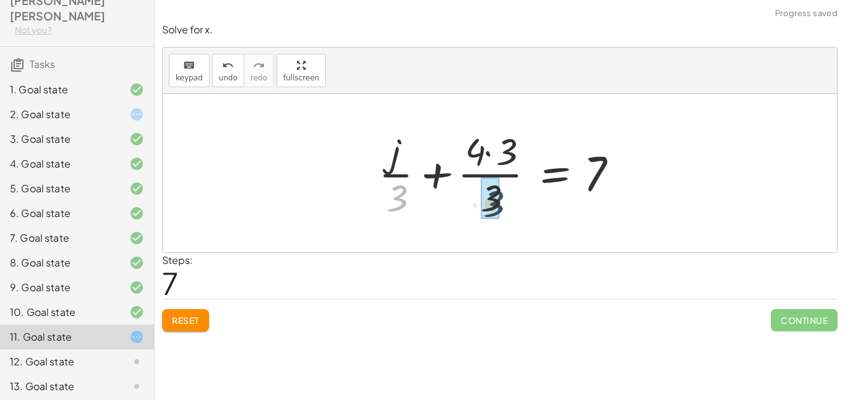
drag, startPoint x: 404, startPoint y: 204, endPoint x: 505, endPoint y: 209, distance: 101.0
click at [505, 209] on div at bounding box center [505, 173] width 264 height 95
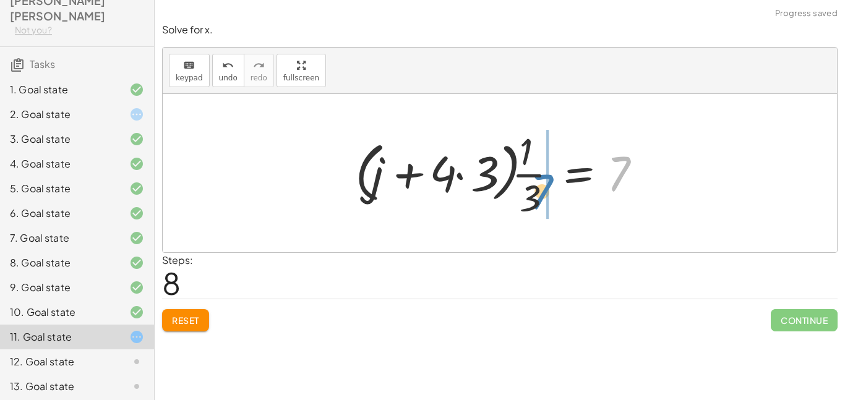
drag, startPoint x: 623, startPoint y: 177, endPoint x: 540, endPoint y: 203, distance: 86.3
click at [540, 203] on div at bounding box center [504, 173] width 311 height 95
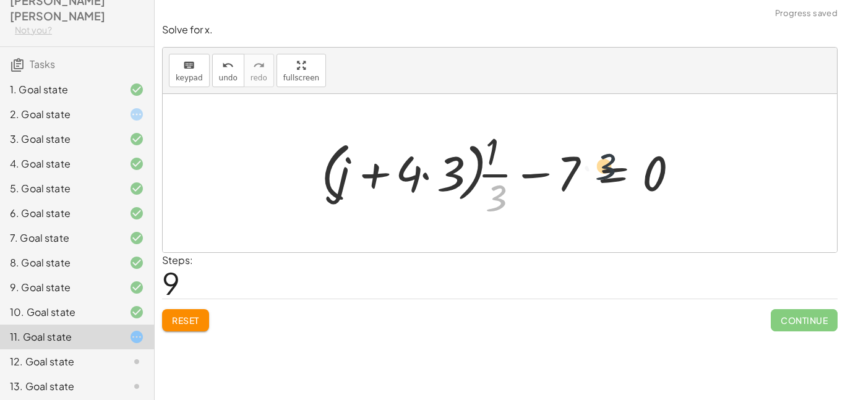
drag, startPoint x: 502, startPoint y: 199, endPoint x: 637, endPoint y: 168, distance: 138.4
click at [637, 168] on div at bounding box center [505, 173] width 380 height 95
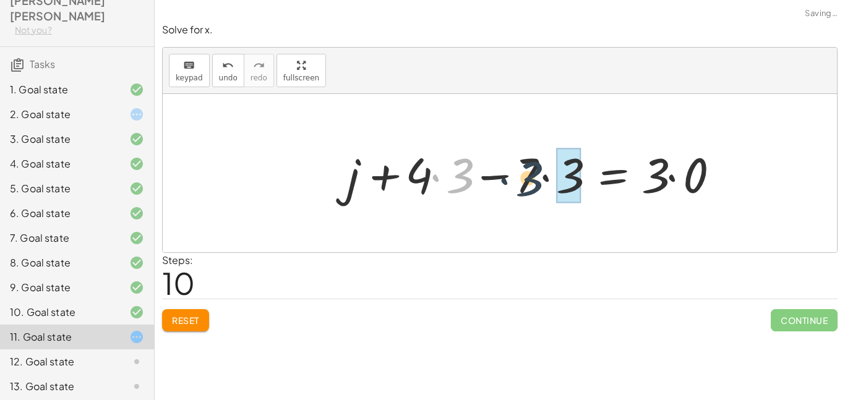
drag, startPoint x: 461, startPoint y: 171, endPoint x: 539, endPoint y: 175, distance: 78.1
click at [539, 175] on div at bounding box center [538, 174] width 395 height 64
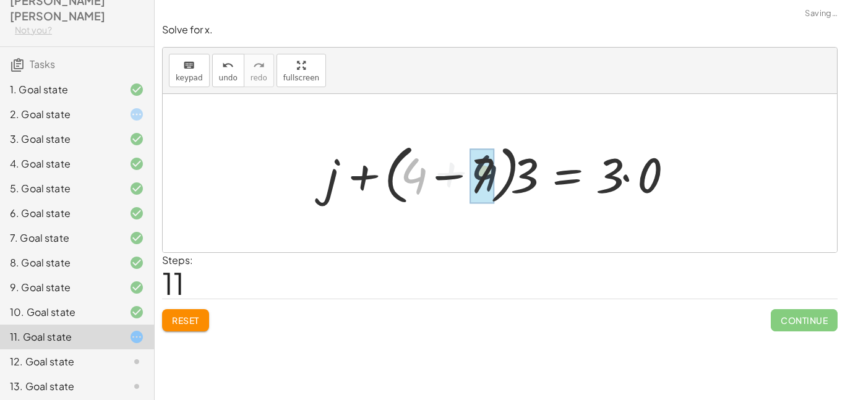
drag, startPoint x: 423, startPoint y: 179, endPoint x: 497, endPoint y: 177, distance: 74.3
click at [497, 177] on div at bounding box center [505, 173] width 370 height 71
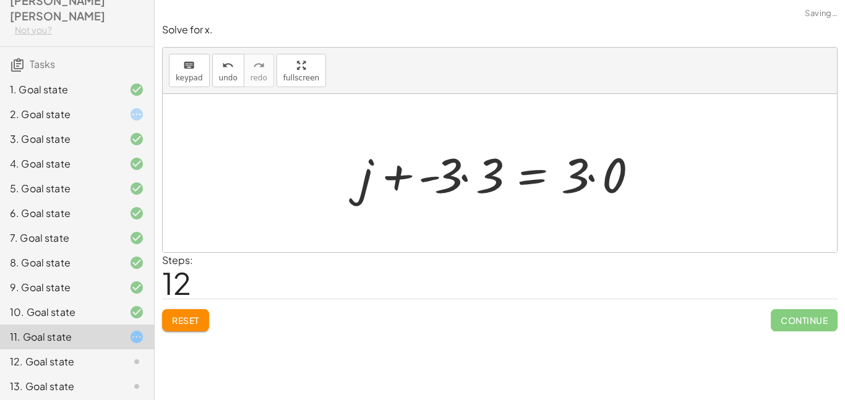
click at [196, 315] on span "Reset" at bounding box center [185, 320] width 27 height 11
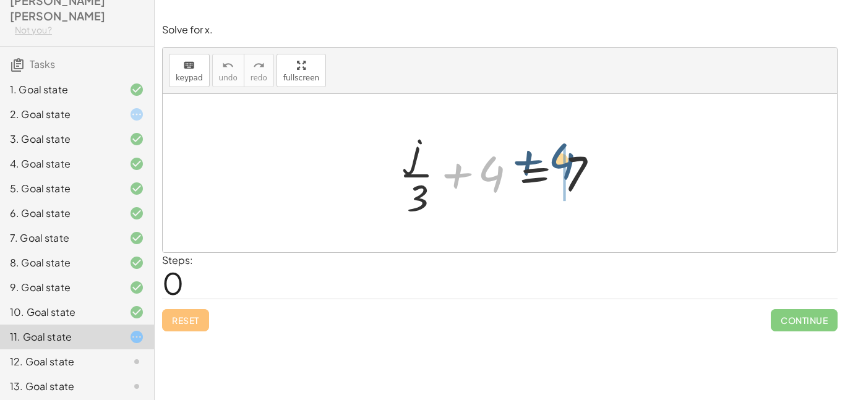
drag, startPoint x: 486, startPoint y: 170, endPoint x: 571, endPoint y: 162, distance: 85.8
click at [571, 162] on div at bounding box center [504, 173] width 223 height 95
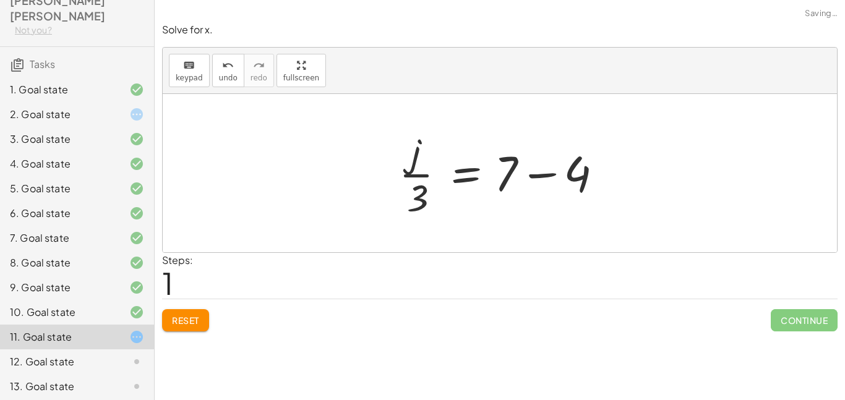
click at [547, 176] on div at bounding box center [504, 173] width 223 height 95
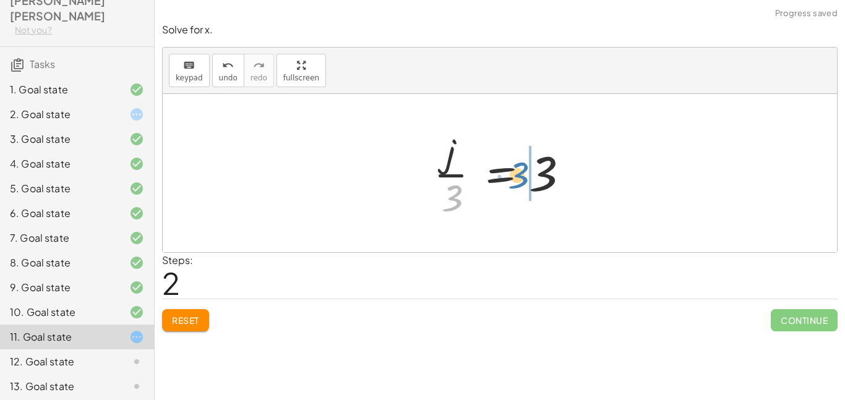
drag, startPoint x: 447, startPoint y: 194, endPoint x: 527, endPoint y: 168, distance: 84.7
click at [527, 168] on div at bounding box center [505, 173] width 154 height 95
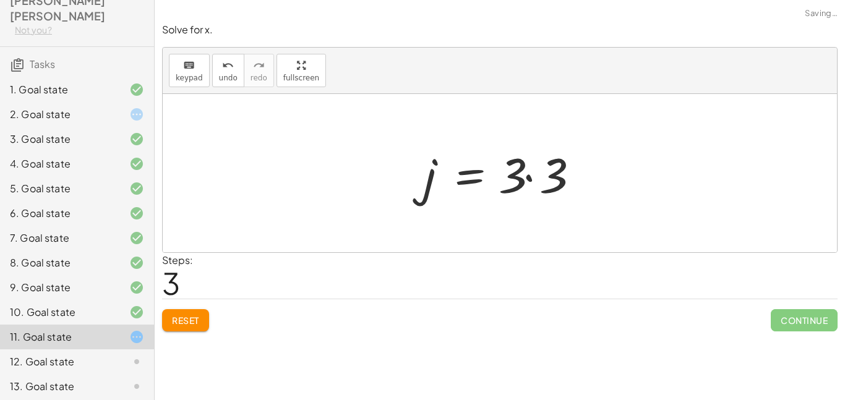
click at [531, 172] on div at bounding box center [505, 174] width 175 height 64
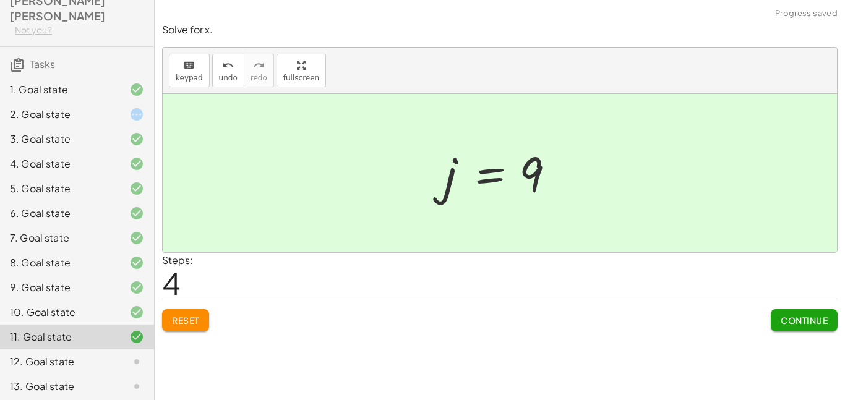
click at [85, 355] on div "12. Goal state" at bounding box center [60, 362] width 100 height 15
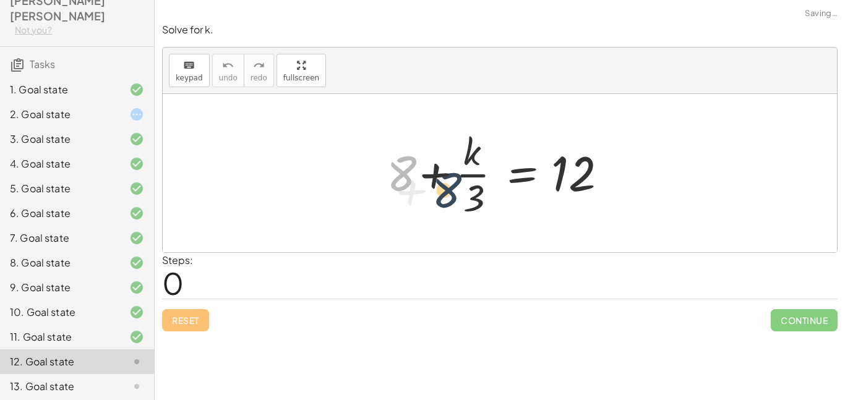
drag, startPoint x: 397, startPoint y: 171, endPoint x: 457, endPoint y: 194, distance: 64.6
click at [457, 194] on div at bounding box center [505, 173] width 248 height 95
drag, startPoint x: 404, startPoint y: 165, endPoint x: 491, endPoint y: 191, distance: 90.3
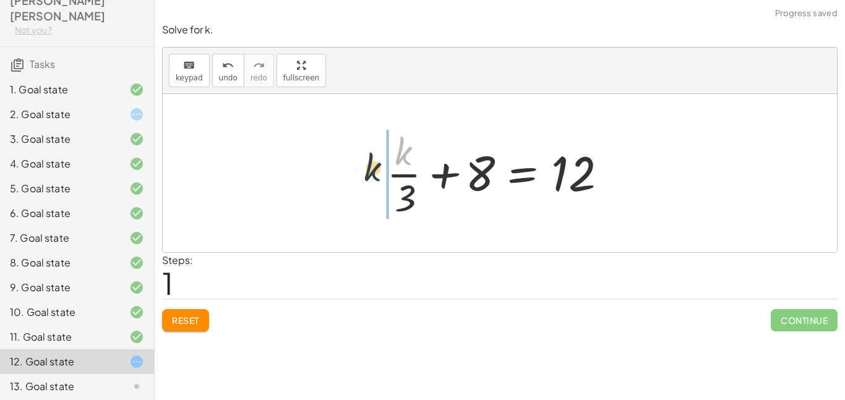
drag, startPoint x: 399, startPoint y: 156, endPoint x: 273, endPoint y: 215, distance: 139.3
click at [273, 215] on div "+ 8 + · k · 3 = 12 · k + 8 + · k · 3 = 12" at bounding box center [500, 173] width 675 height 158
drag, startPoint x: 411, startPoint y: 192, endPoint x: 519, endPoint y: 165, distance: 111.7
click at [519, 165] on div at bounding box center [505, 173] width 248 height 95
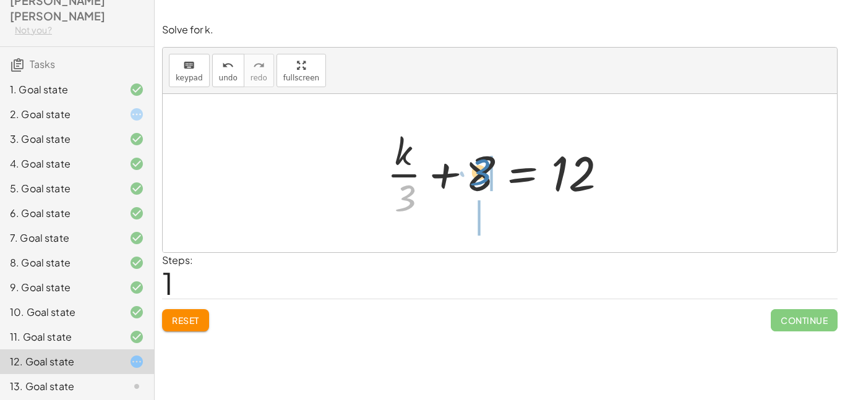
drag, startPoint x: 409, startPoint y: 204, endPoint x: 485, endPoint y: 179, distance: 79.7
click at [485, 179] on div at bounding box center [505, 173] width 248 height 95
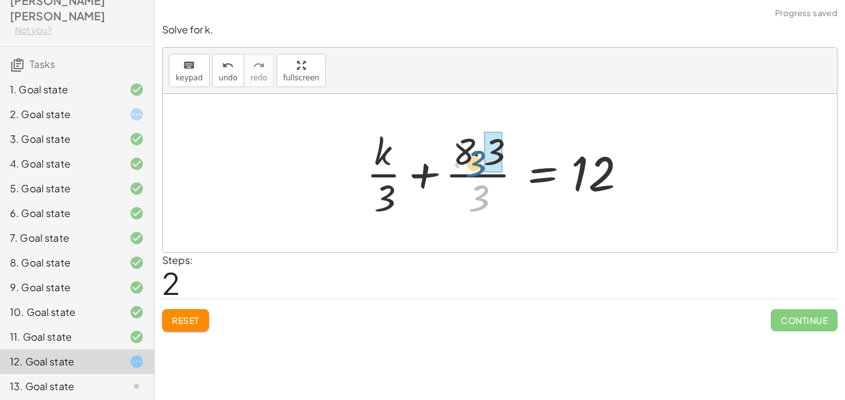
drag, startPoint x: 480, startPoint y: 193, endPoint x: 477, endPoint y: 155, distance: 37.9
click at [477, 155] on div at bounding box center [504, 173] width 288 height 95
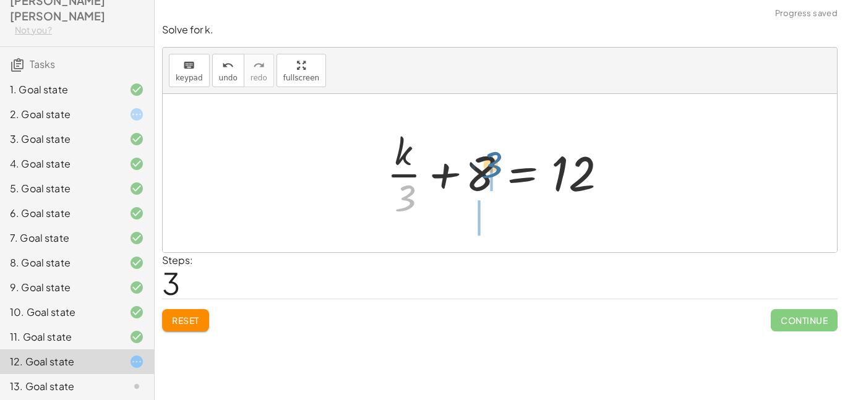
drag, startPoint x: 410, startPoint y: 199, endPoint x: 496, endPoint y: 166, distance: 92.1
click at [496, 166] on div at bounding box center [505, 173] width 248 height 95
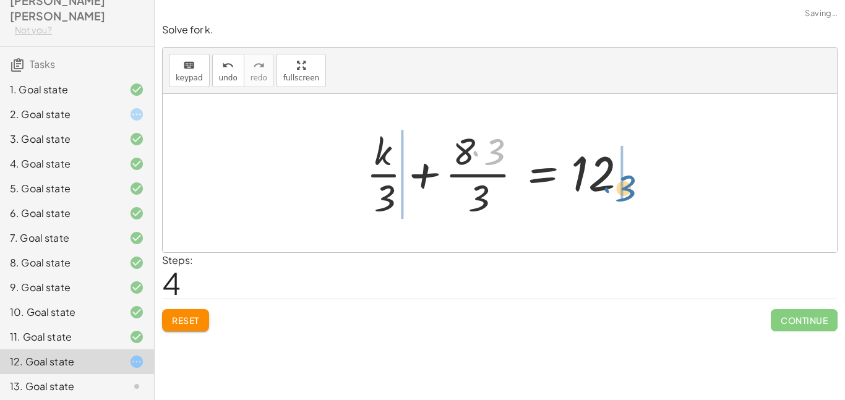
drag, startPoint x: 472, startPoint y: 143, endPoint x: 595, endPoint y: 176, distance: 127.5
click at [595, 176] on div at bounding box center [504, 173] width 288 height 95
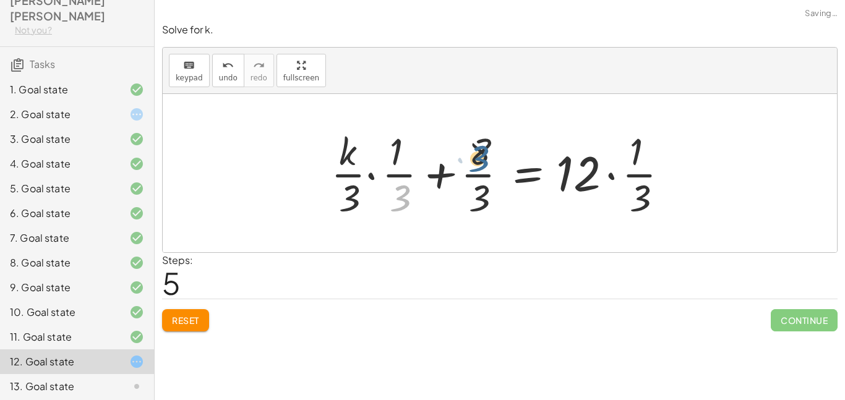
drag, startPoint x: 408, startPoint y: 201, endPoint x: 488, endPoint y: 161, distance: 89.4
click at [488, 161] on div at bounding box center [505, 173] width 360 height 95
drag, startPoint x: 343, startPoint y: 204, endPoint x: 395, endPoint y: 197, distance: 51.7
click at [395, 197] on div at bounding box center [505, 173] width 360 height 95
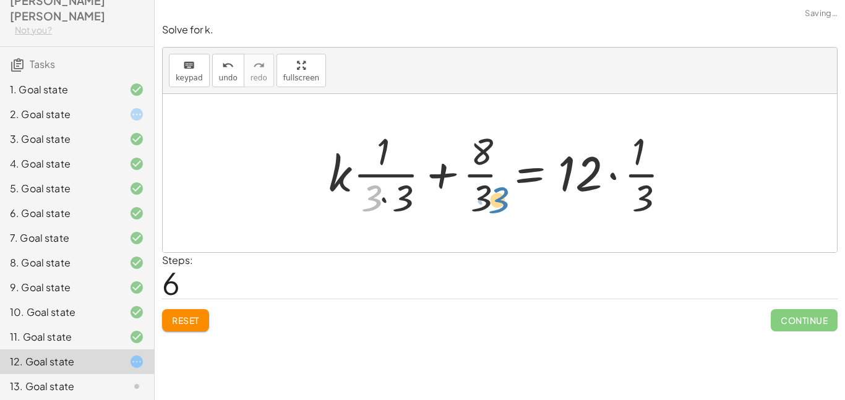
drag, startPoint x: 371, startPoint y: 199, endPoint x: 493, endPoint y: 201, distance: 121.3
click at [493, 201] on div at bounding box center [504, 173] width 365 height 95
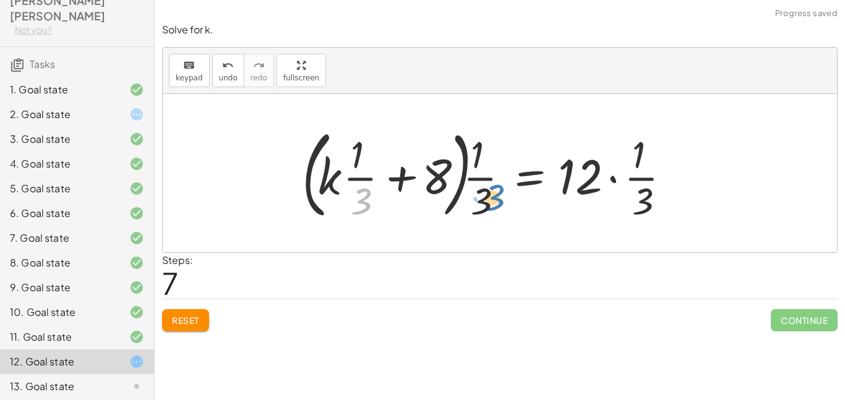
drag, startPoint x: 365, startPoint y: 208, endPoint x: 500, endPoint y: 205, distance: 135.0
click at [500, 205] on div at bounding box center [491, 173] width 391 height 103
drag, startPoint x: 364, startPoint y: 197, endPoint x: 472, endPoint y: 202, distance: 108.4
click at [472, 202] on div at bounding box center [491, 173] width 391 height 103
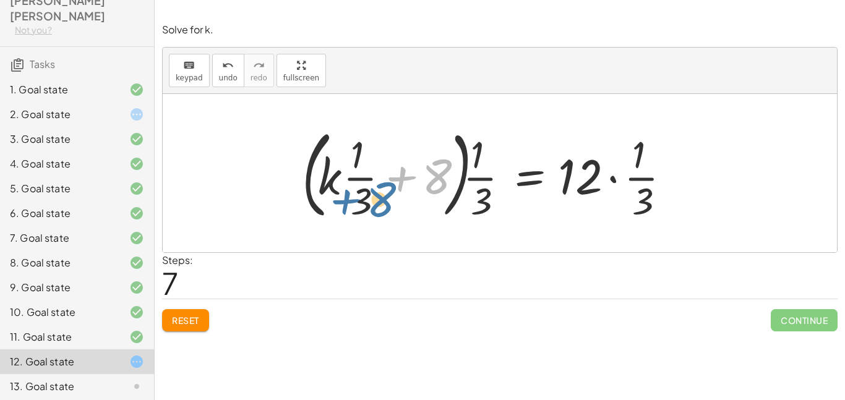
drag, startPoint x: 443, startPoint y: 175, endPoint x: 383, endPoint y: 198, distance: 64.3
click at [383, 198] on div at bounding box center [491, 173] width 391 height 103
drag, startPoint x: 363, startPoint y: 200, endPoint x: 490, endPoint y: 198, distance: 126.3
click at [490, 198] on div at bounding box center [491, 173] width 391 height 103
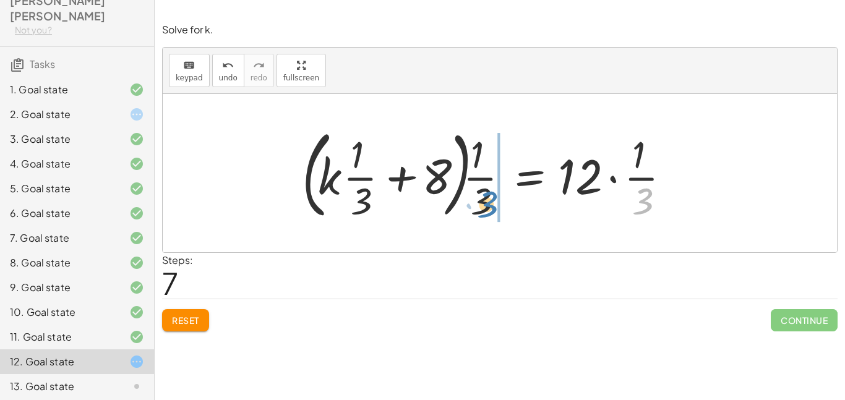
drag, startPoint x: 645, startPoint y: 201, endPoint x: 487, endPoint y: 202, distance: 157.8
click at [487, 202] on div at bounding box center [491, 173] width 391 height 103
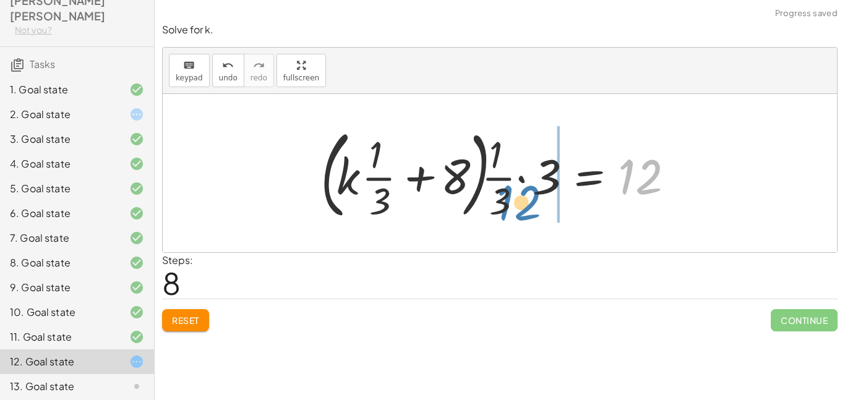
drag, startPoint x: 627, startPoint y: 175, endPoint x: 499, endPoint y: 197, distance: 129.4
click at [499, 197] on div at bounding box center [504, 173] width 381 height 103
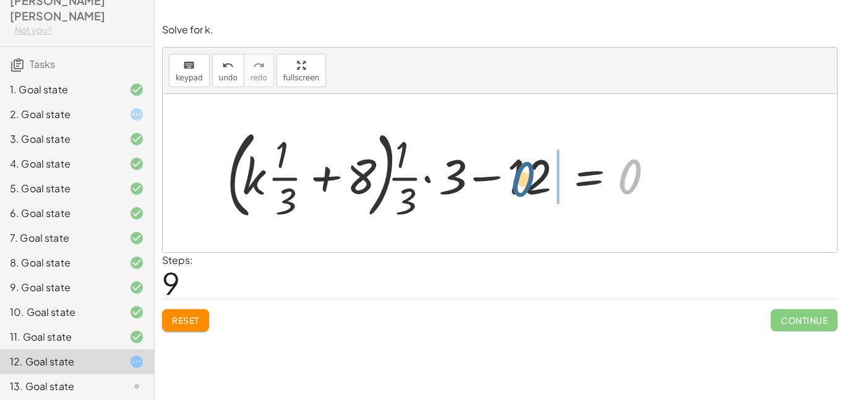
drag, startPoint x: 632, startPoint y: 184, endPoint x: 524, endPoint y: 186, distance: 108.3
click at [524, 186] on div at bounding box center [445, 173] width 450 height 103
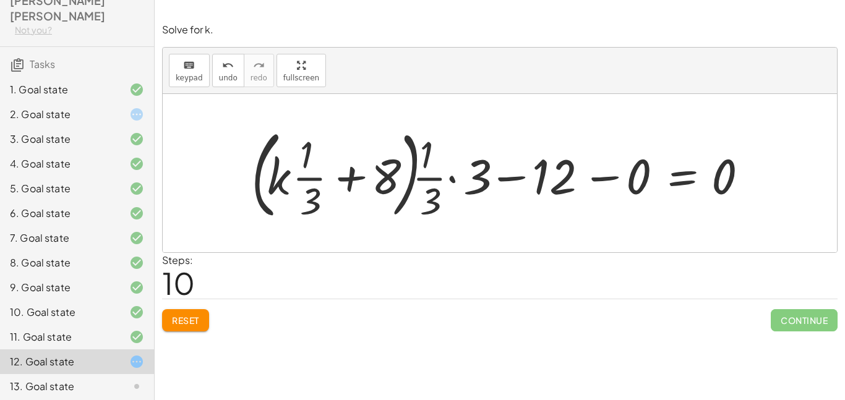
click at [205, 316] on button "Reset" at bounding box center [185, 320] width 47 height 22
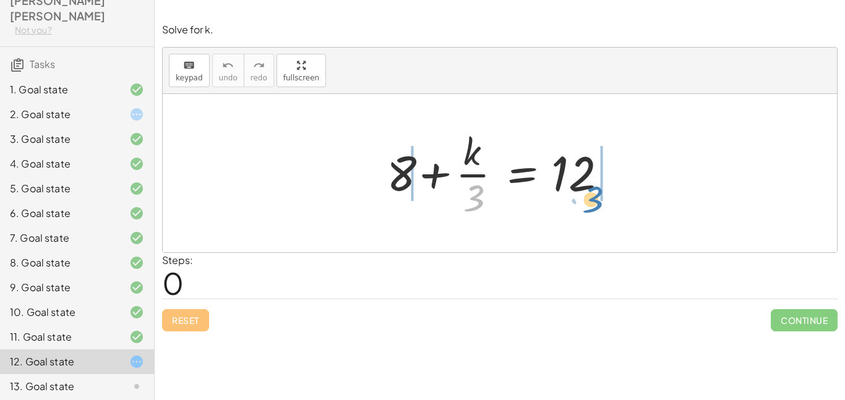
drag, startPoint x: 474, startPoint y: 196, endPoint x: 592, endPoint y: 197, distance: 118.2
click at [592, 197] on div at bounding box center [505, 173] width 248 height 95
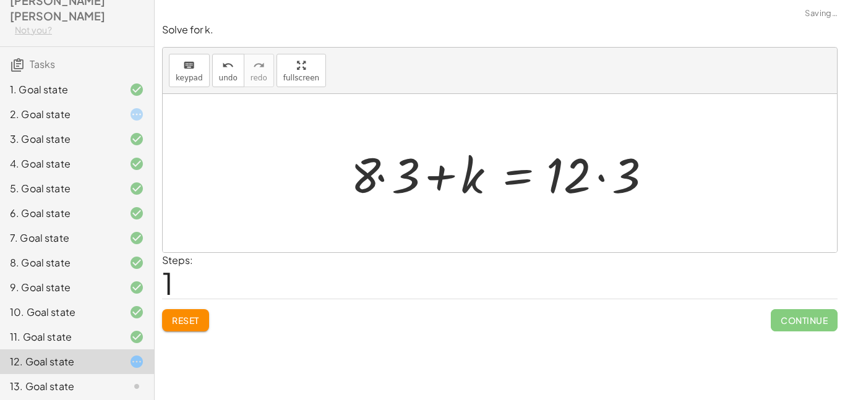
click at [418, 244] on div at bounding box center [500, 173] width 675 height 158
click at [412, 400] on div "keyboard keypad undo undo redo redo fullscreen + · 8 · x + 2 = 18 · 8 · x = + 1…" at bounding box center [500, 200] width 691 height 400
click at [180, 330] on button "Reset" at bounding box center [185, 320] width 47 height 22
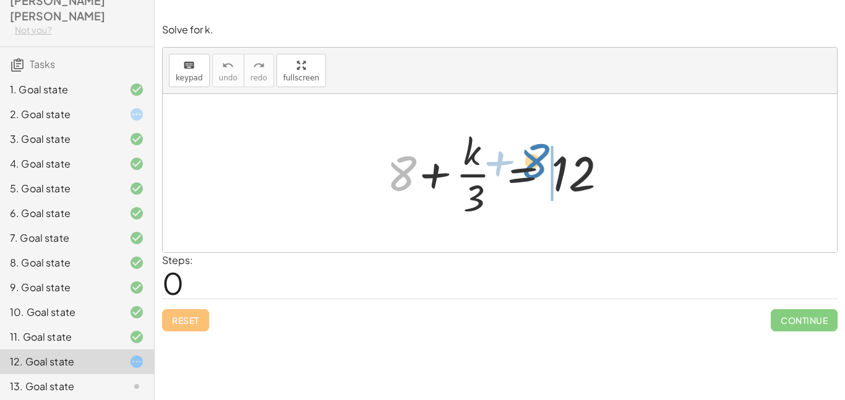
drag, startPoint x: 399, startPoint y: 165, endPoint x: 532, endPoint y: 153, distance: 133.6
click at [532, 153] on div at bounding box center [505, 173] width 248 height 95
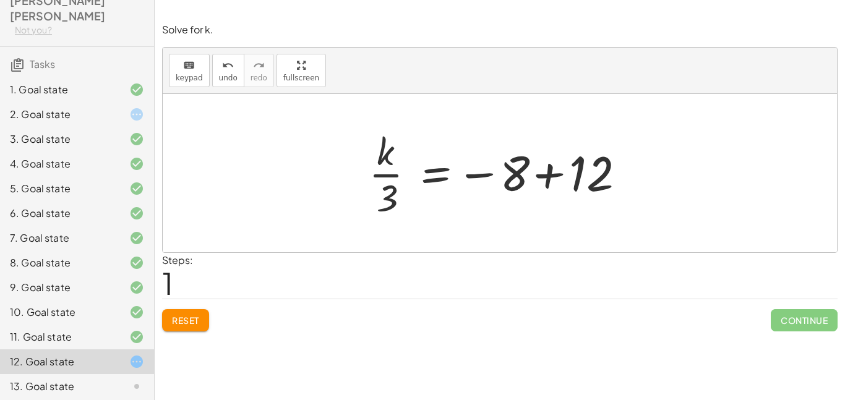
click at [196, 318] on span "Reset" at bounding box center [185, 320] width 27 height 11
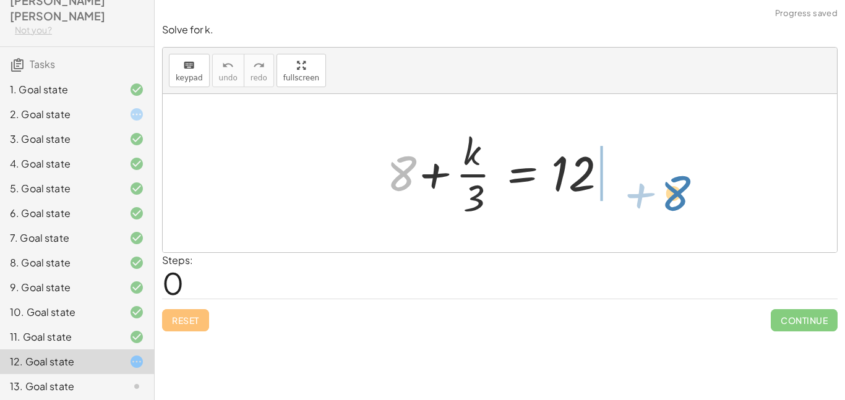
drag, startPoint x: 395, startPoint y: 179, endPoint x: 664, endPoint y: 198, distance: 269.3
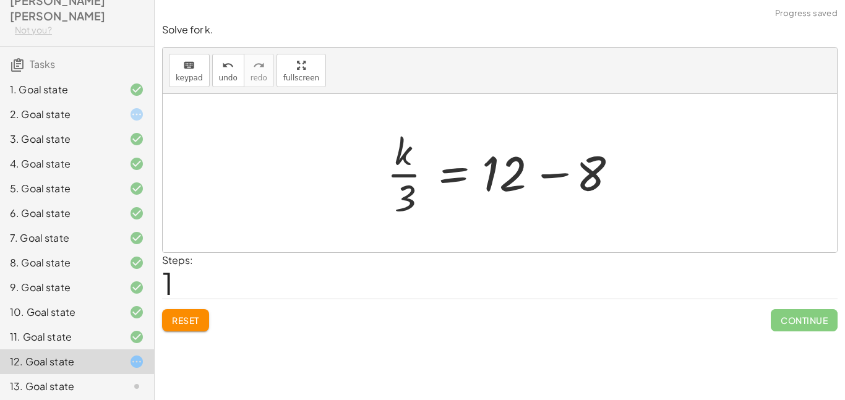
click at [556, 173] on div at bounding box center [505, 173] width 248 height 95
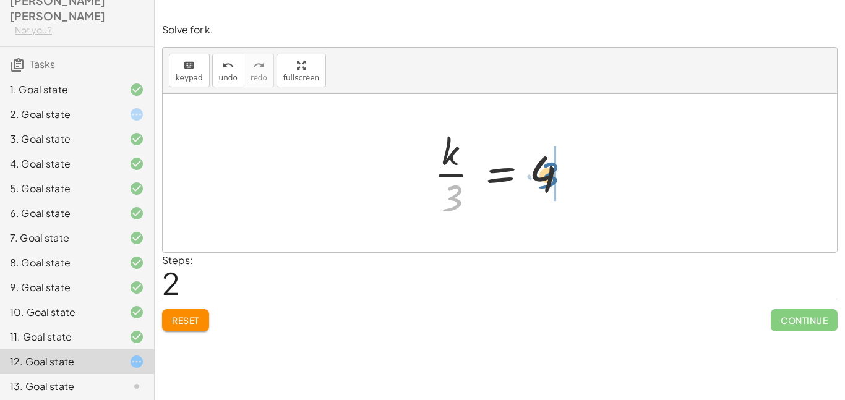
drag, startPoint x: 455, startPoint y: 194, endPoint x: 547, endPoint y: 169, distance: 95.5
click at [547, 169] on div at bounding box center [505, 173] width 154 height 95
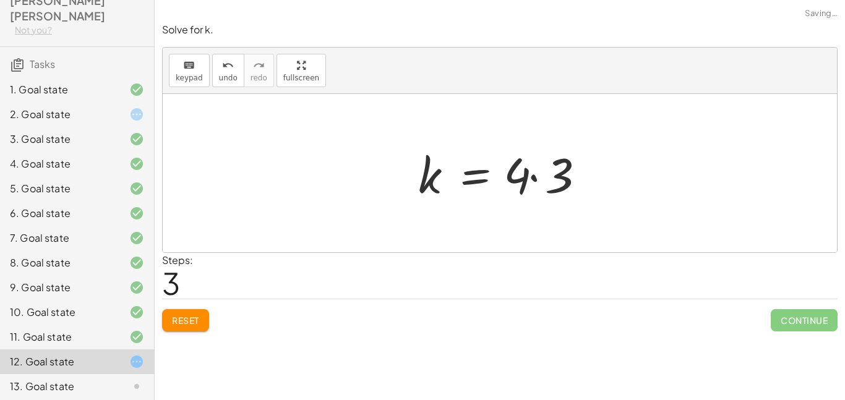
click at [535, 176] on div at bounding box center [505, 174] width 186 height 64
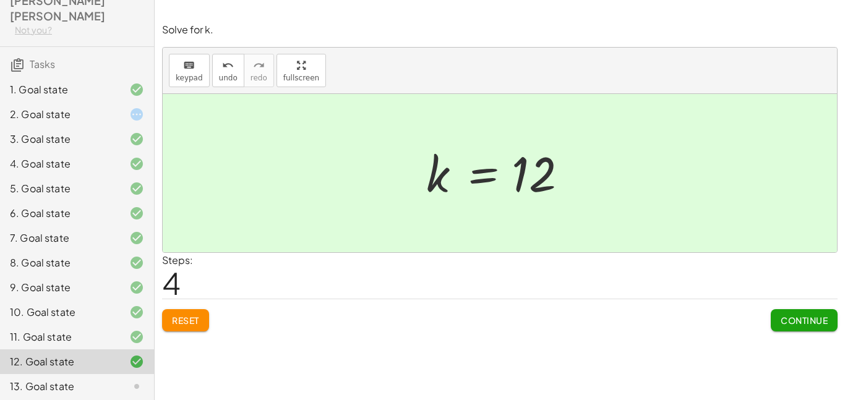
click at [110, 379] on div at bounding box center [127, 386] width 35 height 15
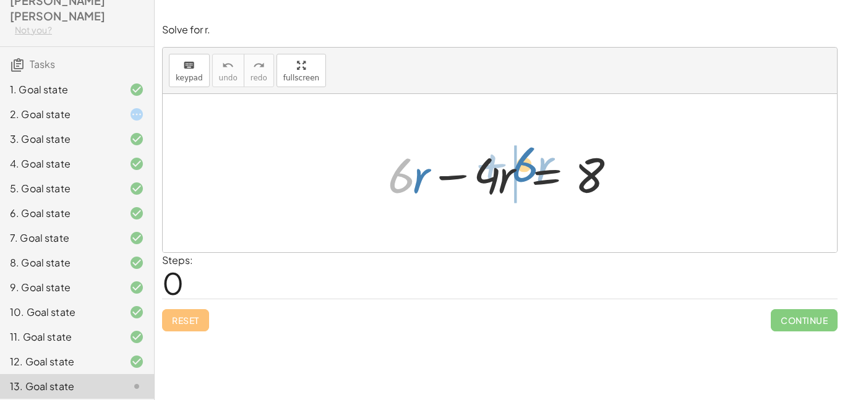
drag, startPoint x: 395, startPoint y: 187, endPoint x: 506, endPoint y: 186, distance: 110.2
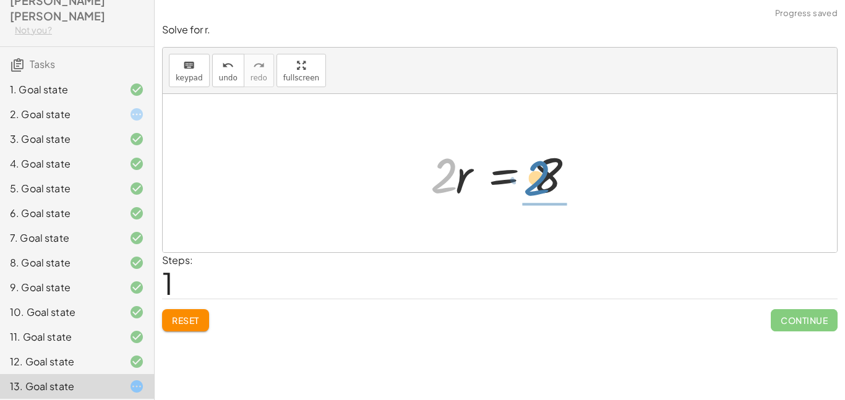
drag, startPoint x: 445, startPoint y: 184, endPoint x: 543, endPoint y: 188, distance: 98.5
click at [543, 188] on div at bounding box center [505, 174] width 161 height 64
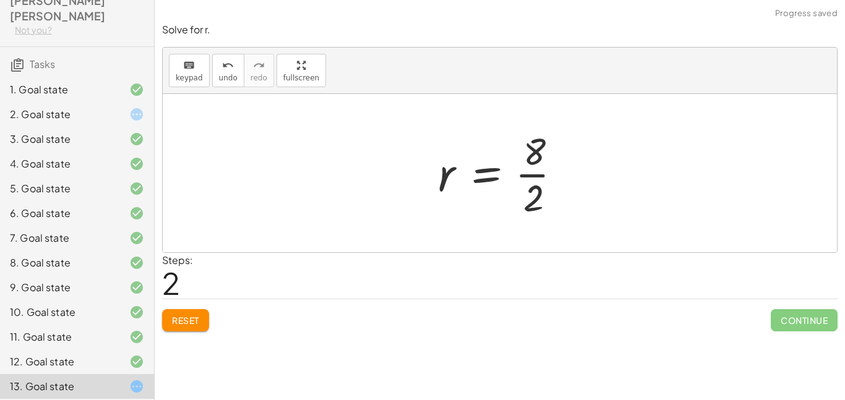
click at [508, 178] on div at bounding box center [505, 173] width 146 height 95
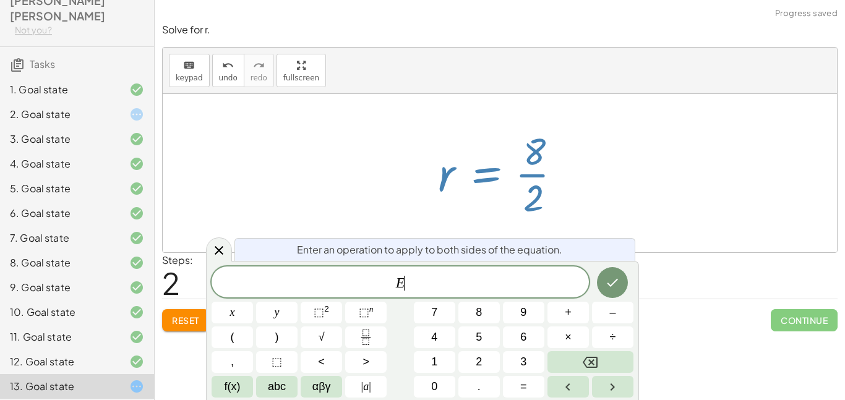
scroll to position [2, 0]
click at [581, 152] on div "+ · 6 · r − · 4 · r = 8 · 2 · r = 8 r = 8 · 2 ·" at bounding box center [501, 173] width 162 height 101
click at [530, 194] on div at bounding box center [505, 173] width 146 height 95
click at [222, 250] on icon at bounding box center [219, 250] width 15 height 15
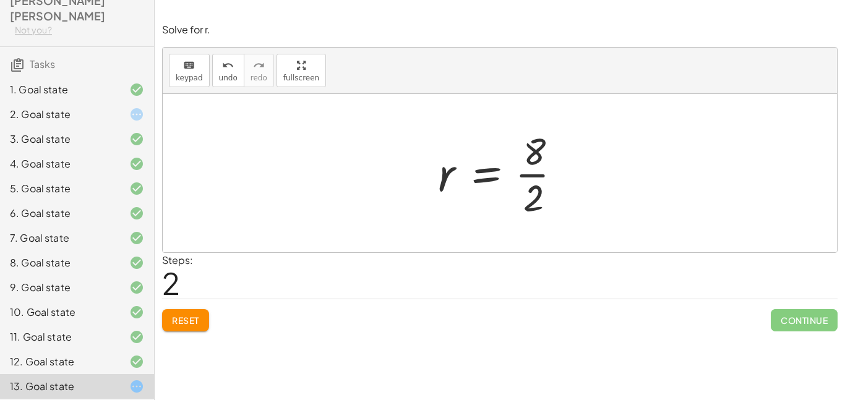
click at [535, 173] on div at bounding box center [505, 173] width 146 height 95
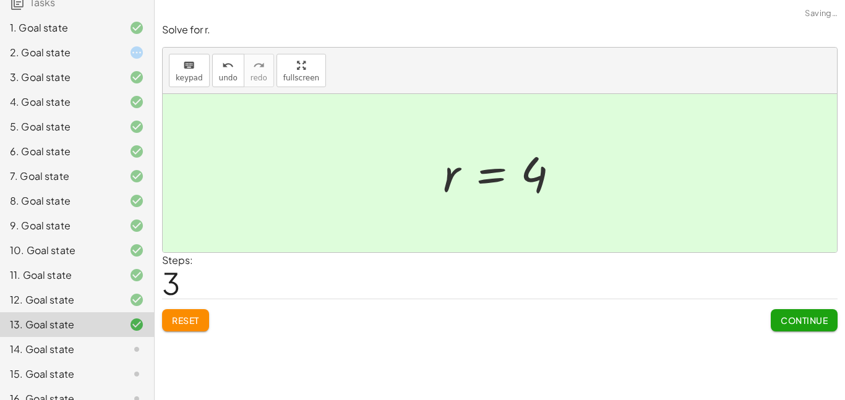
scroll to position [139, 0]
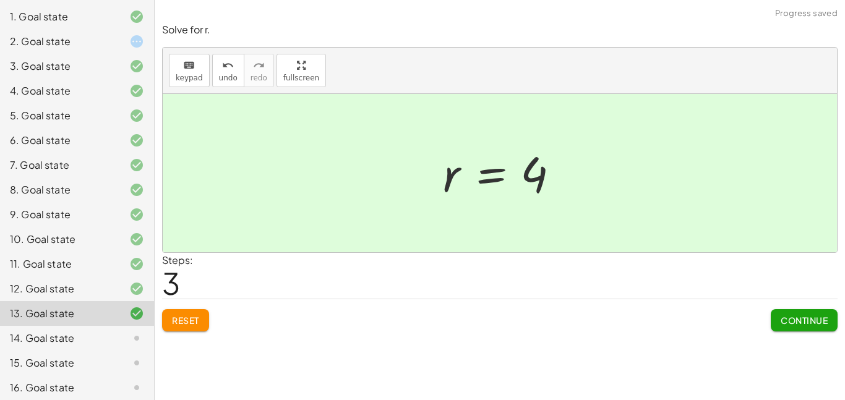
click at [101, 331] on div "14. Goal state" at bounding box center [60, 338] width 100 height 15
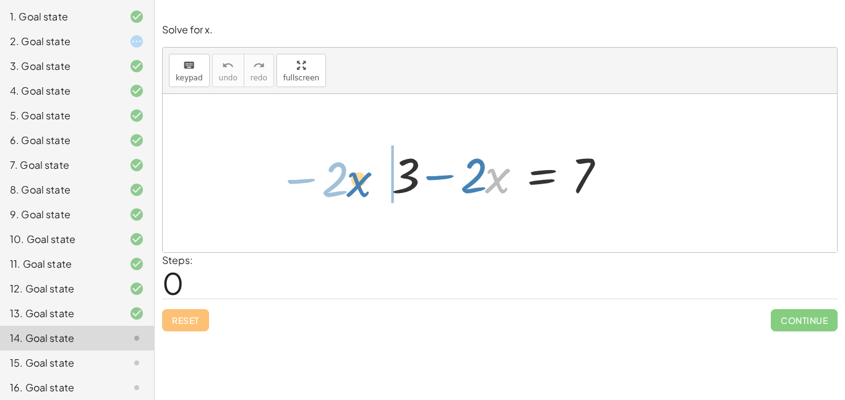
drag, startPoint x: 498, startPoint y: 180, endPoint x: 360, endPoint y: 181, distance: 138.6
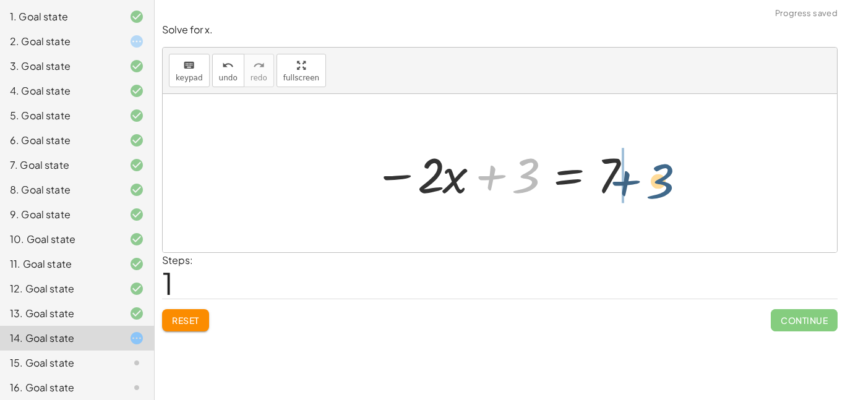
drag, startPoint x: 529, startPoint y: 180, endPoint x: 653, endPoint y: 183, distance: 123.8
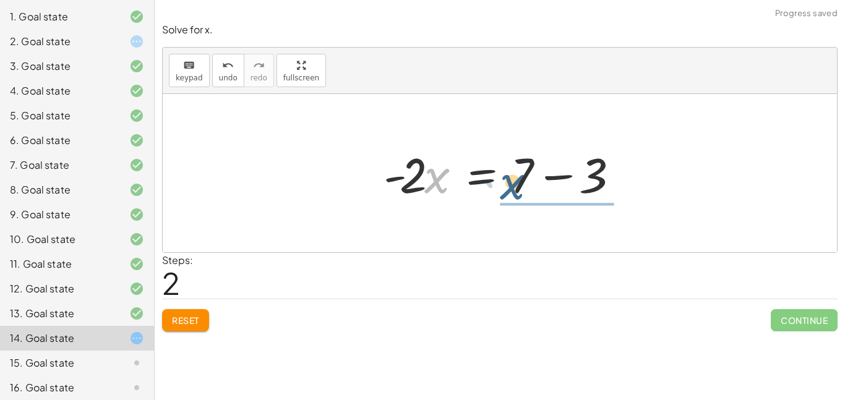
drag, startPoint x: 436, startPoint y: 180, endPoint x: 532, endPoint y: 179, distance: 95.9
click at [532, 179] on div at bounding box center [505, 174] width 254 height 64
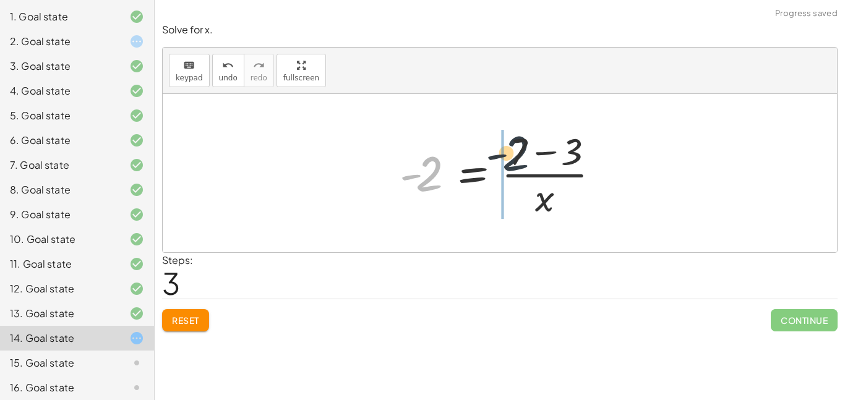
drag, startPoint x: 433, startPoint y: 185, endPoint x: 522, endPoint y: 163, distance: 91.9
click at [522, 163] on div at bounding box center [505, 173] width 222 height 95
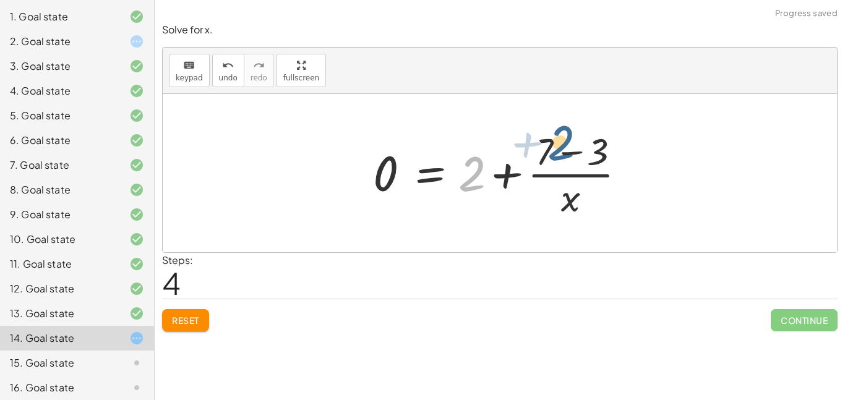
drag, startPoint x: 480, startPoint y: 171, endPoint x: 605, endPoint y: 143, distance: 128.8
click at [605, 143] on div at bounding box center [504, 173] width 275 height 95
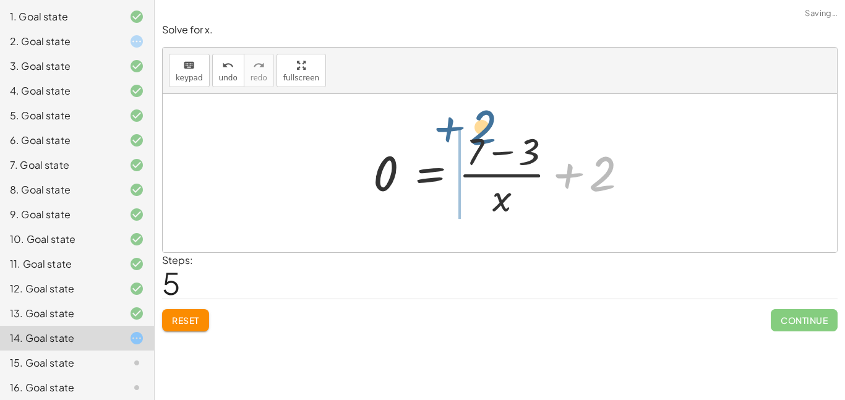
drag, startPoint x: 563, startPoint y: 173, endPoint x: 442, endPoint y: 127, distance: 129.7
click at [442, 127] on div at bounding box center [504, 173] width 275 height 95
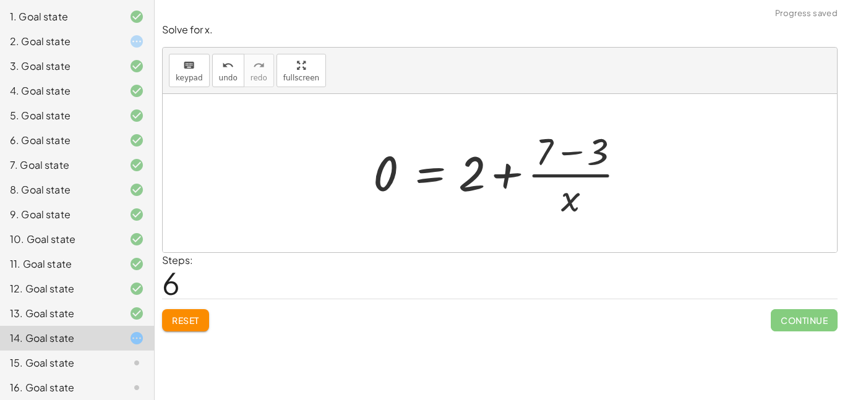
click at [185, 316] on span "Reset" at bounding box center [185, 320] width 27 height 11
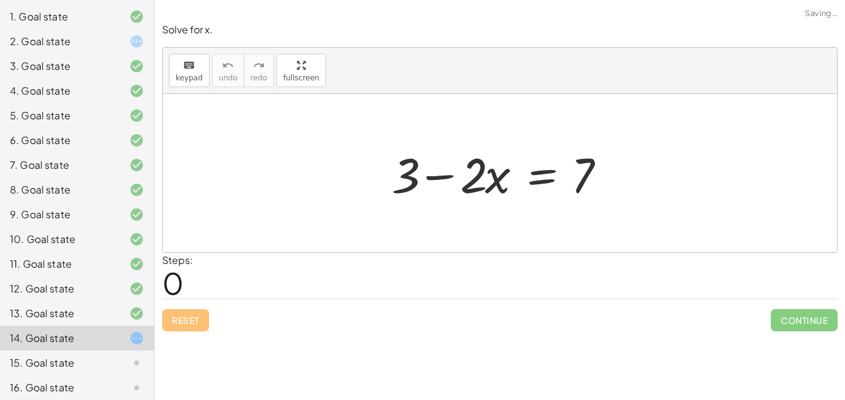
click at [185, 316] on div "Reset Continue" at bounding box center [500, 315] width 676 height 33
drag, startPoint x: 499, startPoint y: 183, endPoint x: 371, endPoint y: 197, distance: 128.8
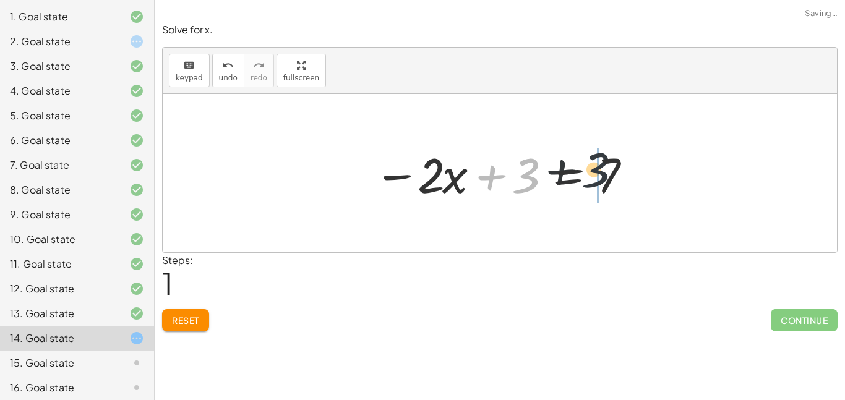
drag, startPoint x: 530, startPoint y: 189, endPoint x: 613, endPoint y: 186, distance: 82.3
click at [613, 186] on div at bounding box center [505, 174] width 274 height 64
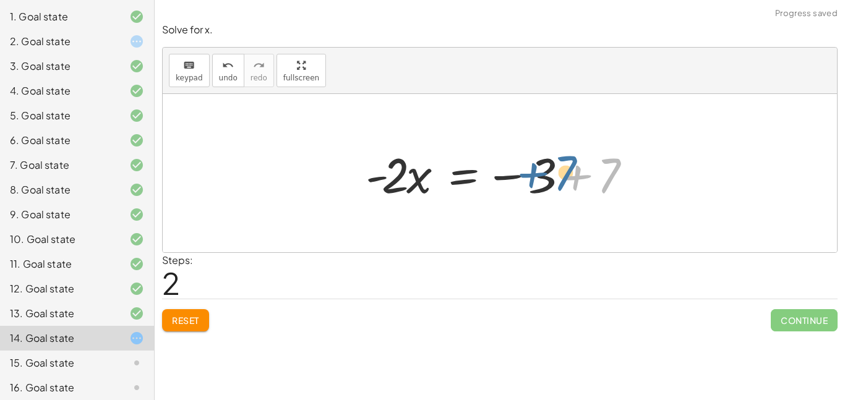
drag, startPoint x: 603, startPoint y: 189, endPoint x: 558, endPoint y: 187, distance: 45.2
click at [558, 187] on div at bounding box center [505, 174] width 290 height 64
drag, startPoint x: 612, startPoint y: 177, endPoint x: 539, endPoint y: 168, distance: 73.5
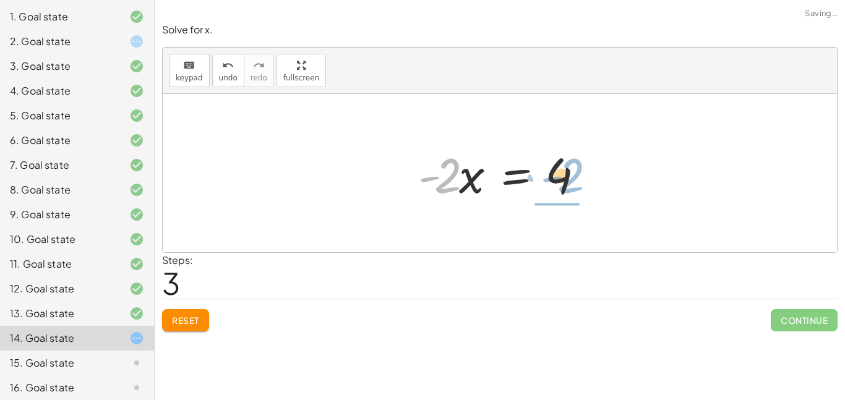
drag, startPoint x: 448, startPoint y: 179, endPoint x: 572, endPoint y: 181, distance: 123.8
click at [572, 181] on div at bounding box center [505, 174] width 186 height 64
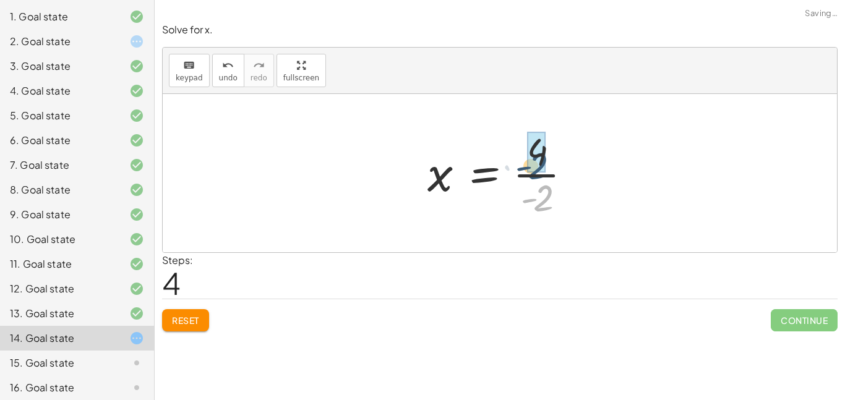
drag, startPoint x: 548, startPoint y: 191, endPoint x: 542, endPoint y: 157, distance: 34.5
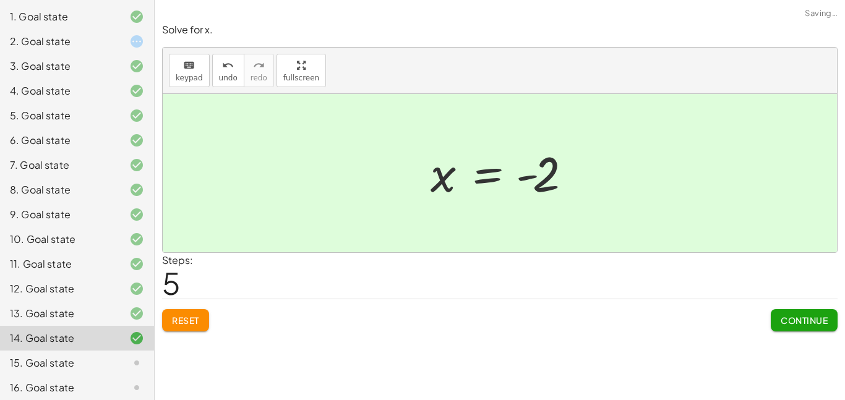
click at [40, 356] on div "15. Goal state" at bounding box center [60, 363] width 100 height 15
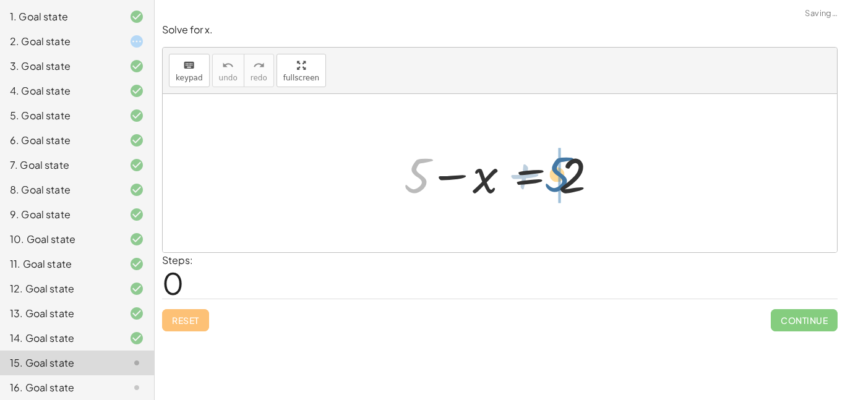
drag, startPoint x: 419, startPoint y: 183, endPoint x: 570, endPoint y: 183, distance: 151.0
click at [570, 183] on div at bounding box center [505, 174] width 214 height 64
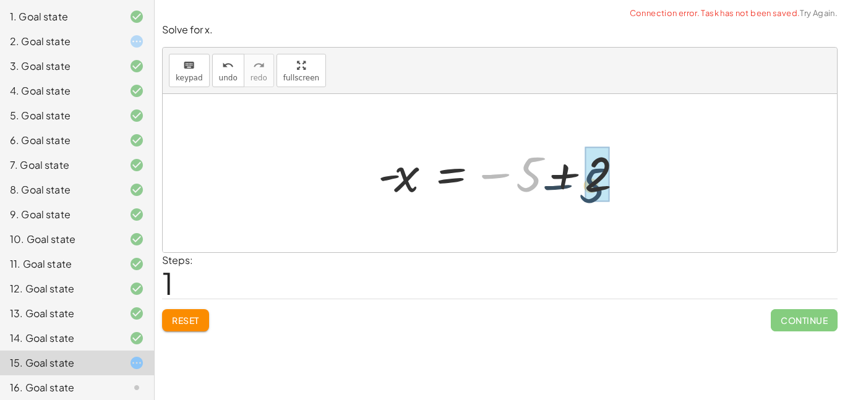
drag, startPoint x: 539, startPoint y: 181, endPoint x: 604, endPoint y: 192, distance: 65.9
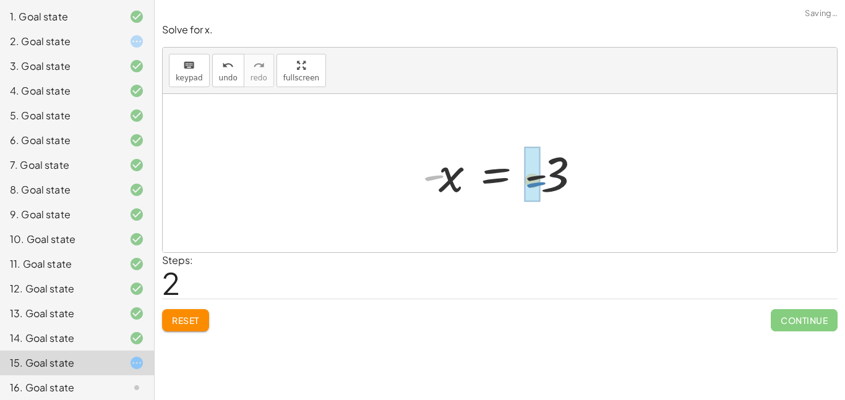
drag, startPoint x: 431, startPoint y: 174, endPoint x: 537, endPoint y: 176, distance: 105.2
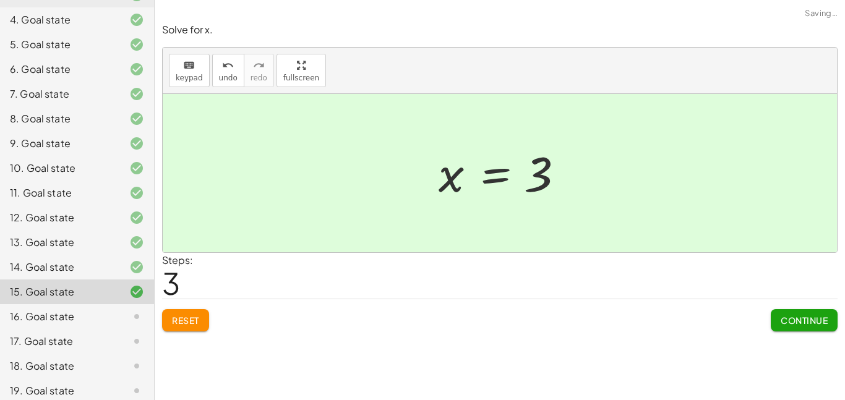
scroll to position [212, 0]
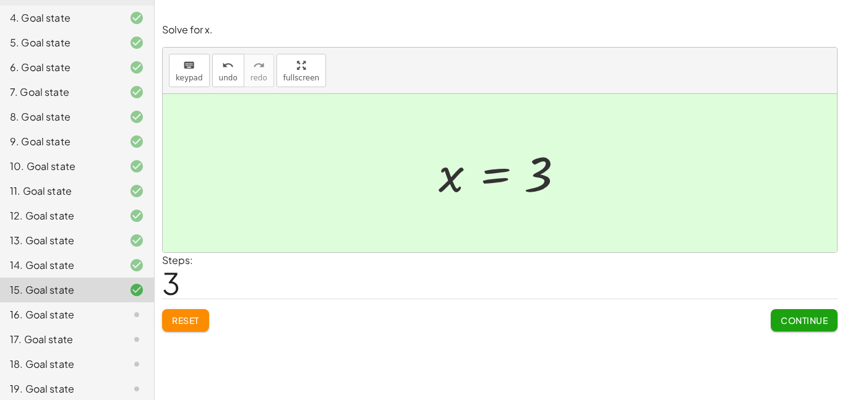
click at [94, 308] on div "16. Goal state" at bounding box center [60, 315] width 100 height 15
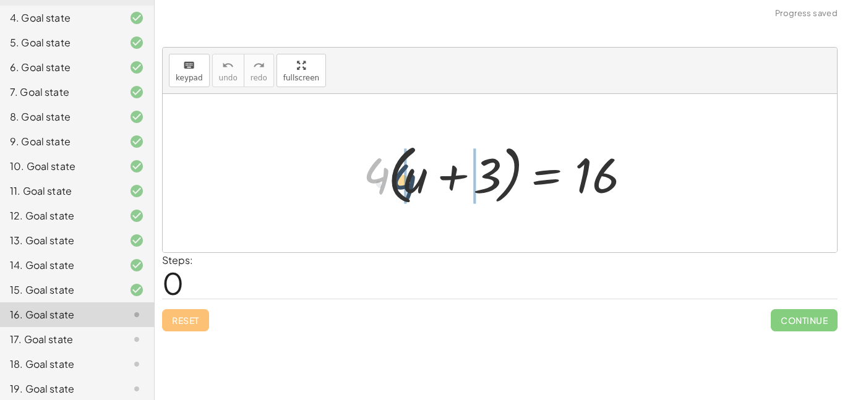
drag, startPoint x: 378, startPoint y: 178, endPoint x: 421, endPoint y: 184, distance: 44.5
click at [421, 184] on div at bounding box center [504, 173] width 295 height 71
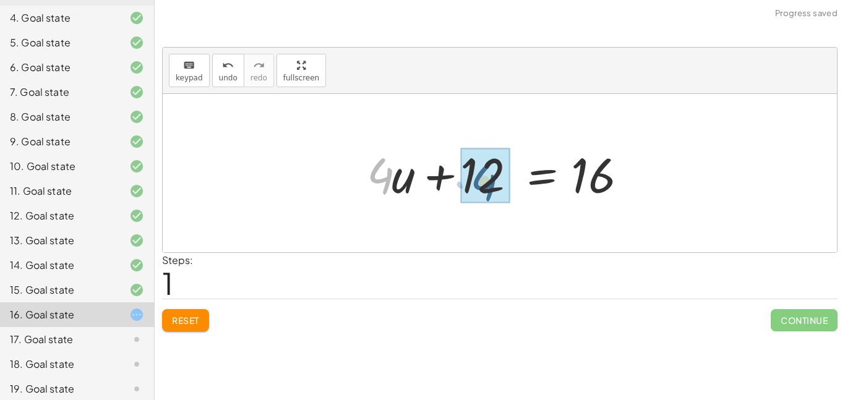
drag, startPoint x: 384, startPoint y: 178, endPoint x: 463, endPoint y: 180, distance: 79.3
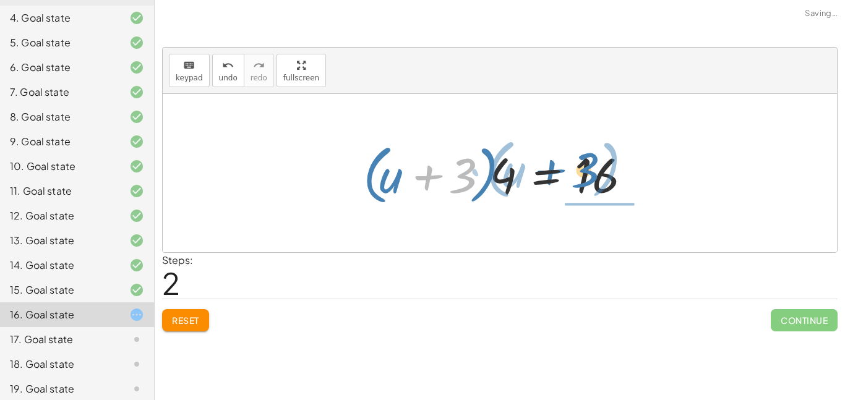
drag, startPoint x: 464, startPoint y: 184, endPoint x: 598, endPoint y: 181, distance: 134.3
click at [598, 181] on div at bounding box center [504, 173] width 295 height 71
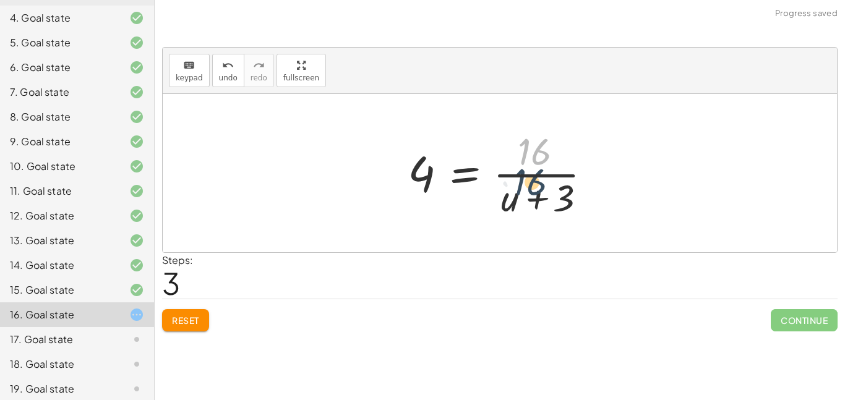
drag, startPoint x: 542, startPoint y: 155, endPoint x: 539, endPoint y: 202, distance: 47.1
click at [539, 202] on div at bounding box center [505, 173] width 206 height 95
click at [194, 324] on span "Reset" at bounding box center [185, 320] width 27 height 11
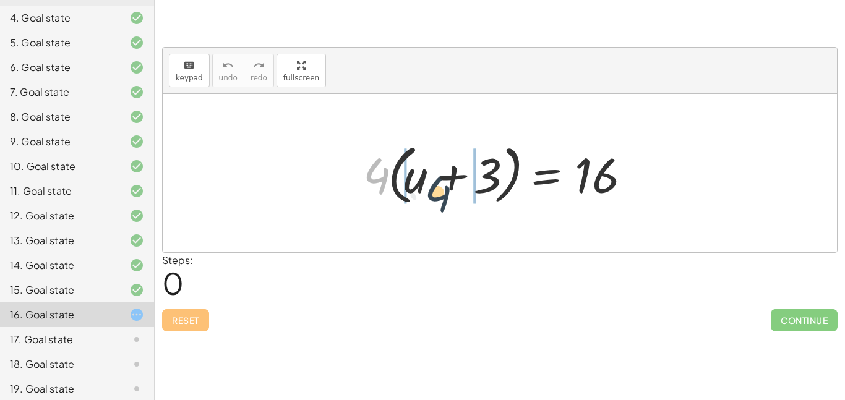
drag, startPoint x: 381, startPoint y: 173, endPoint x: 458, endPoint y: 191, distance: 79.0
click at [458, 191] on div at bounding box center [504, 173] width 295 height 71
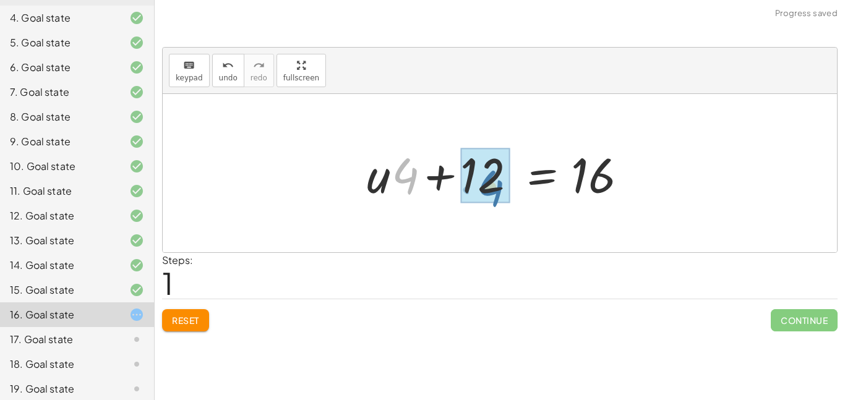
drag, startPoint x: 413, startPoint y: 181, endPoint x: 506, endPoint y: 190, distance: 93.3
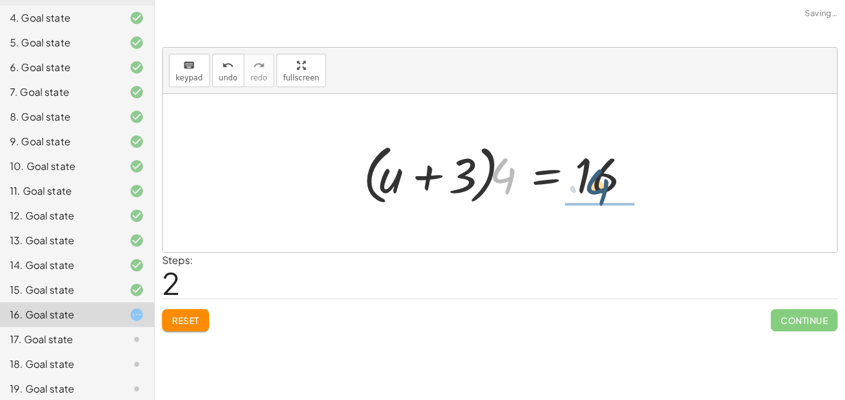
drag, startPoint x: 507, startPoint y: 183, endPoint x: 628, endPoint y: 191, distance: 121.6
click at [628, 191] on div at bounding box center [504, 173] width 295 height 71
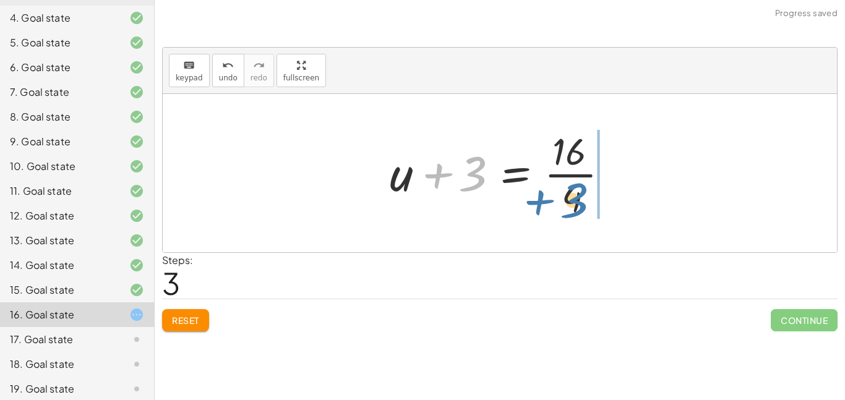
drag, startPoint x: 473, startPoint y: 176, endPoint x: 576, endPoint y: 202, distance: 106.1
click at [576, 202] on div at bounding box center [505, 173] width 242 height 95
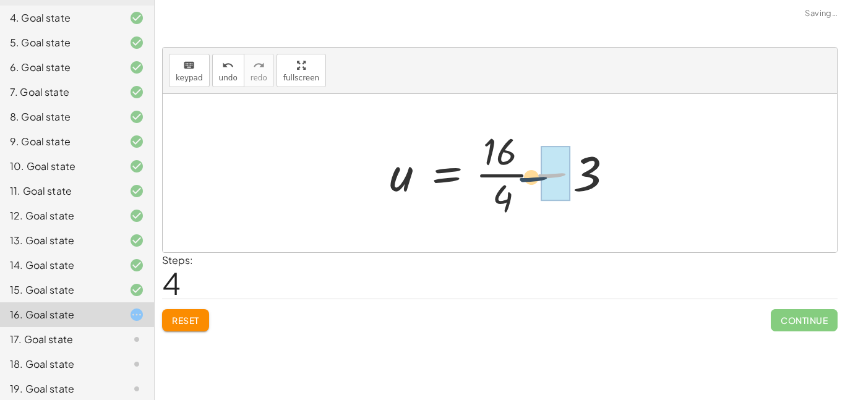
drag, startPoint x: 561, startPoint y: 175, endPoint x: 525, endPoint y: 178, distance: 35.5
click at [525, 178] on div at bounding box center [505, 173] width 242 height 95
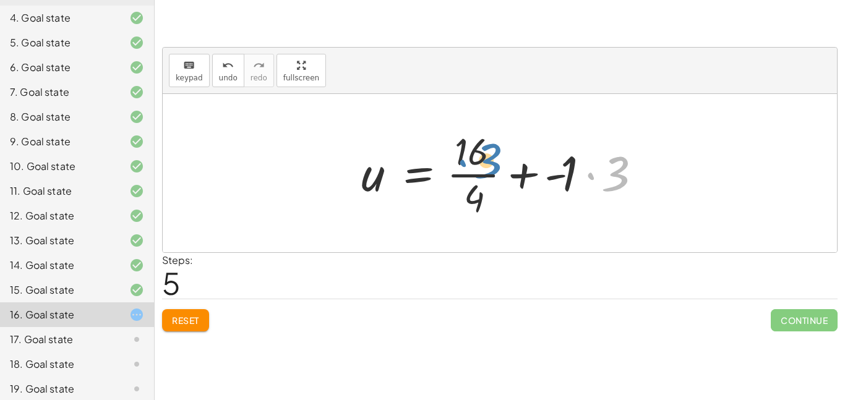
drag, startPoint x: 617, startPoint y: 175, endPoint x: 486, endPoint y: 160, distance: 132.0
click at [486, 160] on div at bounding box center [504, 173] width 299 height 95
drag, startPoint x: 568, startPoint y: 175, endPoint x: 633, endPoint y: 168, distance: 65.4
click at [633, 168] on div at bounding box center [504, 173] width 299 height 95
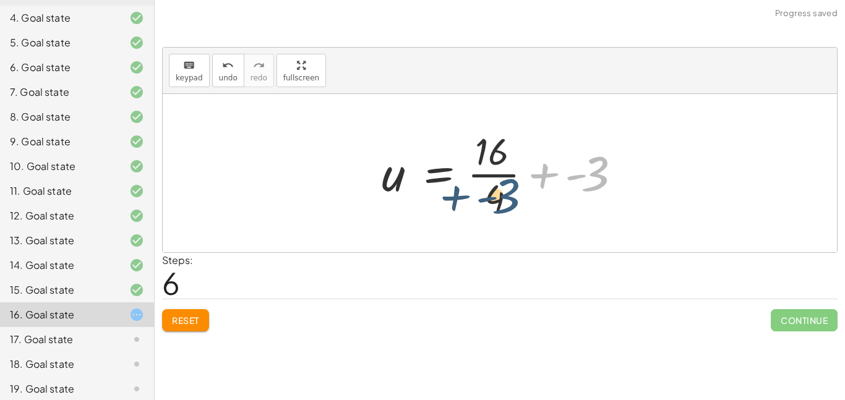
drag, startPoint x: 593, startPoint y: 167, endPoint x: 503, endPoint y: 190, distance: 92.6
click at [503, 190] on div at bounding box center [505, 173] width 258 height 95
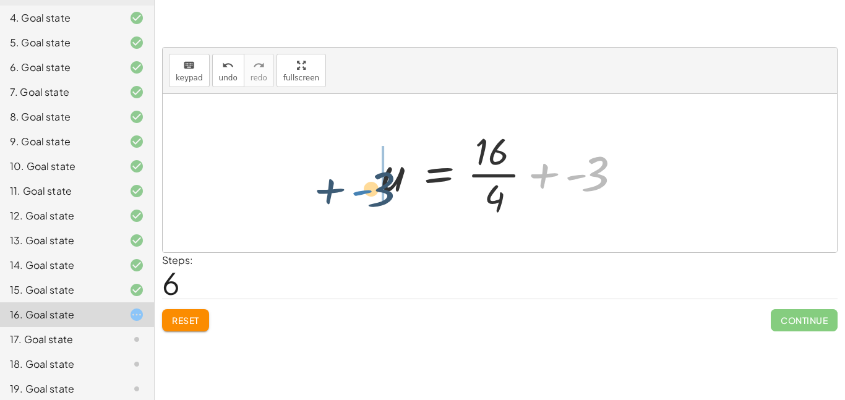
drag, startPoint x: 577, startPoint y: 175, endPoint x: 357, endPoint y: 192, distance: 220.3
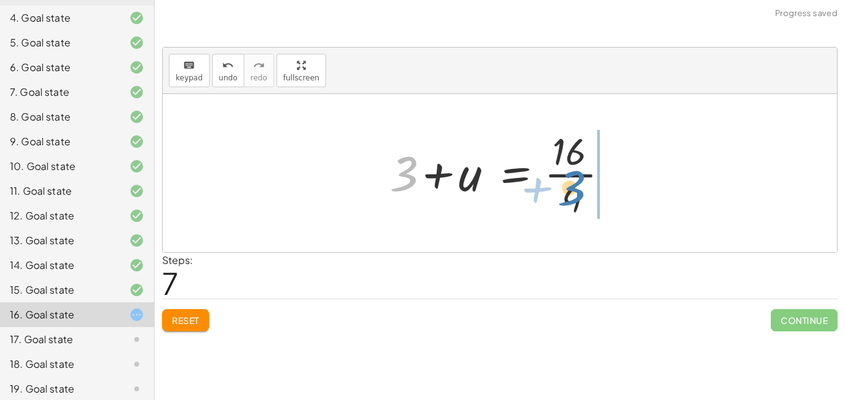
drag, startPoint x: 404, startPoint y: 176, endPoint x: 574, endPoint y: 199, distance: 171.6
click at [574, 199] on div at bounding box center [505, 173] width 242 height 95
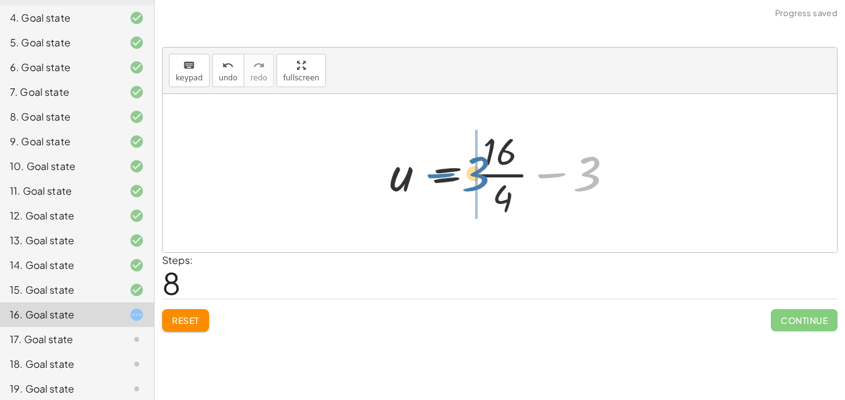
drag, startPoint x: 553, startPoint y: 175, endPoint x: 439, endPoint y: 176, distance: 113.3
click at [439, 176] on div at bounding box center [505, 173] width 242 height 95
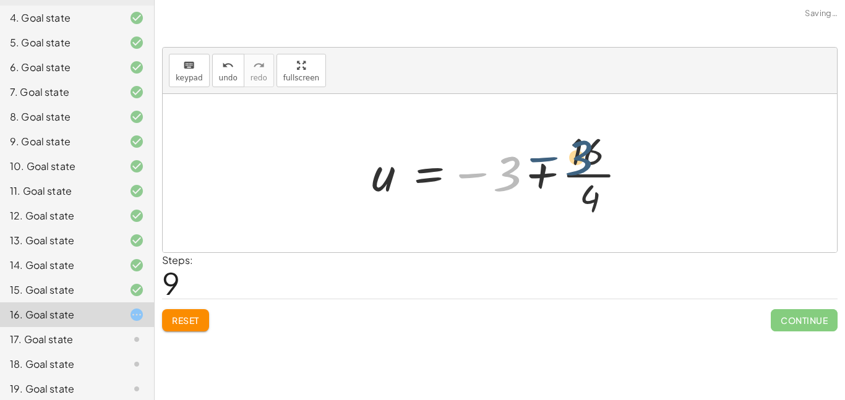
drag, startPoint x: 516, startPoint y: 174, endPoint x: 656, endPoint y: 150, distance: 141.9
click at [656, 150] on div "· 4 · ( + u + 3 ) = 16 + · u · 4 + · 3 · 4 = 16 + · u · 4 + 12 = 16 + · u · 4 +…" at bounding box center [500, 173] width 675 height 158
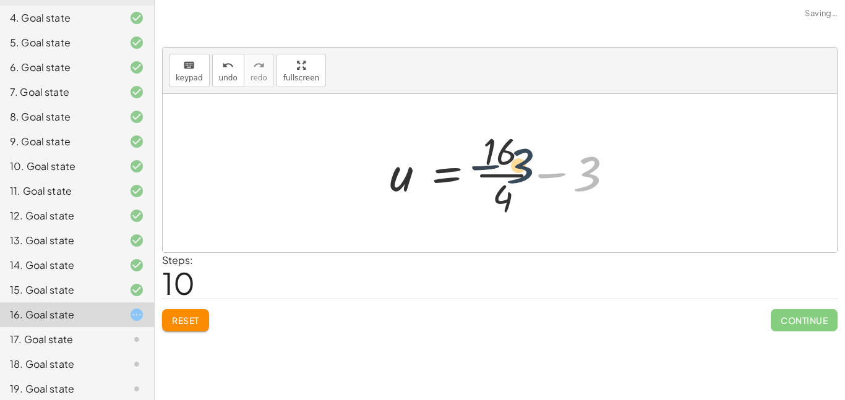
drag, startPoint x: 596, startPoint y: 165, endPoint x: 522, endPoint y: 155, distance: 74.9
click at [522, 155] on div at bounding box center [505, 173] width 242 height 95
drag, startPoint x: 587, startPoint y: 175, endPoint x: 504, endPoint y: 199, distance: 86.4
click at [504, 199] on div at bounding box center [505, 173] width 242 height 95
drag, startPoint x: 585, startPoint y: 170, endPoint x: 490, endPoint y: 142, distance: 98.9
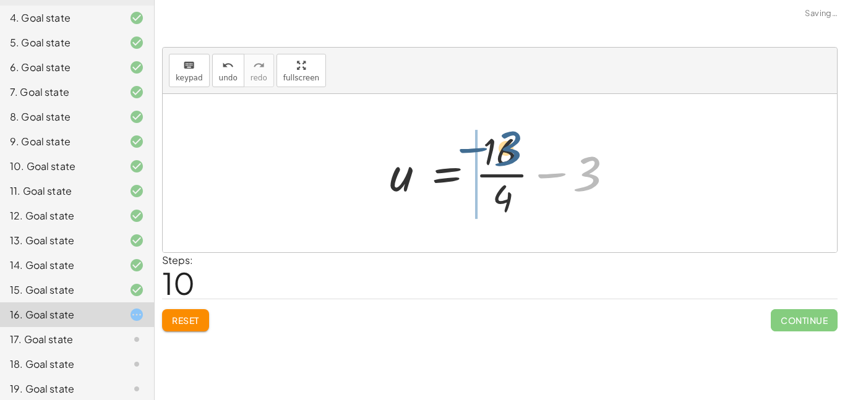
click at [490, 142] on div at bounding box center [505, 173] width 242 height 95
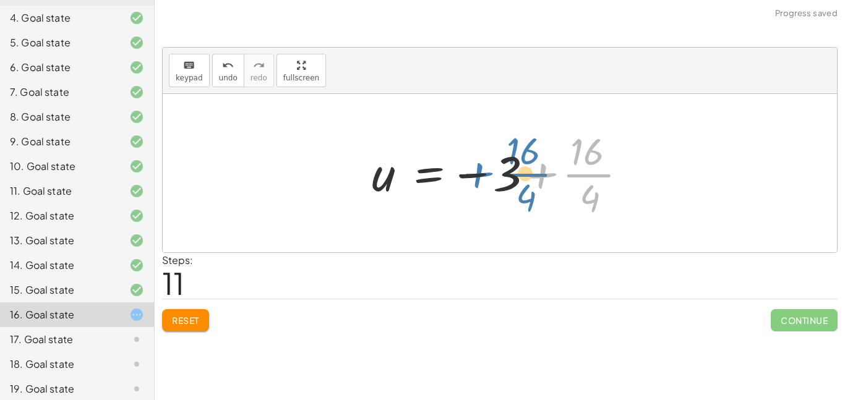
drag, startPoint x: 544, startPoint y: 178, endPoint x: 477, endPoint y: 179, distance: 66.8
click at [477, 179] on div at bounding box center [505, 173] width 278 height 95
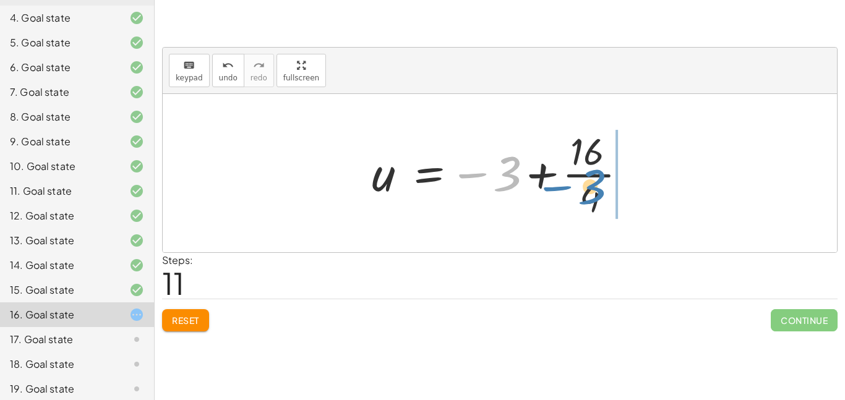
drag, startPoint x: 504, startPoint y: 174, endPoint x: 589, endPoint y: 186, distance: 85.7
click at [589, 186] on div at bounding box center [505, 173] width 278 height 95
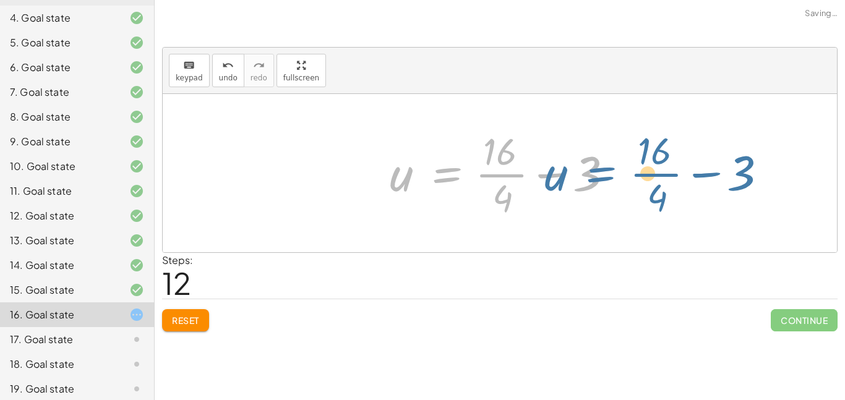
drag, startPoint x: 435, startPoint y: 181, endPoint x: 0, endPoint y: 168, distance: 435.3
click at [0, 168] on main "Equações 1° [PERSON_NAME] Liara [PERSON_NAME] [PERSON_NAME] Not you? Tasks 1. G…" at bounding box center [422, 200] width 845 height 400
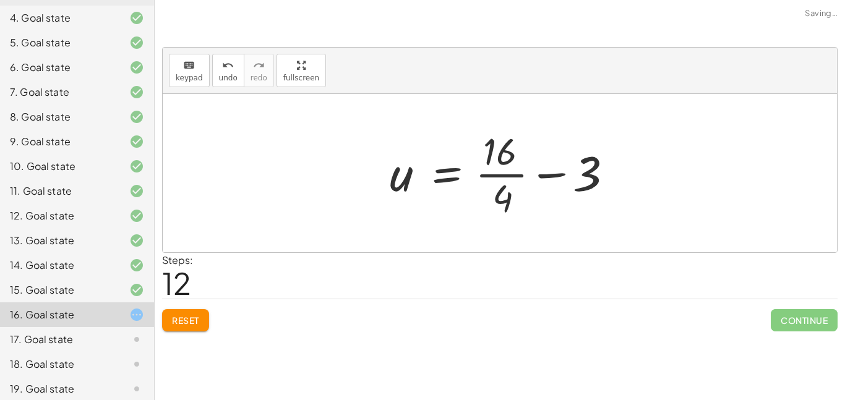
click at [202, 319] on button "Reset" at bounding box center [185, 320] width 47 height 22
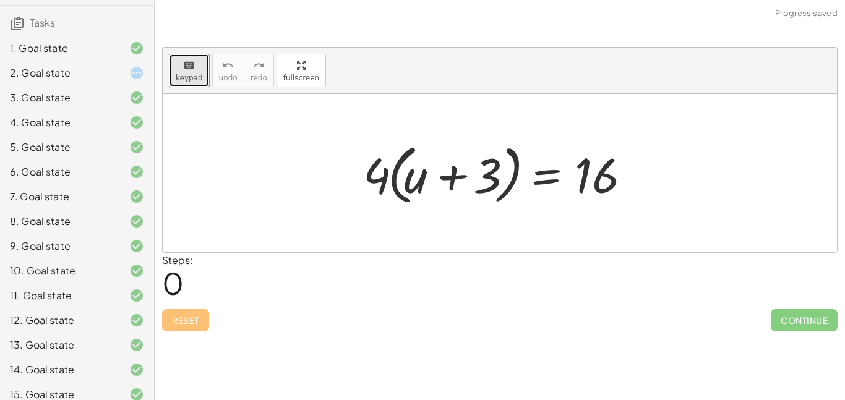
scroll to position [108, 0]
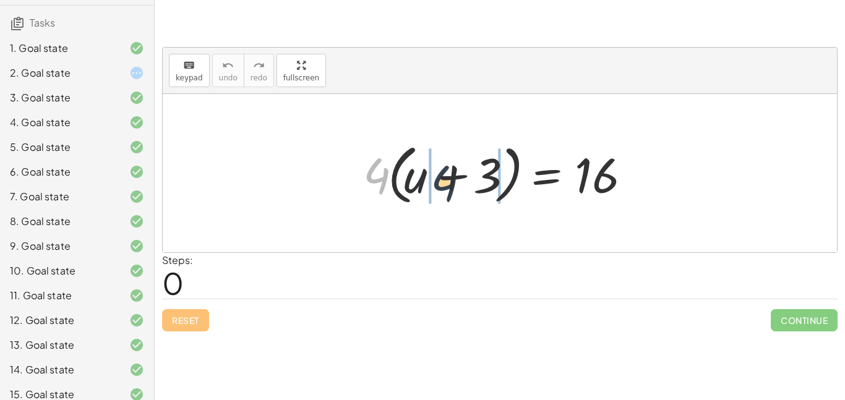
drag, startPoint x: 379, startPoint y: 178, endPoint x: 460, endPoint y: 188, distance: 81.1
click at [460, 188] on div at bounding box center [504, 173] width 295 height 71
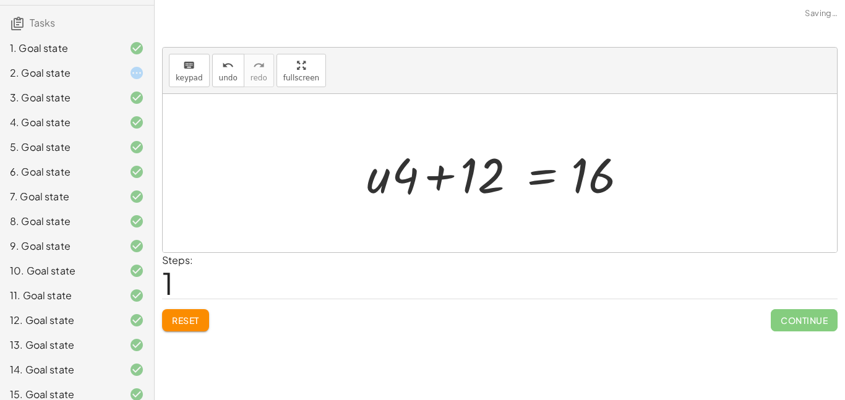
click at [196, 318] on span "Reset" at bounding box center [185, 320] width 27 height 11
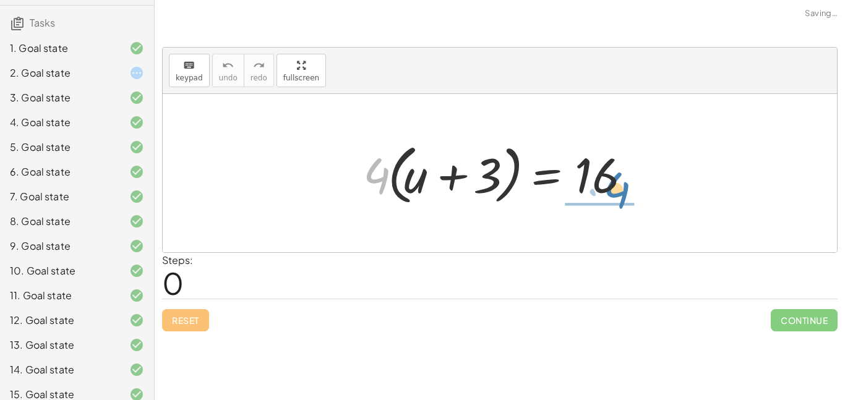
drag, startPoint x: 379, startPoint y: 174, endPoint x: 622, endPoint y: 186, distance: 242.9
click at [622, 186] on div at bounding box center [504, 173] width 295 height 71
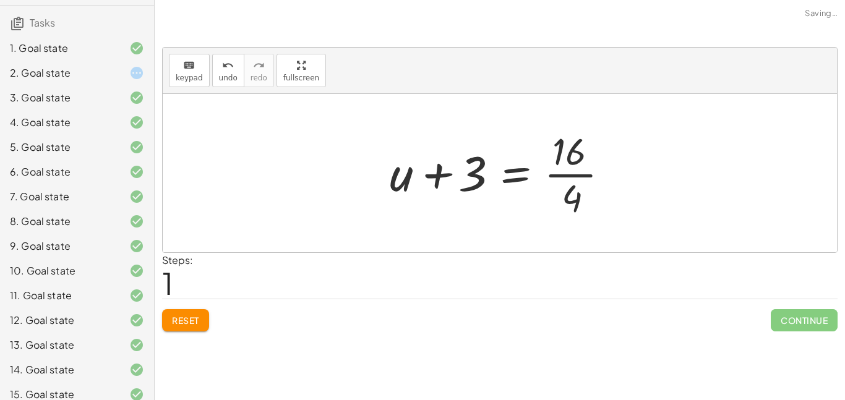
click at [583, 174] on div at bounding box center [505, 173] width 242 height 95
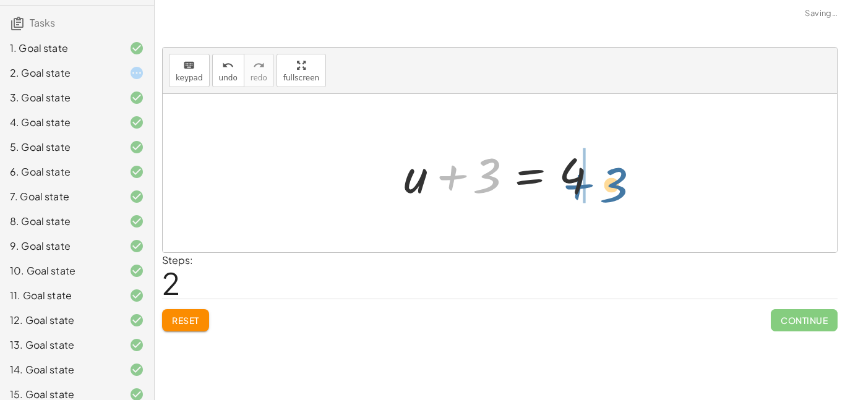
drag, startPoint x: 483, startPoint y: 179, endPoint x: 610, endPoint y: 188, distance: 126.6
click at [610, 188] on div at bounding box center [505, 174] width 214 height 64
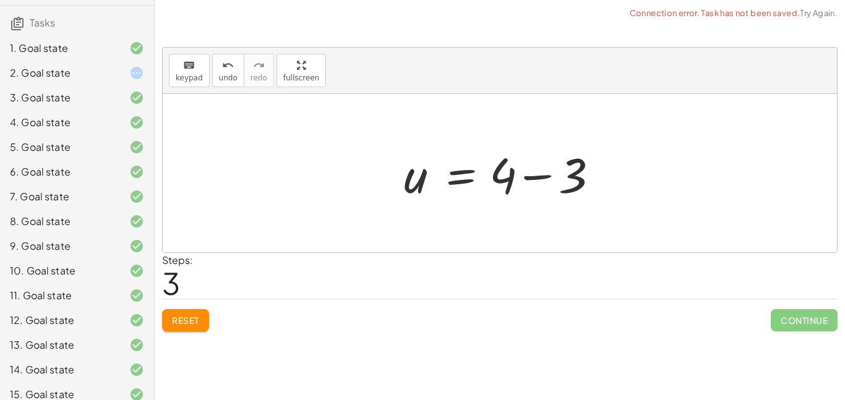
click at [544, 176] on div at bounding box center [505, 174] width 214 height 64
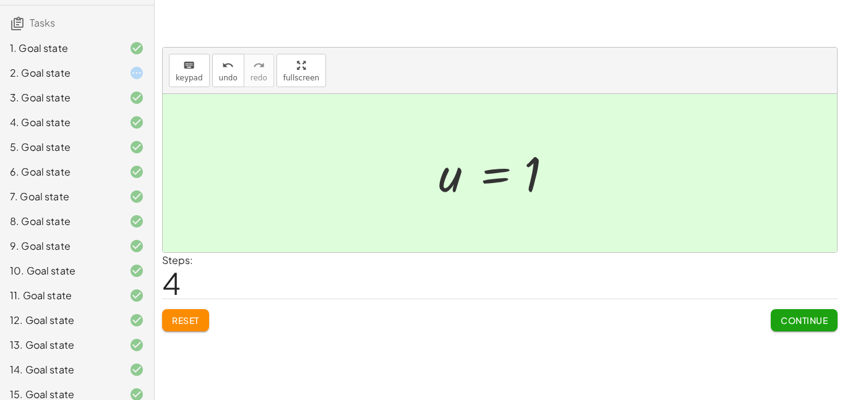
scroll to position [212, 0]
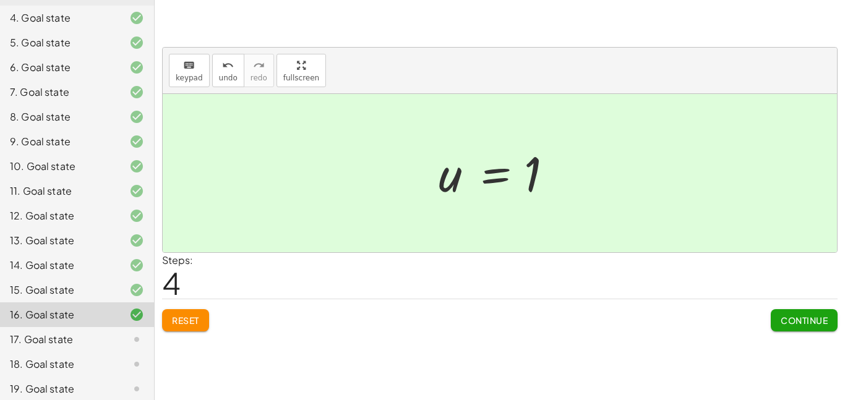
click at [93, 377] on div "17. Goal state" at bounding box center [77, 389] width 154 height 25
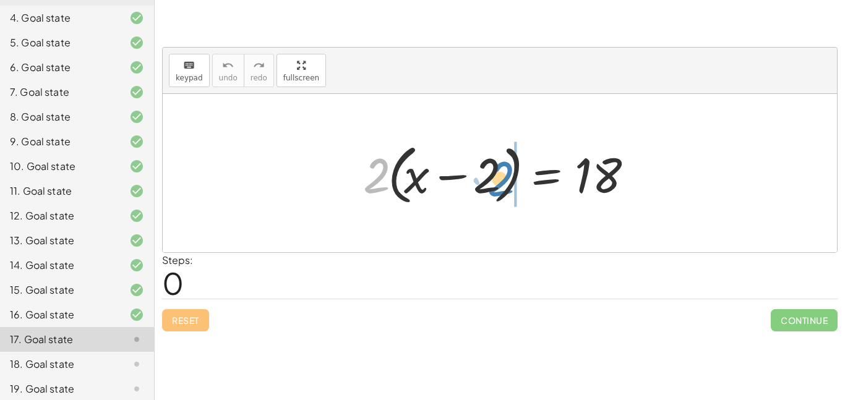
drag, startPoint x: 374, startPoint y: 171, endPoint x: 504, endPoint y: 173, distance: 129.4
click at [504, 173] on div at bounding box center [504, 173] width 295 height 71
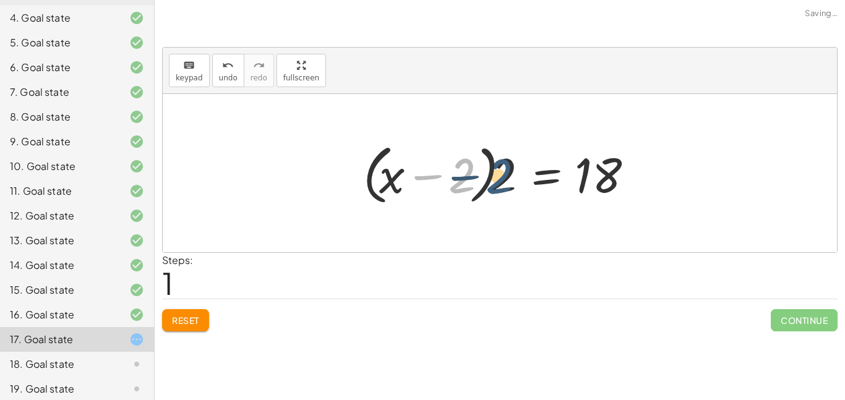
drag, startPoint x: 466, startPoint y: 175, endPoint x: 507, endPoint y: 176, distance: 40.9
click at [507, 176] on div at bounding box center [504, 173] width 295 height 71
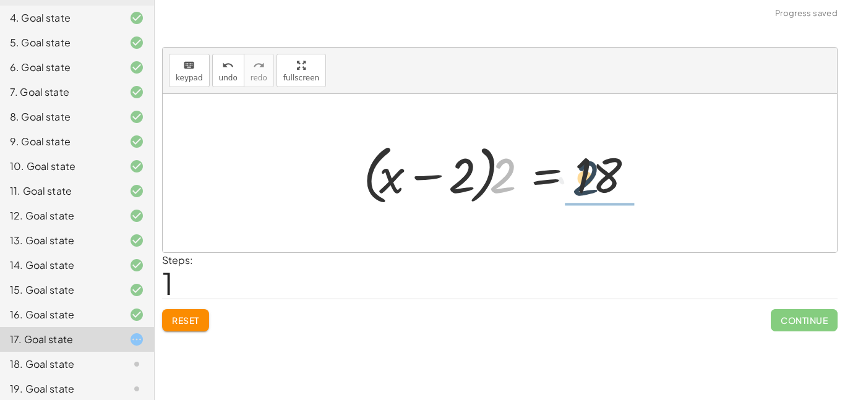
drag, startPoint x: 505, startPoint y: 175, endPoint x: 600, endPoint y: 179, distance: 94.8
click at [600, 179] on div at bounding box center [504, 173] width 295 height 71
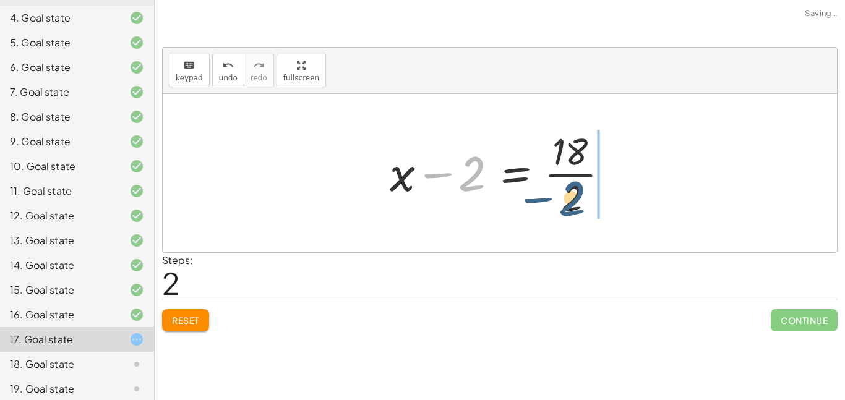
drag, startPoint x: 478, startPoint y: 165, endPoint x: 584, endPoint y: 194, distance: 109.0
click at [584, 194] on div at bounding box center [505, 173] width 242 height 95
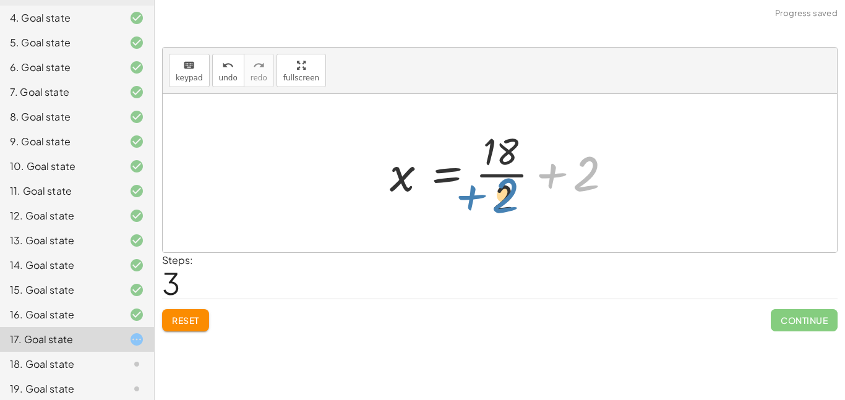
drag, startPoint x: 550, startPoint y: 168, endPoint x: 469, endPoint y: 194, distance: 85.0
click at [469, 194] on div at bounding box center [505, 173] width 242 height 95
drag, startPoint x: 502, startPoint y: 209, endPoint x: 510, endPoint y: 176, distance: 33.2
click at [510, 176] on div at bounding box center [505, 173] width 242 height 95
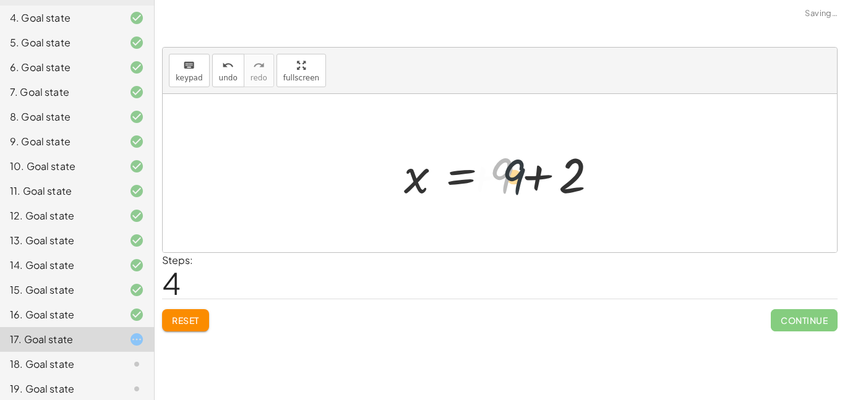
drag, startPoint x: 507, startPoint y: 167, endPoint x: 545, endPoint y: 172, distance: 38.7
click at [545, 172] on div at bounding box center [505, 174] width 214 height 64
drag, startPoint x: 504, startPoint y: 170, endPoint x: 558, endPoint y: 170, distance: 53.2
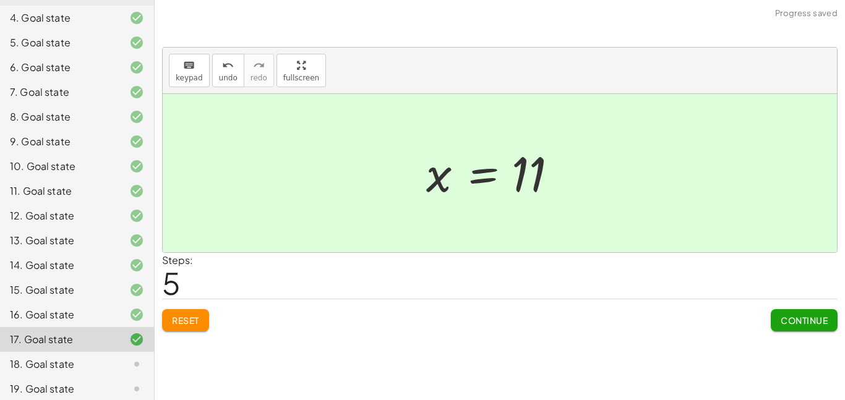
click at [126, 357] on div at bounding box center [127, 364] width 35 height 15
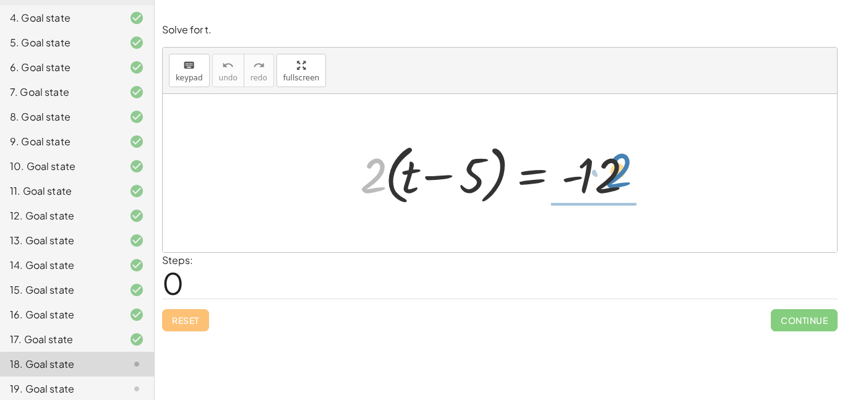
drag, startPoint x: 379, startPoint y: 173, endPoint x: 623, endPoint y: 168, distance: 243.3
click at [623, 168] on div at bounding box center [504, 173] width 301 height 71
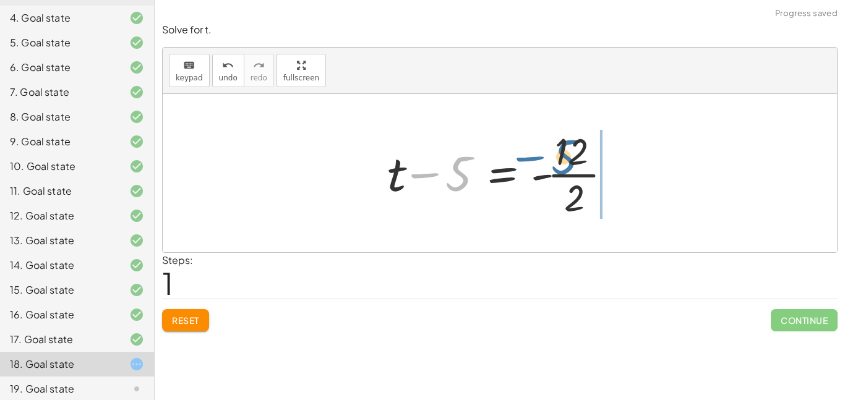
drag, startPoint x: 465, startPoint y: 174, endPoint x: 577, endPoint y: 157, distance: 113.3
click at [577, 157] on div at bounding box center [504, 173] width 247 height 95
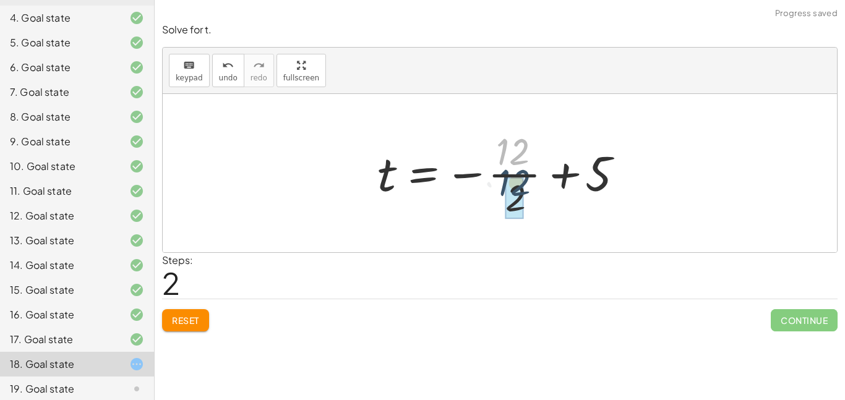
drag, startPoint x: 513, startPoint y: 155, endPoint x: 516, endPoint y: 192, distance: 37.2
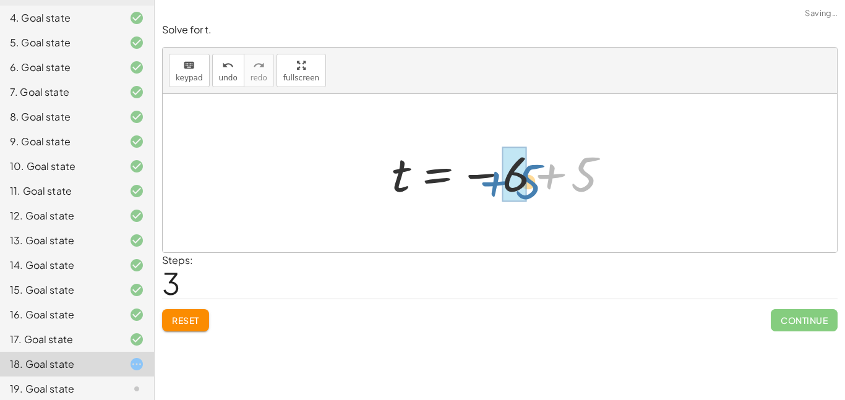
drag, startPoint x: 582, startPoint y: 173, endPoint x: 522, endPoint y: 177, distance: 60.2
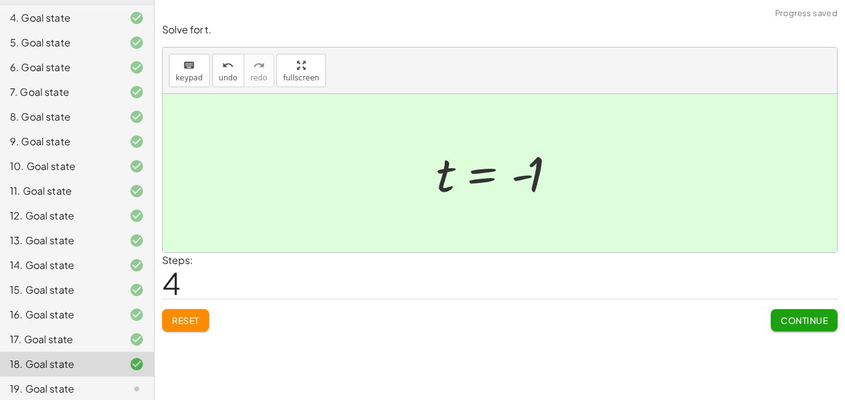
click at [106, 382] on div "19. Goal state" at bounding box center [60, 389] width 100 height 15
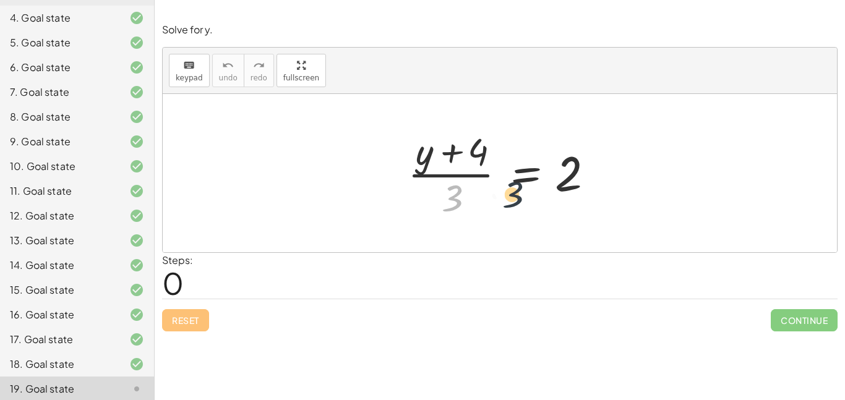
drag, startPoint x: 454, startPoint y: 194, endPoint x: 544, endPoint y: 188, distance: 90.0
click at [544, 188] on div at bounding box center [505, 173] width 206 height 95
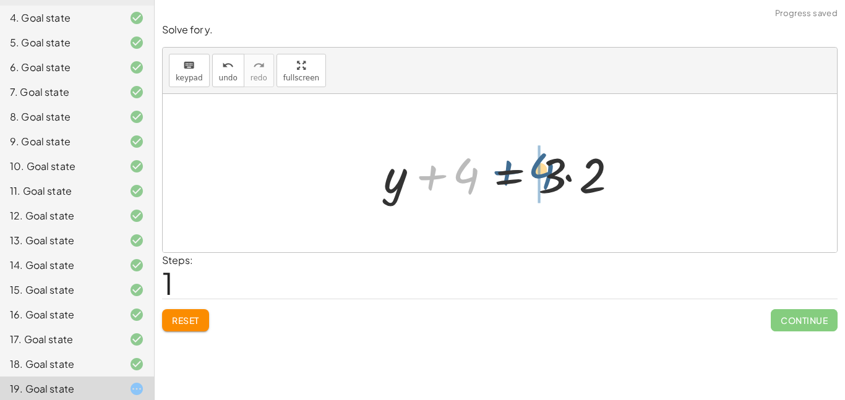
drag, startPoint x: 472, startPoint y: 177, endPoint x: 557, endPoint y: 174, distance: 85.5
click at [557, 174] on div at bounding box center [505, 174] width 254 height 64
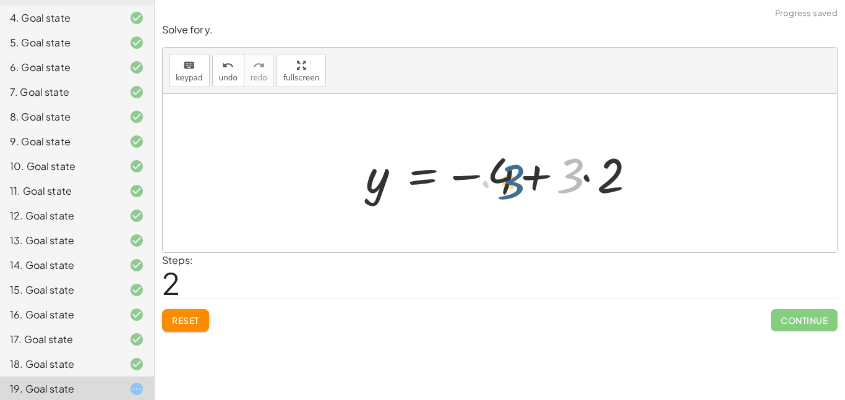
drag, startPoint x: 574, startPoint y: 175, endPoint x: 513, endPoint y: 181, distance: 60.9
click at [513, 181] on div at bounding box center [505, 174] width 290 height 64
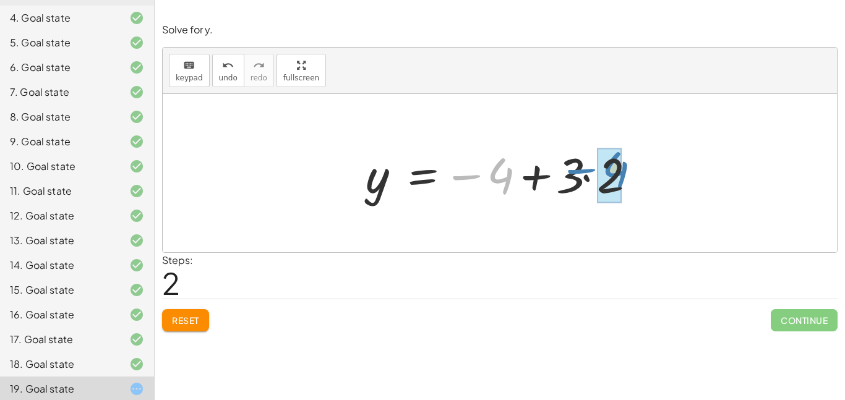
drag, startPoint x: 503, startPoint y: 178, endPoint x: 608, endPoint y: 171, distance: 105.4
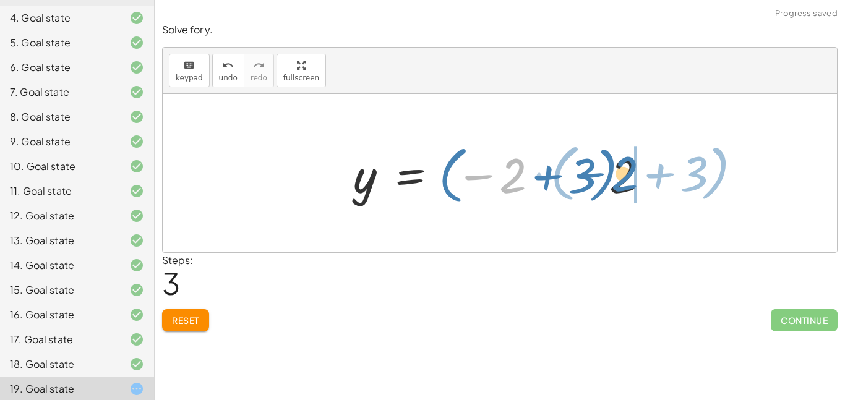
drag, startPoint x: 515, startPoint y: 179, endPoint x: 631, endPoint y: 176, distance: 115.8
click at [631, 176] on div at bounding box center [504, 173] width 315 height 69
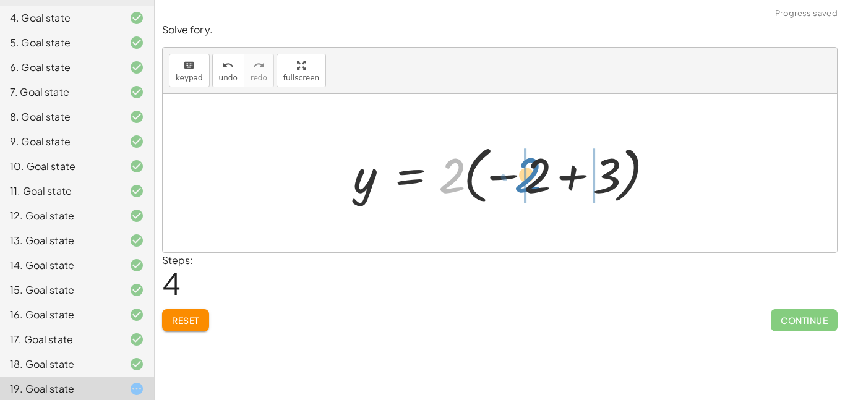
drag, startPoint x: 456, startPoint y: 185, endPoint x: 543, endPoint y: 186, distance: 86.6
click at [543, 186] on div at bounding box center [504, 173] width 315 height 69
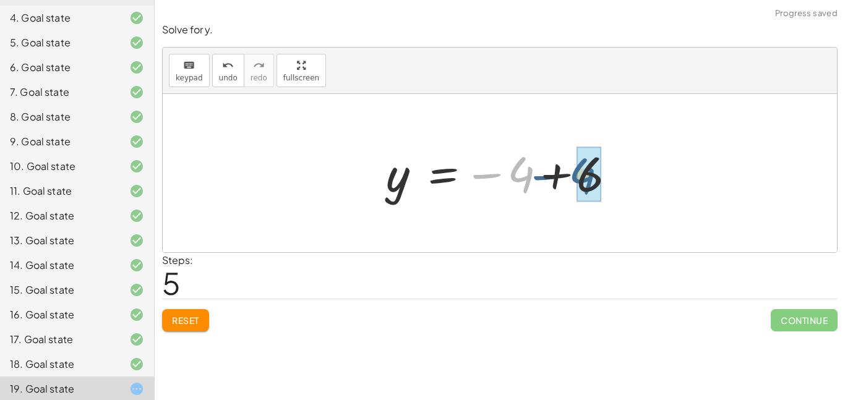
drag, startPoint x: 514, startPoint y: 178, endPoint x: 577, endPoint y: 180, distance: 63.2
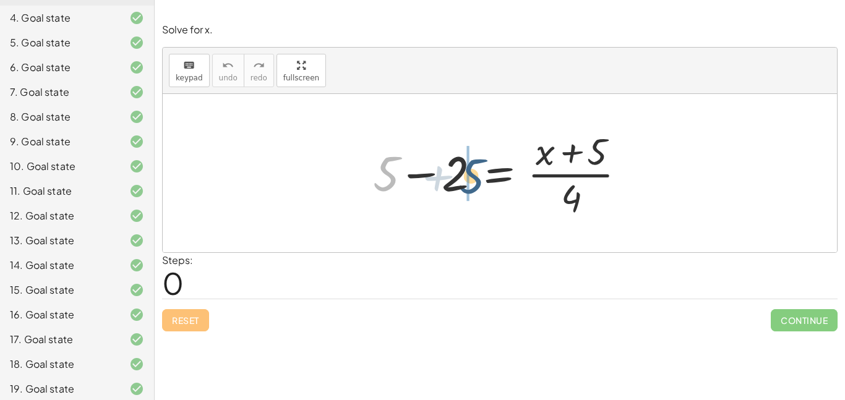
drag, startPoint x: 394, startPoint y: 183, endPoint x: 480, endPoint y: 186, distance: 86.7
click at [480, 186] on div at bounding box center [504, 173] width 275 height 95
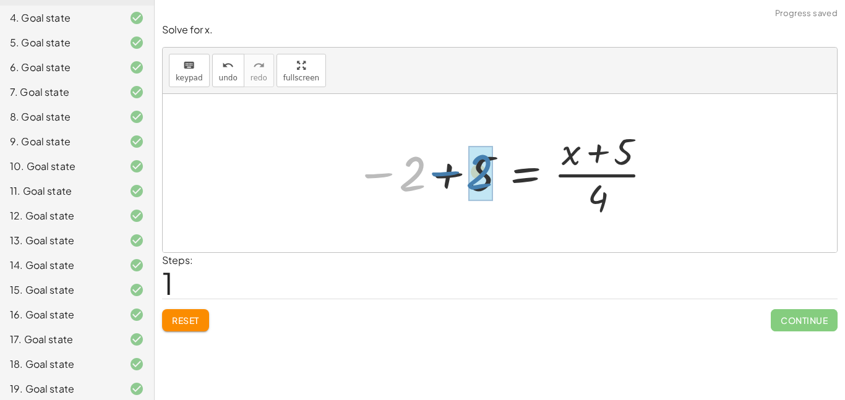
drag, startPoint x: 418, startPoint y: 178, endPoint x: 490, endPoint y: 178, distance: 71.2
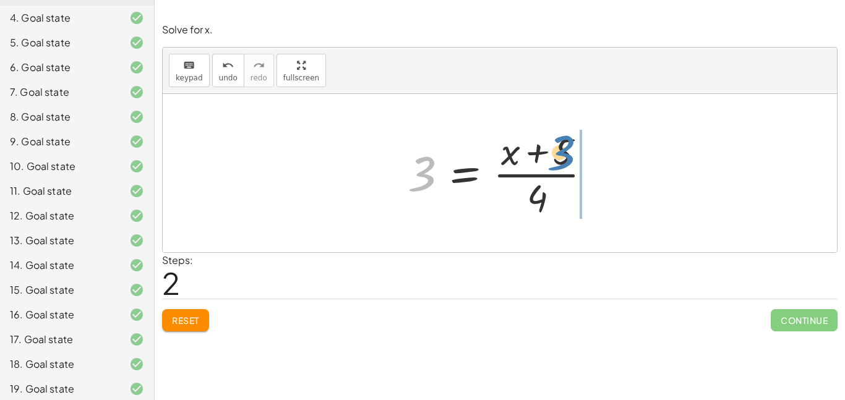
drag, startPoint x: 431, startPoint y: 176, endPoint x: 563, endPoint y: 156, distance: 134.0
click at [563, 156] on div at bounding box center [505, 173] width 206 height 95
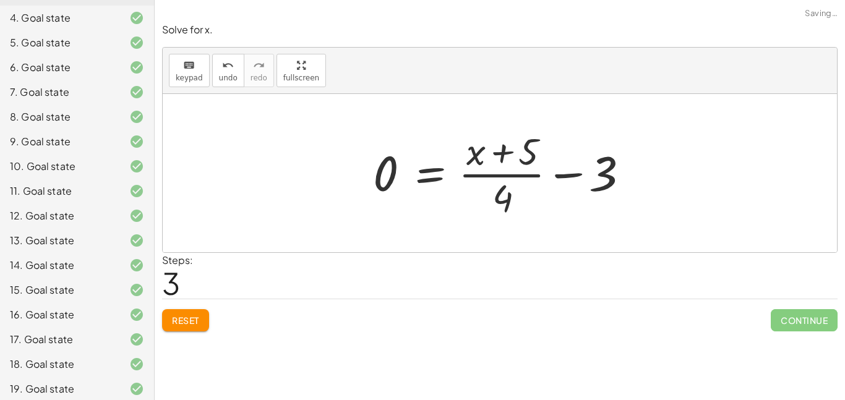
drag, startPoint x: 509, startPoint y: 198, endPoint x: 514, endPoint y: 186, distance: 13.3
click at [514, 186] on div at bounding box center [504, 173] width 275 height 95
drag, startPoint x: 503, startPoint y: 201, endPoint x: 530, endPoint y: 152, distance: 55.7
click at [530, 152] on div at bounding box center [504, 173] width 275 height 95
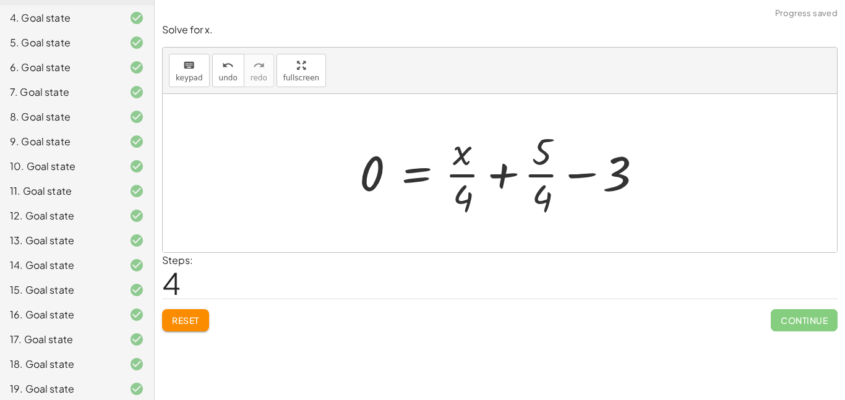
click at [474, 155] on div at bounding box center [504, 173] width 302 height 95
drag, startPoint x: 465, startPoint y: 155, endPoint x: 321, endPoint y: 166, distance: 144.1
drag, startPoint x: 460, startPoint y: 158, endPoint x: 223, endPoint y: 173, distance: 238.1
click at [223, 173] on div "+ 5 − 2 = · ( + x + 5 ) · 4 − 2 + 5 = · ( + x + 5 ) · 4 3 = · ( + x + 5 ) · 4 0…" at bounding box center [500, 173] width 675 height 158
drag, startPoint x: 466, startPoint y: 195, endPoint x: 552, endPoint y: 194, distance: 86.0
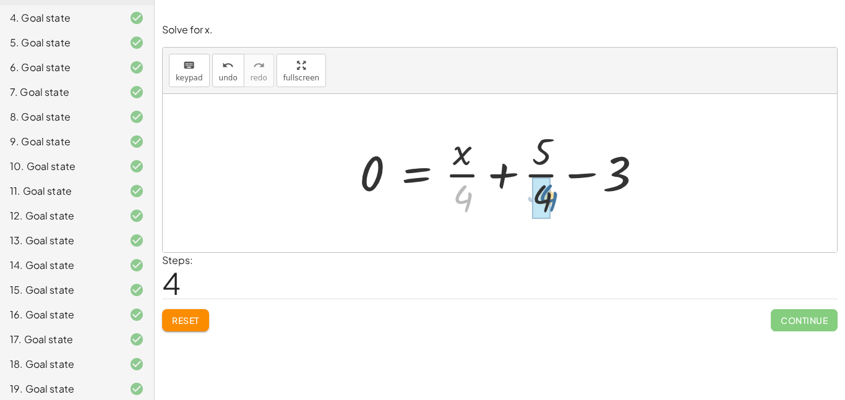
click at [552, 194] on div at bounding box center [504, 173] width 302 height 95
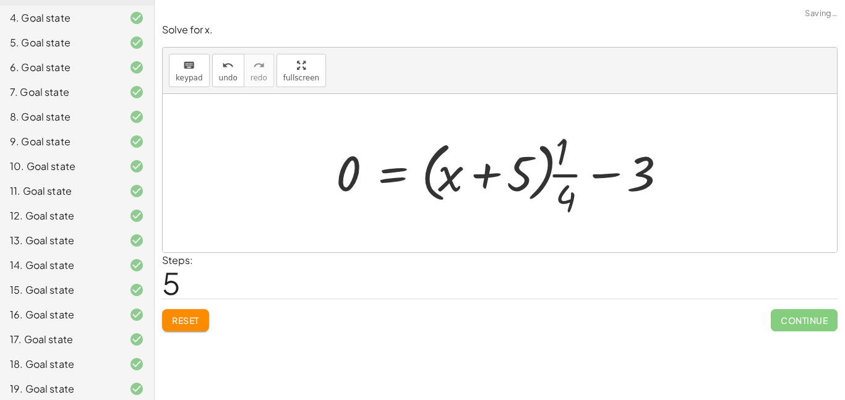
click at [499, 183] on div at bounding box center [505, 173] width 350 height 95
drag, startPoint x: 568, startPoint y: 199, endPoint x: 649, endPoint y: 182, distance: 82.3
click at [649, 182] on div at bounding box center [505, 173] width 350 height 95
drag, startPoint x: 564, startPoint y: 148, endPoint x: 655, endPoint y: 181, distance: 97.3
click at [655, 181] on div at bounding box center [505, 173] width 350 height 95
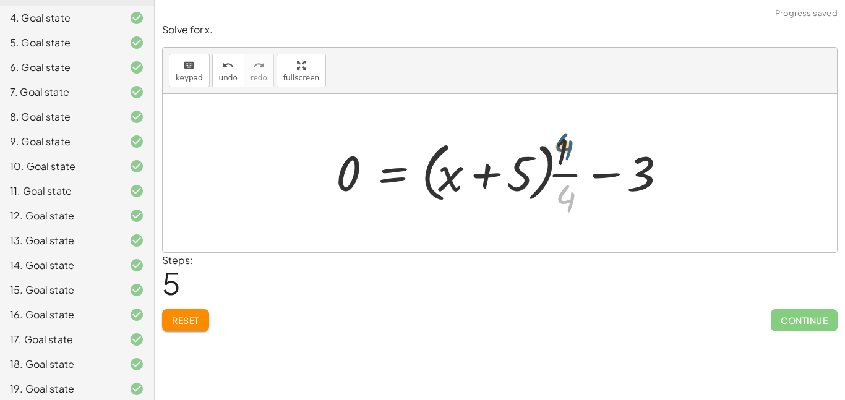
drag, startPoint x: 576, startPoint y: 199, endPoint x: 574, endPoint y: 145, distance: 53.9
click at [574, 145] on div at bounding box center [505, 173] width 350 height 95
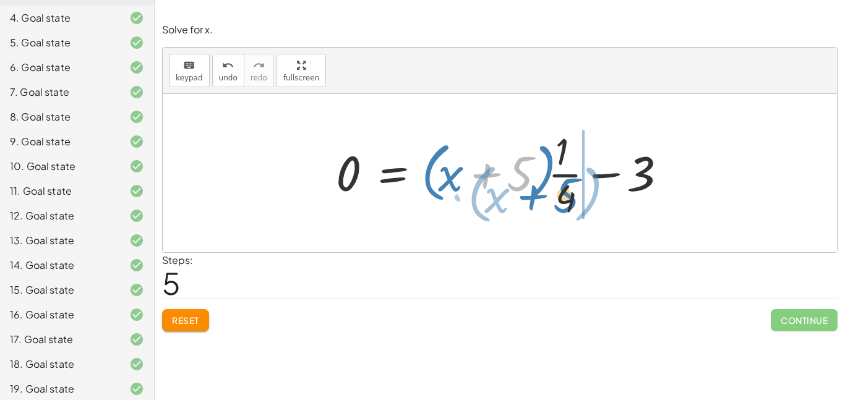
drag, startPoint x: 520, startPoint y: 177, endPoint x: 569, endPoint y: 199, distance: 53.5
click at [569, 199] on div at bounding box center [505, 173] width 350 height 95
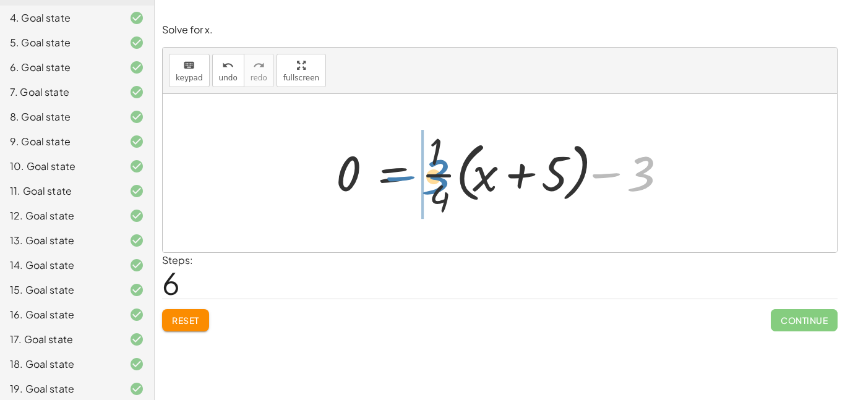
drag, startPoint x: 649, startPoint y: 175, endPoint x: 449, endPoint y: 173, distance: 199.9
click at [449, 173] on div at bounding box center [505, 173] width 350 height 95
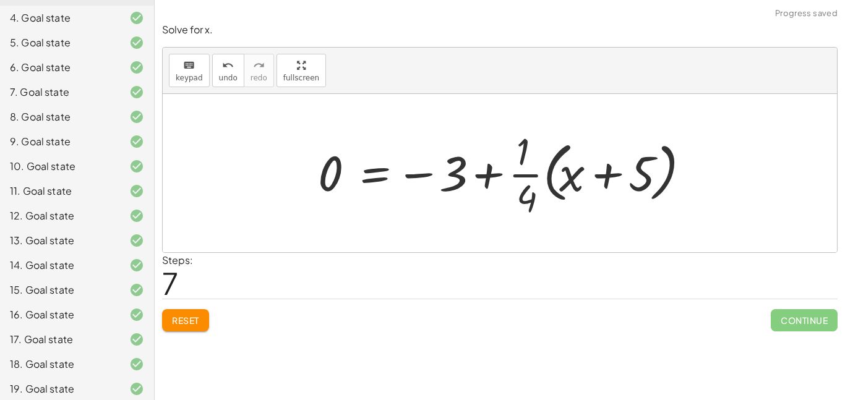
click at [168, 319] on button "Reset" at bounding box center [185, 320] width 47 height 22
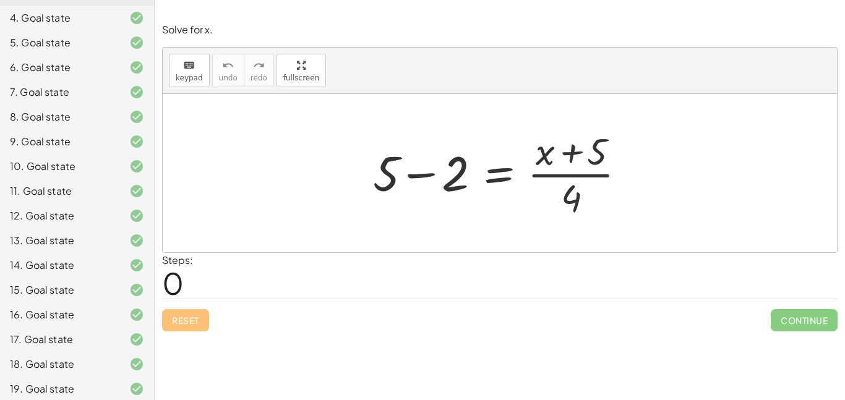
click at [426, 182] on div at bounding box center [504, 173] width 275 height 95
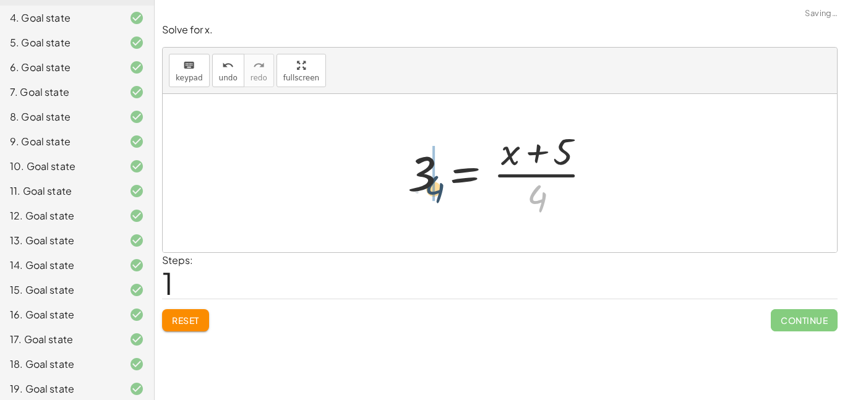
drag, startPoint x: 548, startPoint y: 196, endPoint x: 419, endPoint y: 182, distance: 129.4
click at [419, 182] on div at bounding box center [505, 173] width 206 height 95
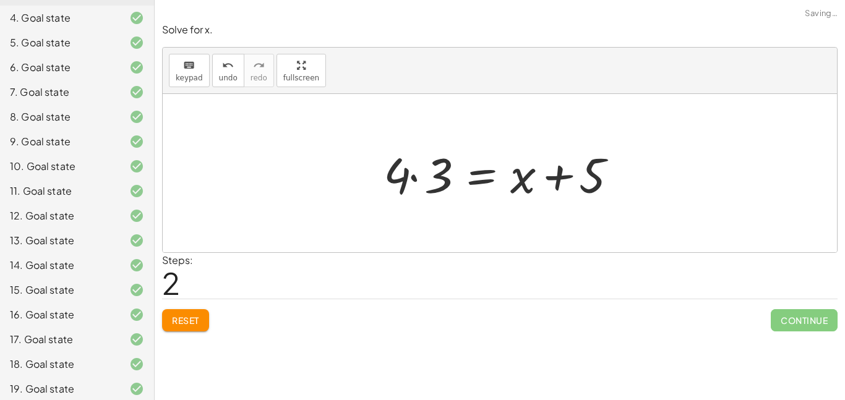
click at [432, 176] on div at bounding box center [505, 174] width 254 height 64
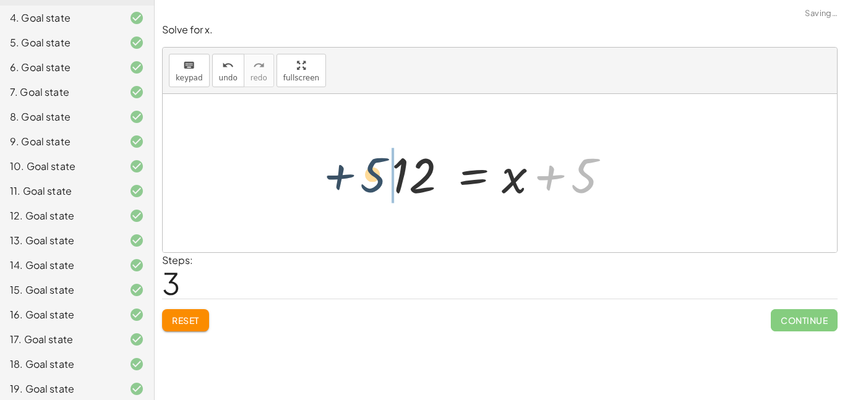
drag, startPoint x: 580, startPoint y: 180, endPoint x: 335, endPoint y: 184, distance: 244.5
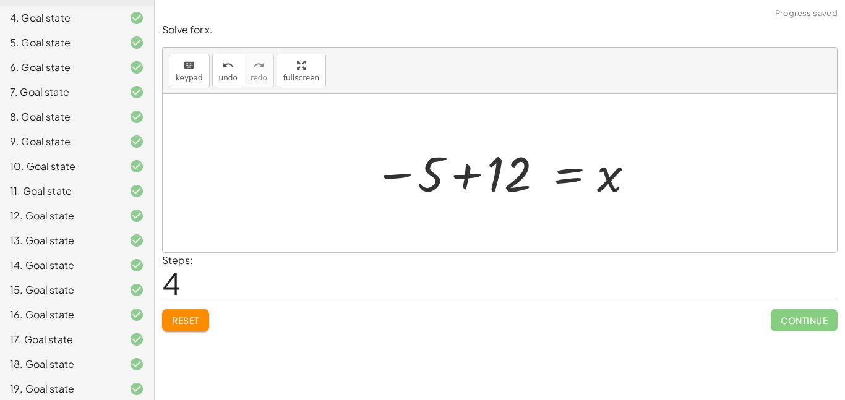
click at [463, 182] on div at bounding box center [505, 173] width 274 height 61
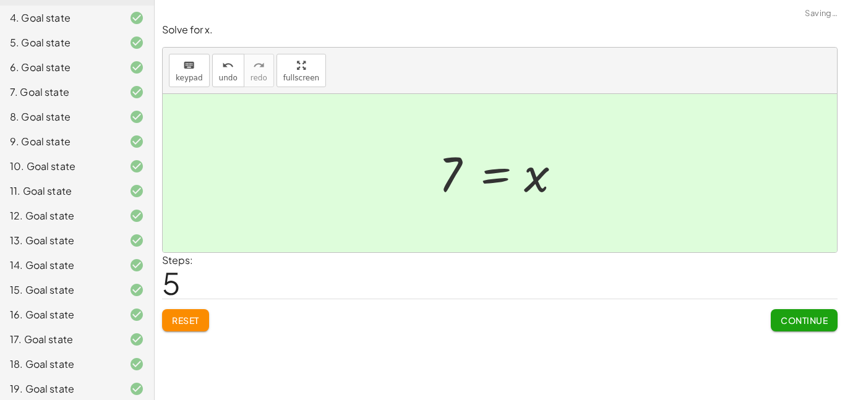
click at [463, 182] on div at bounding box center [505, 173] width 144 height 61
click at [821, 324] on span "Continue" at bounding box center [804, 320] width 47 height 11
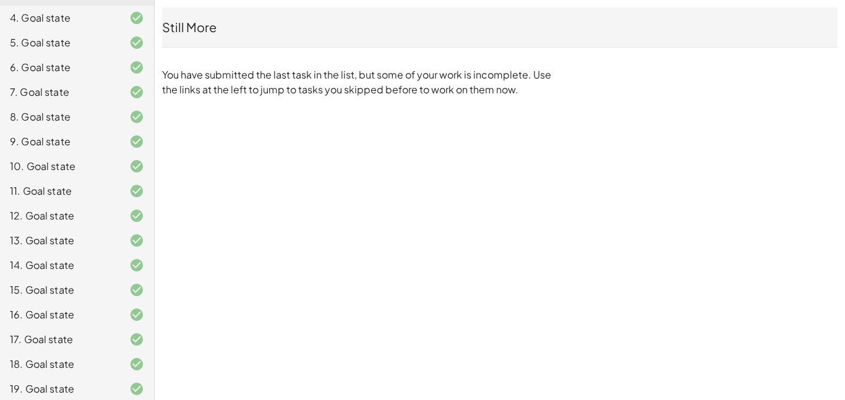
scroll to position [0, 0]
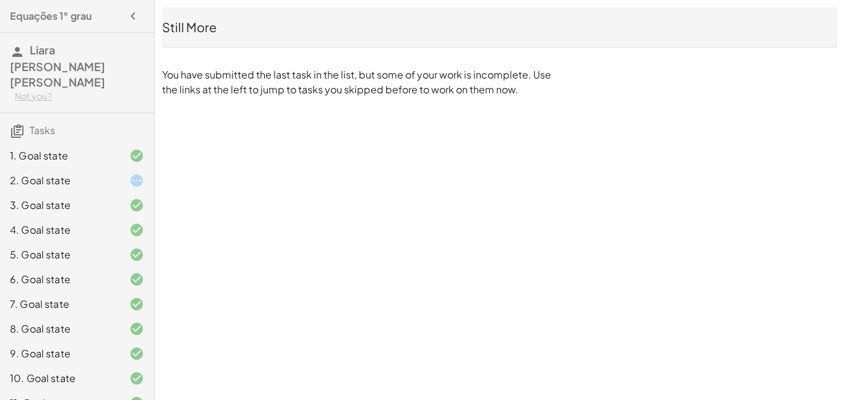
click at [136, 173] on icon at bounding box center [136, 180] width 15 height 15
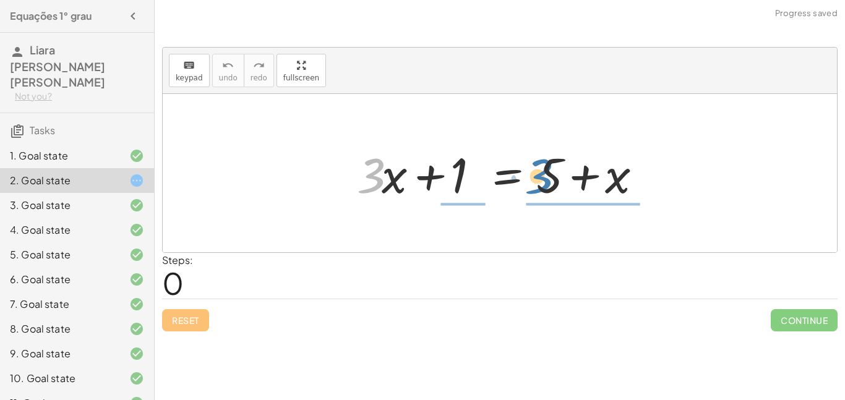
drag, startPoint x: 373, startPoint y: 179, endPoint x: 553, endPoint y: 179, distance: 179.5
click at [553, 179] on div at bounding box center [504, 174] width 307 height 64
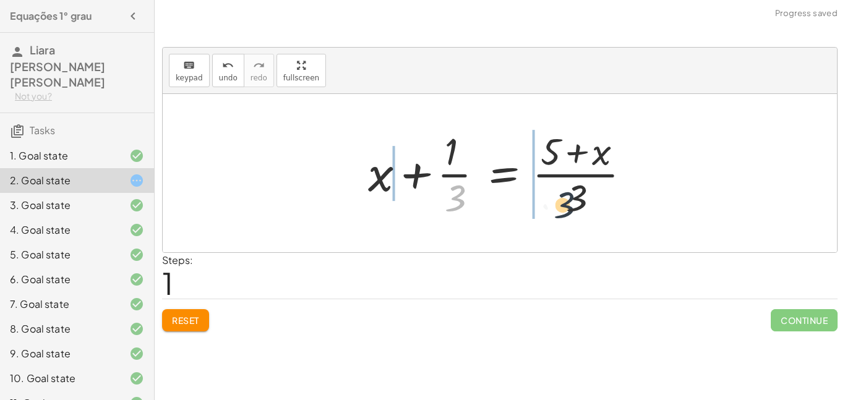
drag, startPoint x: 457, startPoint y: 200, endPoint x: 579, endPoint y: 207, distance: 122.8
click at [579, 207] on div at bounding box center [504, 173] width 285 height 95
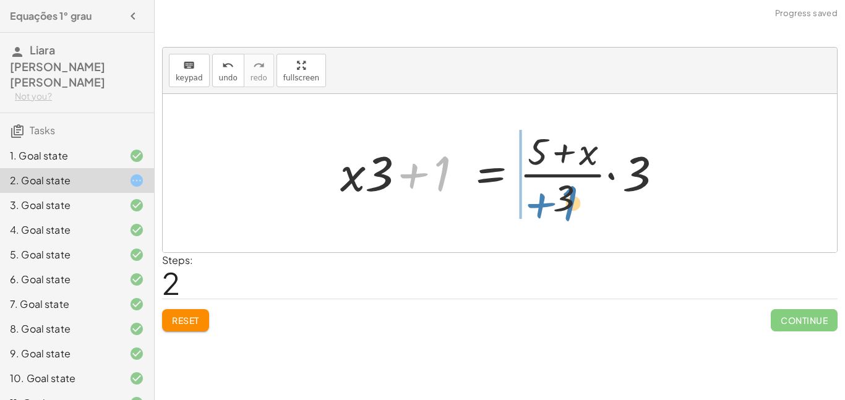
drag, startPoint x: 446, startPoint y: 171, endPoint x: 575, endPoint y: 202, distance: 132.3
click at [575, 202] on div at bounding box center [504, 173] width 341 height 95
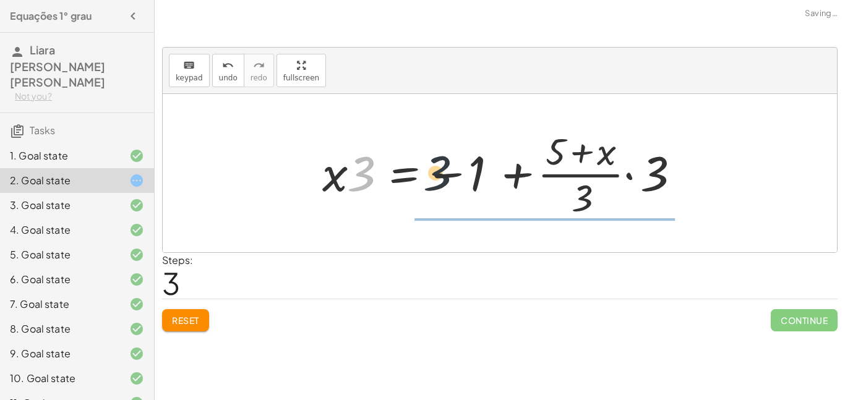
drag, startPoint x: 361, startPoint y: 176, endPoint x: 442, endPoint y: 177, distance: 81.1
click at [442, 177] on div at bounding box center [504, 173] width 377 height 95
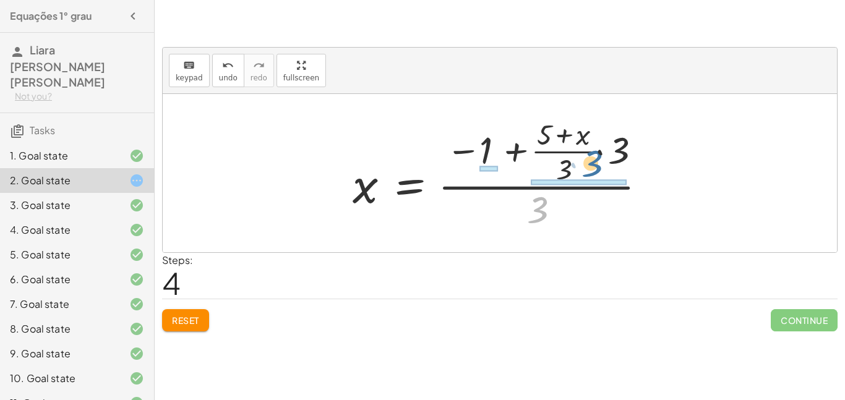
drag, startPoint x: 540, startPoint y: 216, endPoint x: 594, endPoint y: 168, distance: 71.9
click at [594, 168] on div at bounding box center [505, 173] width 316 height 119
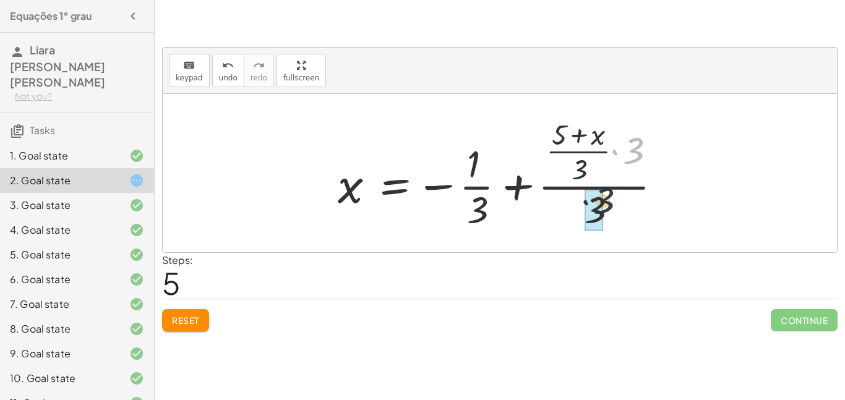
drag, startPoint x: 637, startPoint y: 156, endPoint x: 603, endPoint y: 207, distance: 62.0
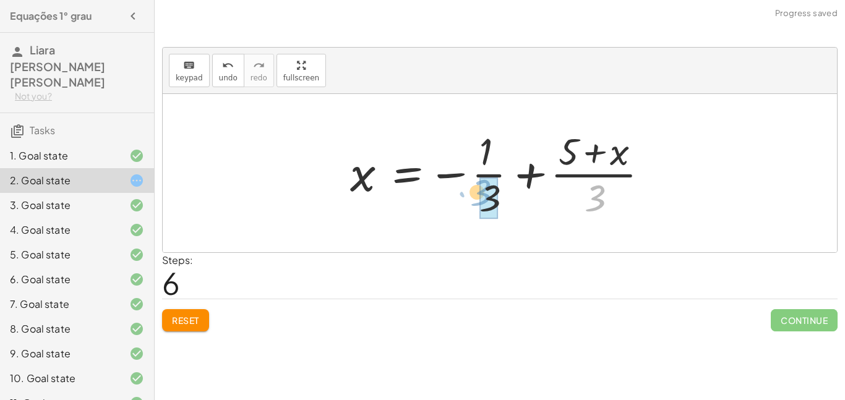
drag, startPoint x: 600, startPoint y: 202, endPoint x: 520, endPoint y: 201, distance: 79.8
click at [520, 201] on div at bounding box center [504, 173] width 321 height 95
drag, startPoint x: 493, startPoint y: 196, endPoint x: 610, endPoint y: 199, distance: 117.6
click at [610, 199] on div at bounding box center [504, 173] width 321 height 95
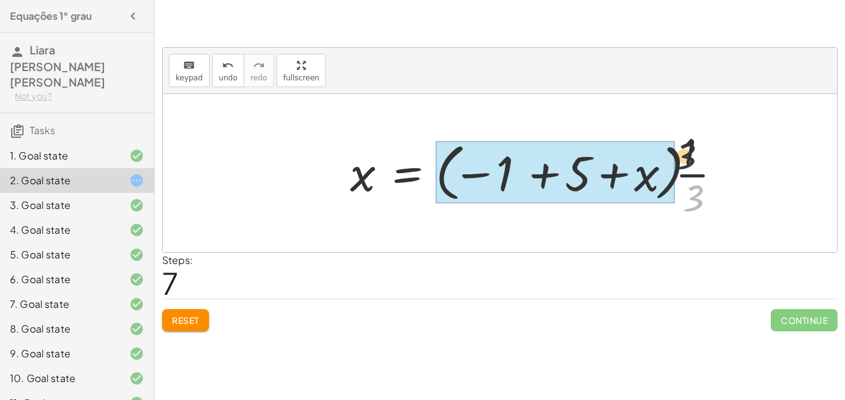
drag, startPoint x: 697, startPoint y: 188, endPoint x: 688, endPoint y: 140, distance: 48.5
click at [688, 140] on div at bounding box center [541, 173] width 394 height 95
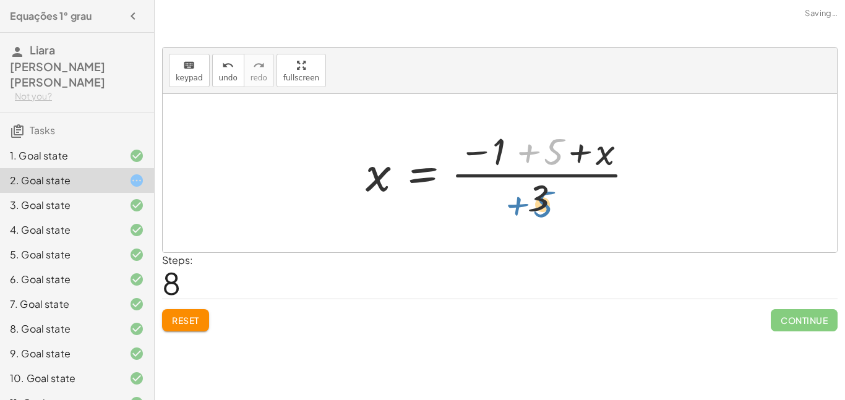
drag, startPoint x: 561, startPoint y: 152, endPoint x: 550, endPoint y: 199, distance: 48.9
click at [550, 199] on div at bounding box center [505, 173] width 291 height 95
drag, startPoint x: 588, startPoint y: 147, endPoint x: 529, endPoint y: 145, distance: 58.8
click at [529, 145] on div at bounding box center [505, 173] width 291 height 95
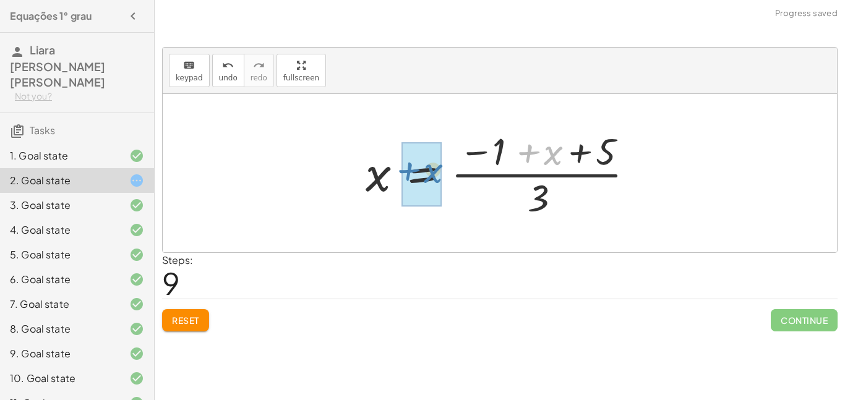
drag, startPoint x: 532, startPoint y: 155, endPoint x: 412, endPoint y: 175, distance: 121.7
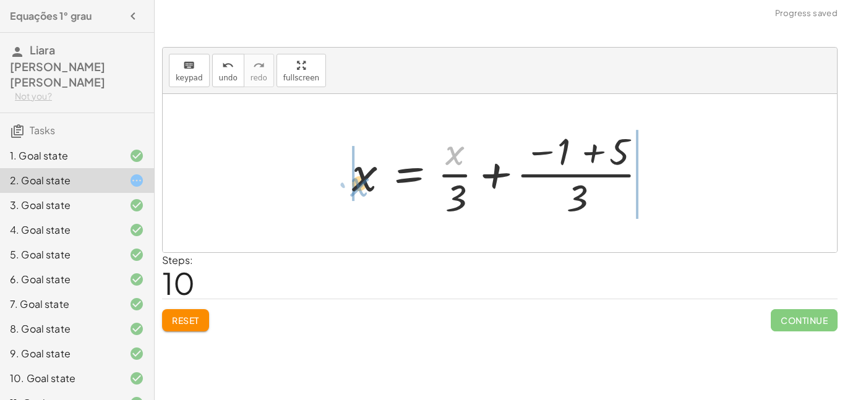
drag, startPoint x: 456, startPoint y: 158, endPoint x: 369, endPoint y: 184, distance: 90.5
click at [369, 184] on div at bounding box center [505, 173] width 318 height 95
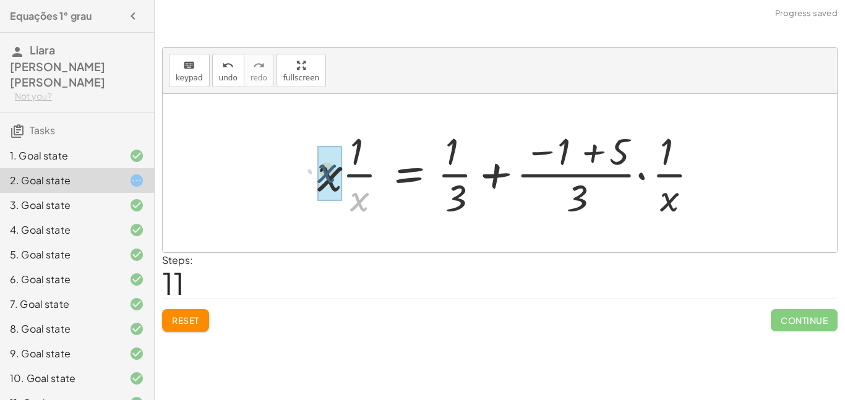
drag, startPoint x: 362, startPoint y: 204, endPoint x: 323, endPoint y: 170, distance: 51.4
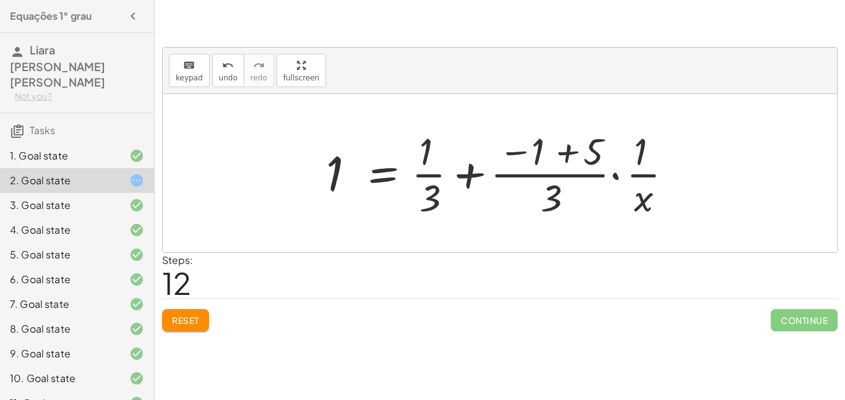
click at [134, 173] on icon at bounding box center [136, 180] width 15 height 15
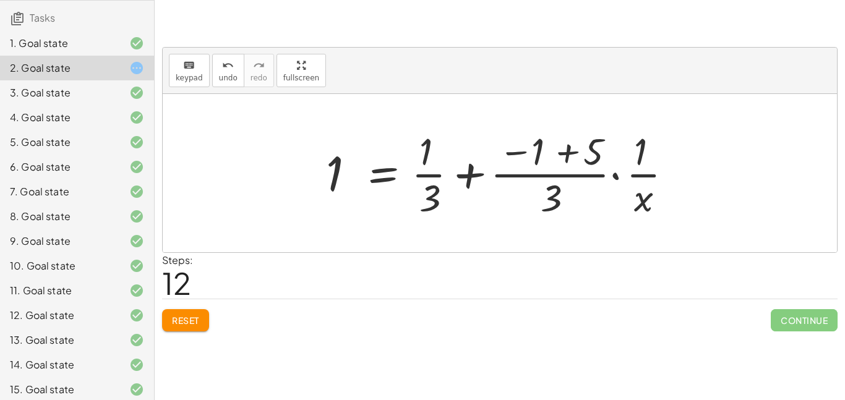
scroll to position [212, 0]
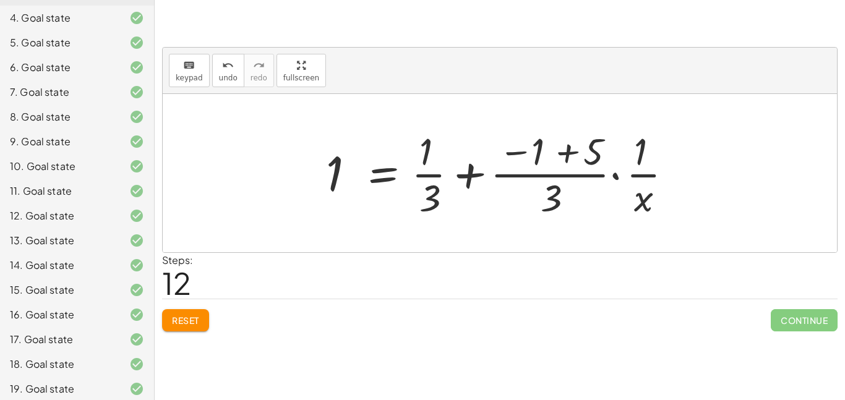
click at [58, 85] on div "7. Goal state" at bounding box center [60, 92] width 100 height 15
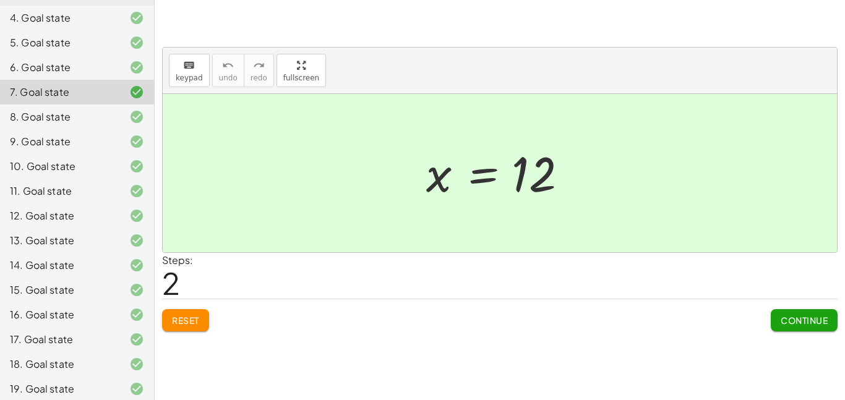
scroll to position [0, 0]
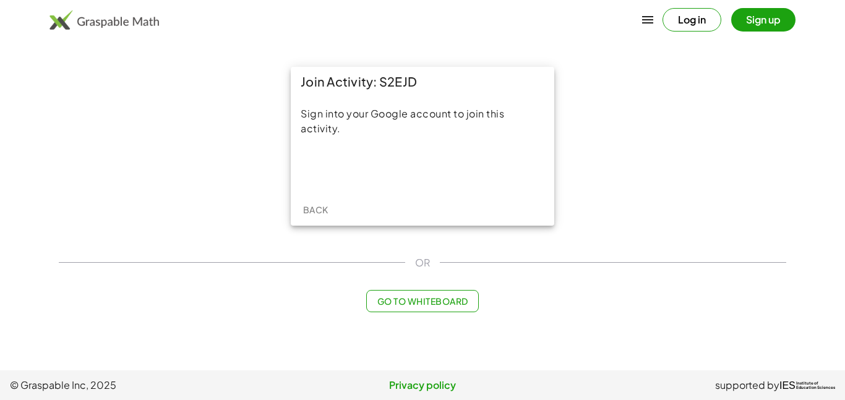
click at [96, 93] on div "Join Activity: S2EJD Sign into your Google account to join this activity. Back" at bounding box center [422, 146] width 743 height 174
click at [320, 206] on span "Back" at bounding box center [315, 209] width 25 height 11
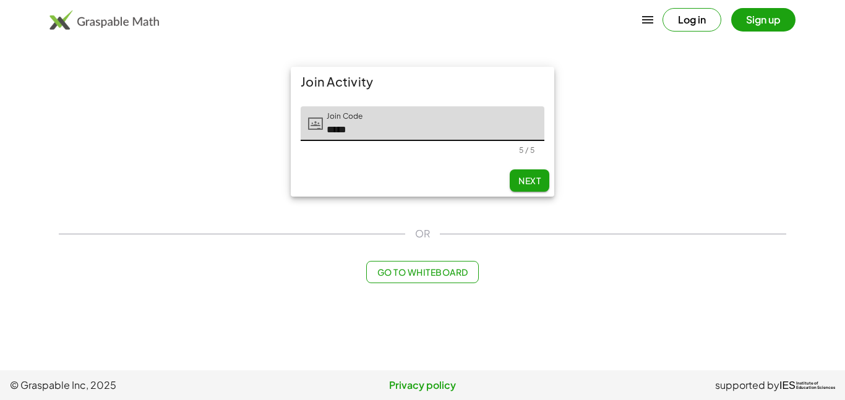
click at [767, 113] on div "Join Activity Join Code Join Code ***** 5 / 5 Next" at bounding box center [422, 131] width 743 height 145
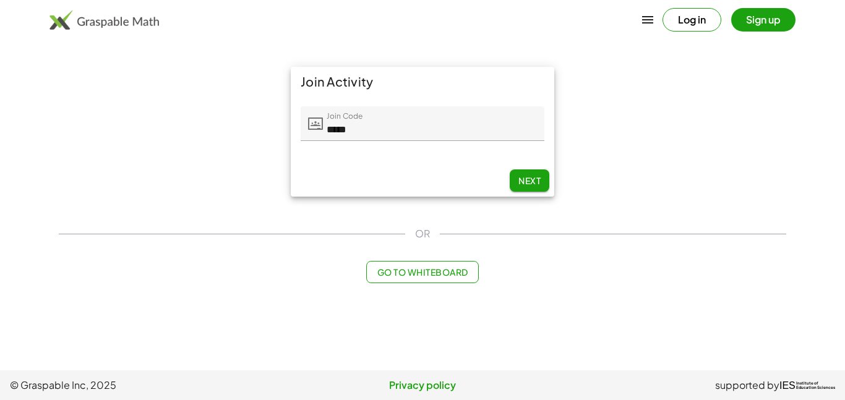
click at [535, 181] on span "Next" at bounding box center [530, 180] width 22 height 11
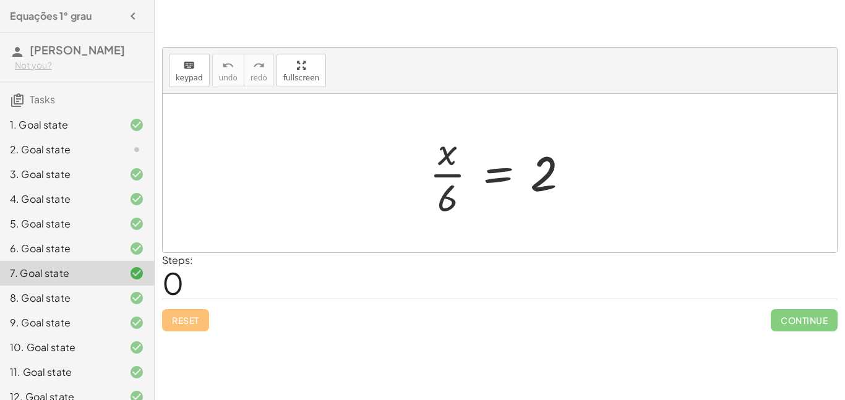
scroll to position [212, 0]
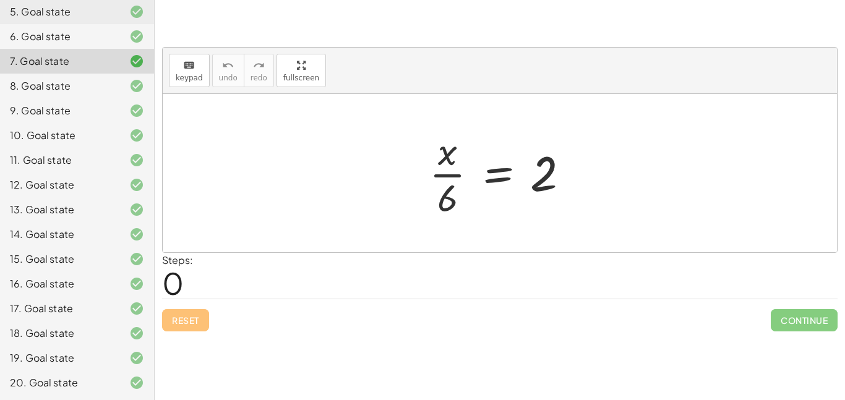
click at [247, 263] on div "Steps: 0" at bounding box center [500, 276] width 676 height 46
